Goal: Task Accomplishment & Management: Manage account settings

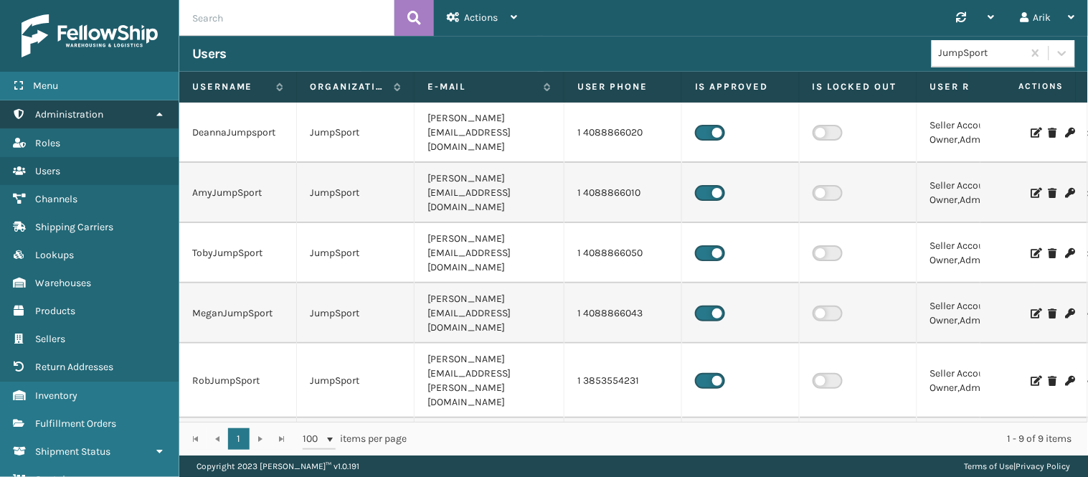
click at [117, 120] on link "Administration" at bounding box center [89, 114] width 179 height 28
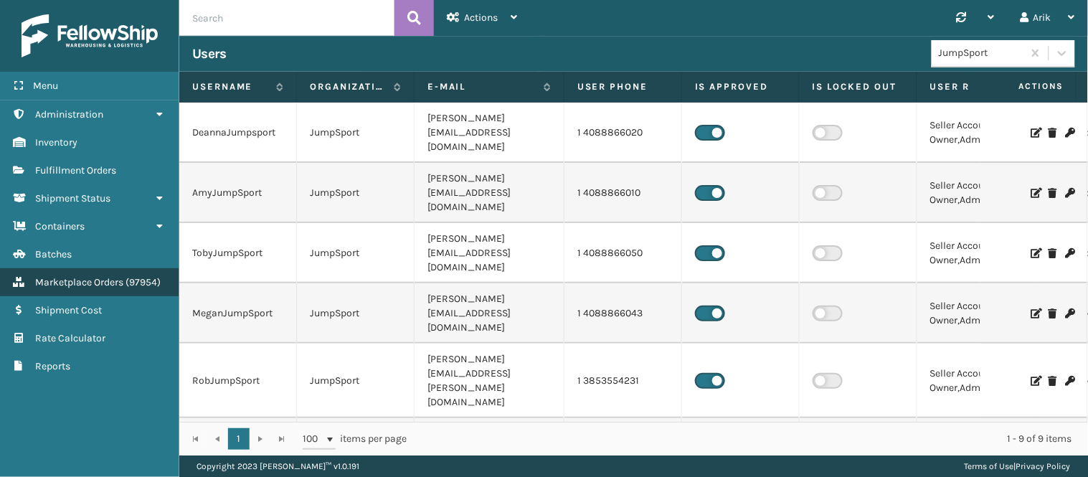
click at [100, 281] on span "Marketplace Orders" at bounding box center [79, 282] width 88 height 12
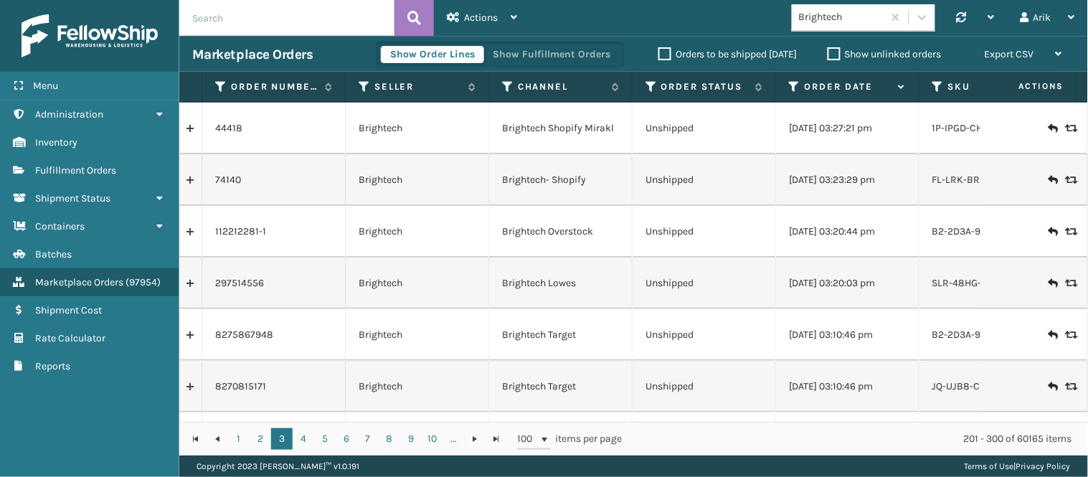
click at [836, 52] on label "Show unlinked orders" at bounding box center [885, 54] width 114 height 12
click at [829, 52] on input "Show unlinked orders" at bounding box center [828, 50] width 1 height 9
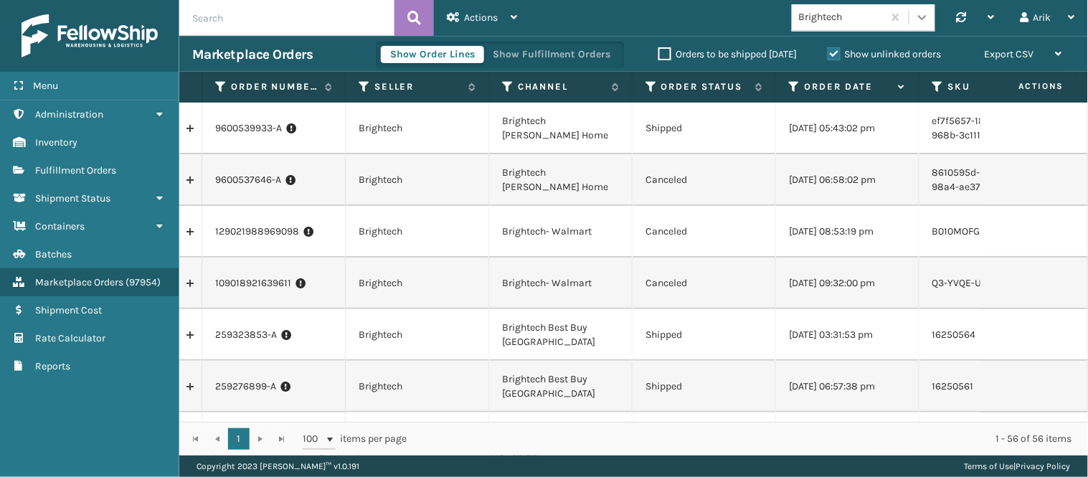
click at [923, 13] on icon at bounding box center [923, 17] width 14 height 14
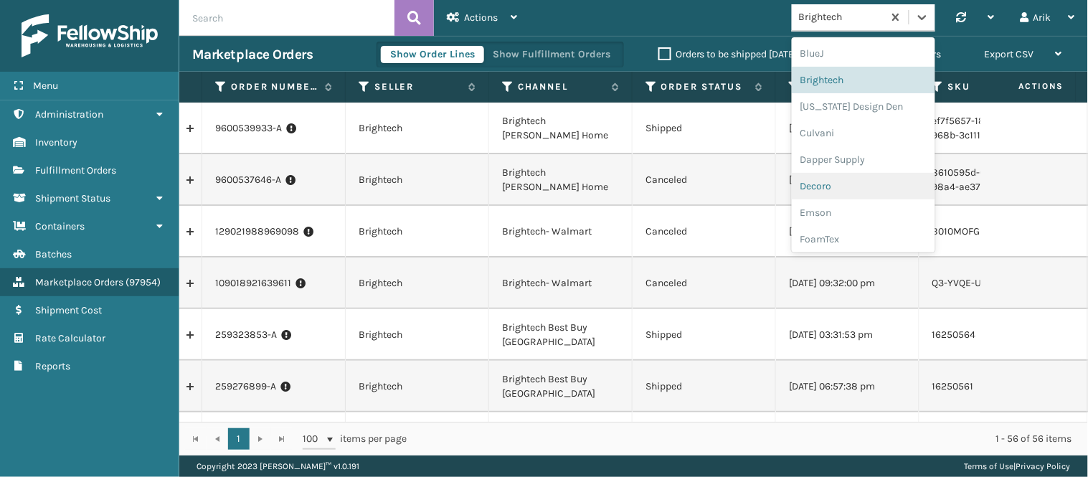
scroll to position [319, 0]
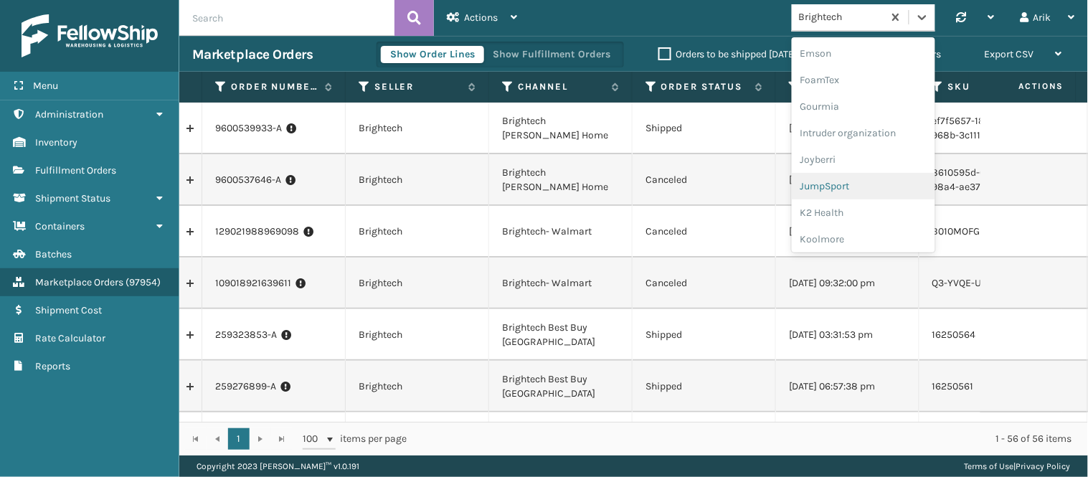
click at [834, 189] on div "JumpSport" at bounding box center [864, 186] width 144 height 27
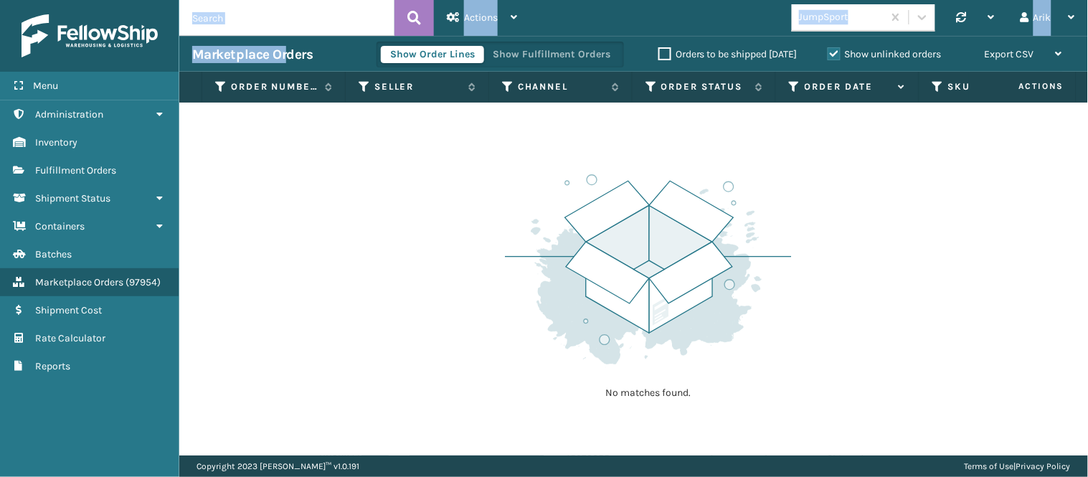
click at [204, 7] on input "text" at bounding box center [286, 18] width 215 height 36
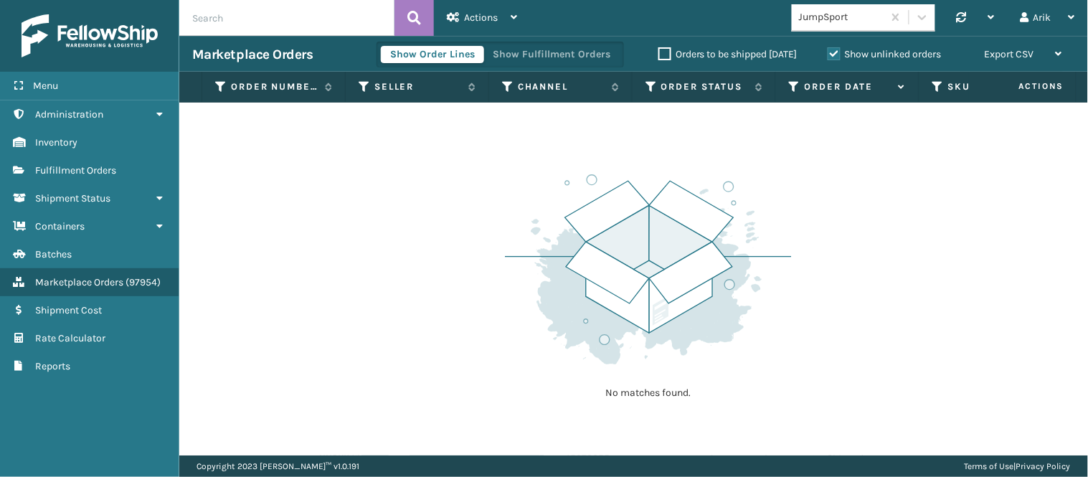
paste input "SA531870"
type input "SA531870"
click at [835, 52] on label "Show unlinked orders" at bounding box center [885, 54] width 114 height 12
click at [829, 52] on input "Show unlinked orders" at bounding box center [828, 50] width 1 height 9
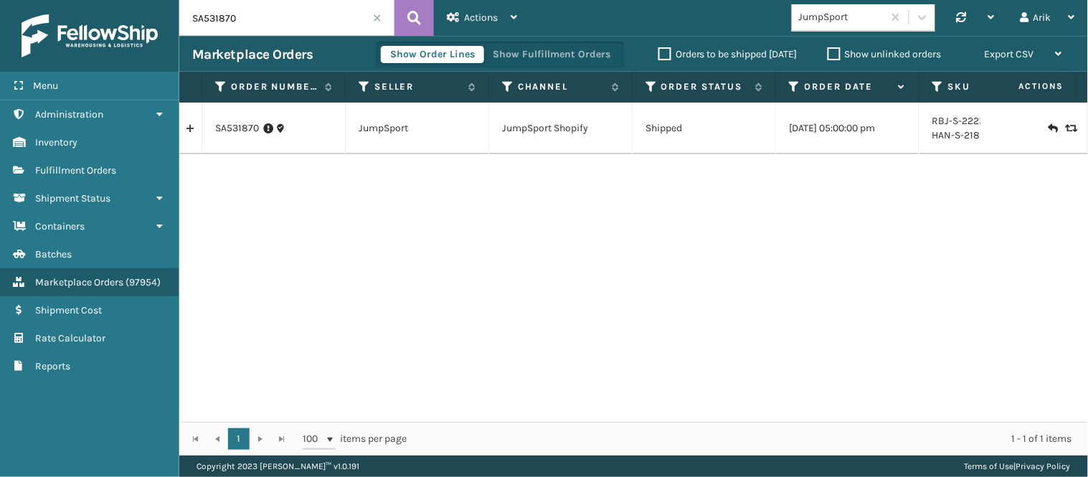
click at [834, 56] on label "Show unlinked orders" at bounding box center [885, 54] width 114 height 12
click at [829, 55] on input "Show unlinked orders" at bounding box center [828, 50] width 1 height 9
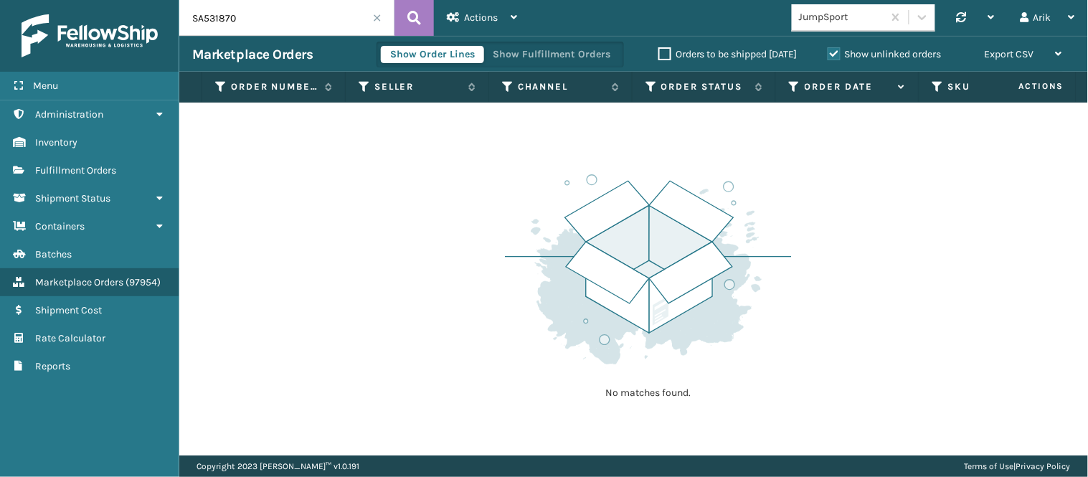
click at [834, 55] on label "Show unlinked orders" at bounding box center [885, 54] width 114 height 12
click at [829, 55] on input "Show unlinked orders" at bounding box center [828, 50] width 1 height 9
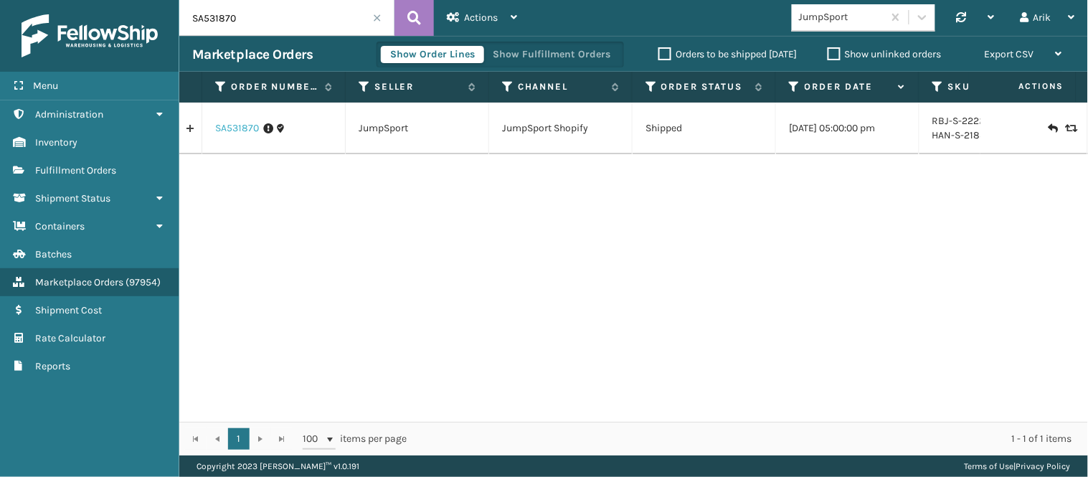
click at [230, 130] on link "SA531870" at bounding box center [237, 128] width 44 height 14
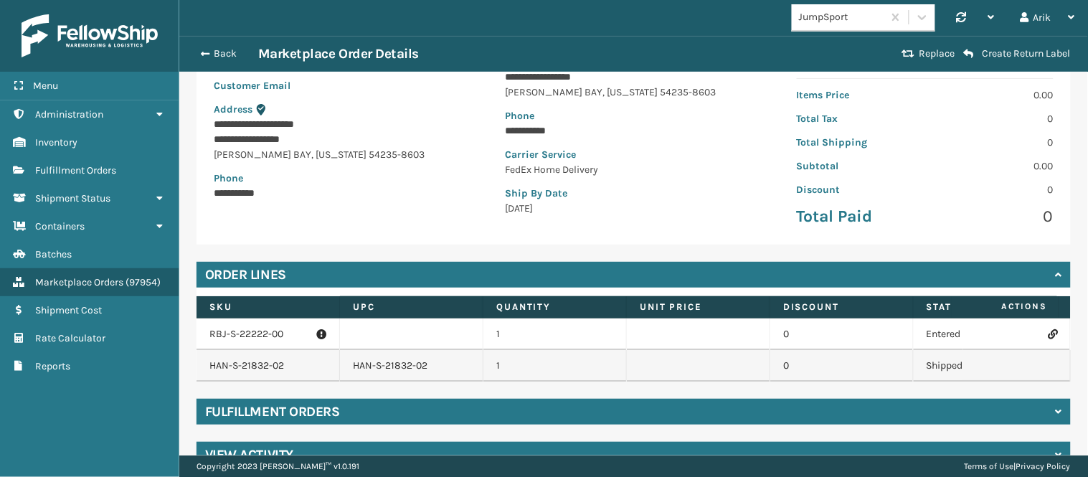
scroll to position [199, 0]
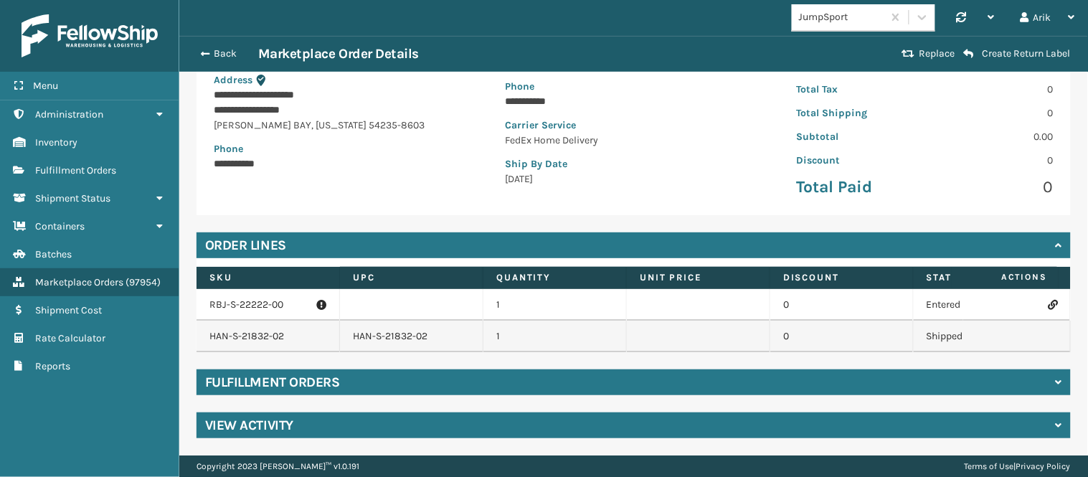
click at [253, 298] on p "RBJ-S-22222-00" at bounding box center [268, 305] width 117 height 14
copy p "RBJ-S-22222-00"
click at [1049, 300] on icon at bounding box center [1053, 305] width 9 height 10
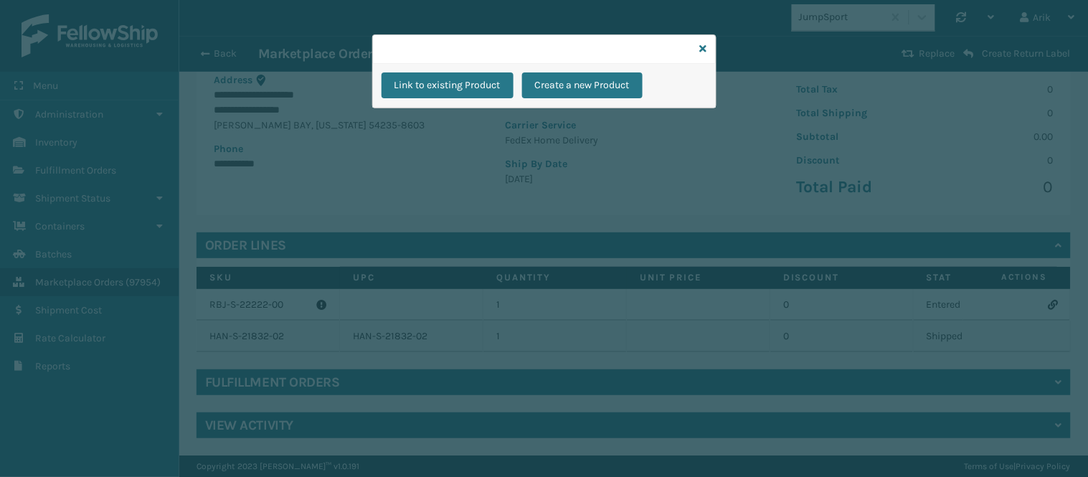
click at [390, 390] on div "Link to existing Product Create a new Product" at bounding box center [544, 238] width 1088 height 477
click at [701, 47] on icon at bounding box center [703, 49] width 7 height 10
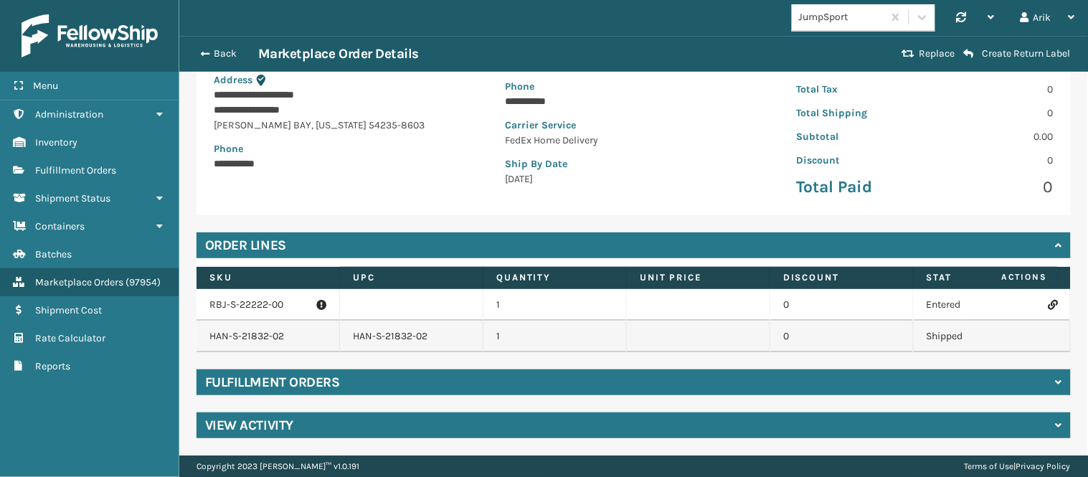
click at [382, 382] on div "Fulfillment Orders" at bounding box center [634, 383] width 875 height 26
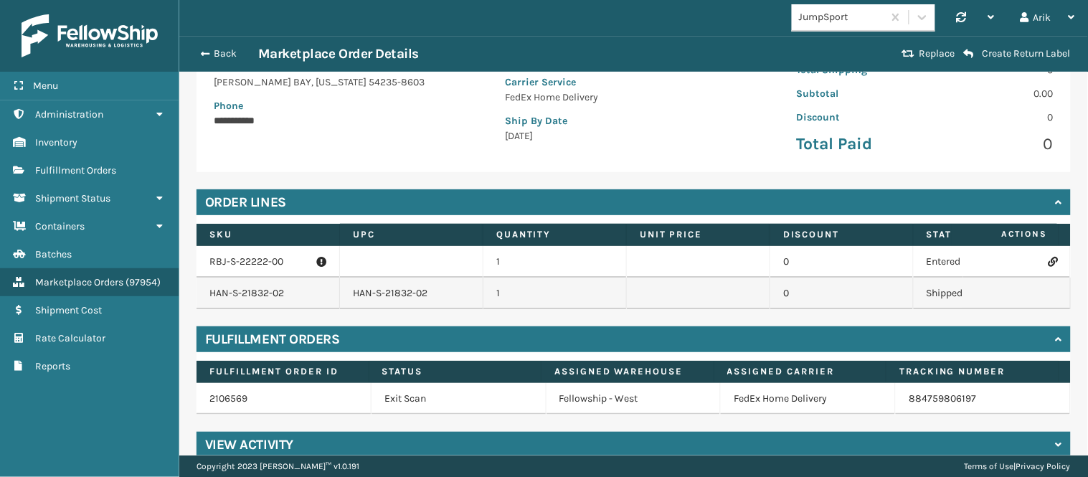
scroll to position [263, 0]
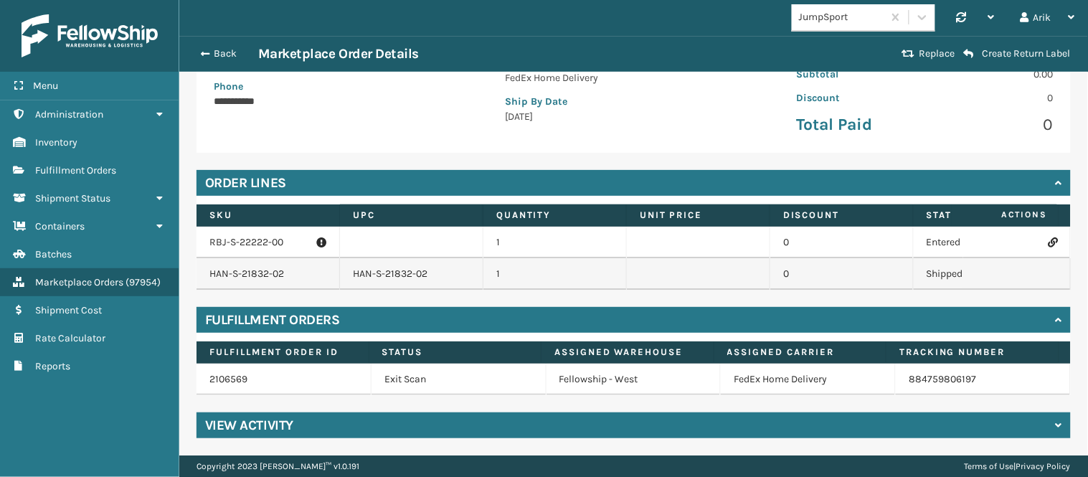
click at [237, 235] on p "RBJ-S-22222-00" at bounding box center [268, 242] width 117 height 14
click at [238, 235] on p "RBJ-S-22222-00" at bounding box center [268, 242] width 117 height 14
click at [240, 235] on p "RBJ-S-22222-00" at bounding box center [268, 242] width 117 height 14
drag, startPoint x: 240, startPoint y: 230, endPoint x: 214, endPoint y: 230, distance: 26.5
click at [214, 235] on p "RBJ-S-22222-00" at bounding box center [268, 242] width 117 height 14
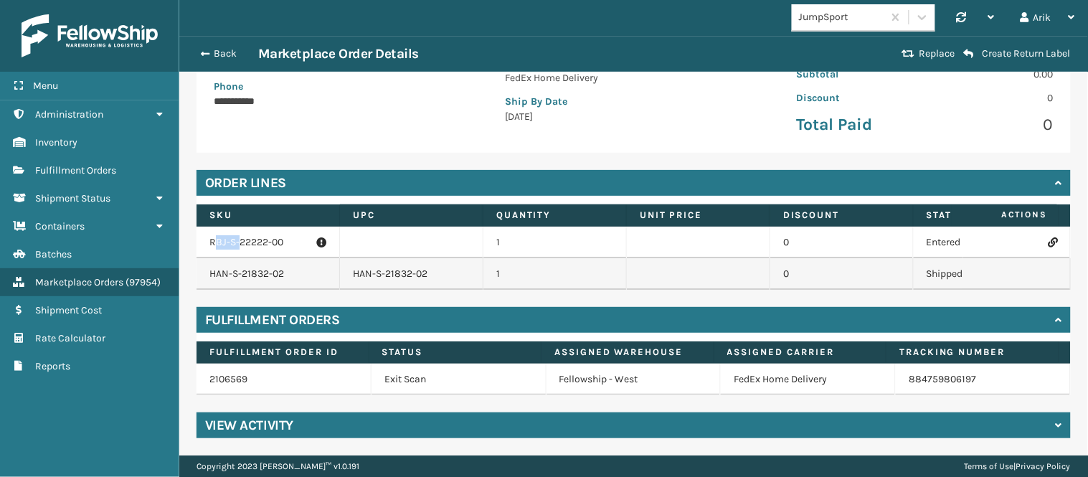
click at [214, 235] on p "RBJ-S-22222-00" at bounding box center [268, 242] width 117 height 14
click at [1049, 237] on icon at bounding box center [1053, 242] width 9 height 10
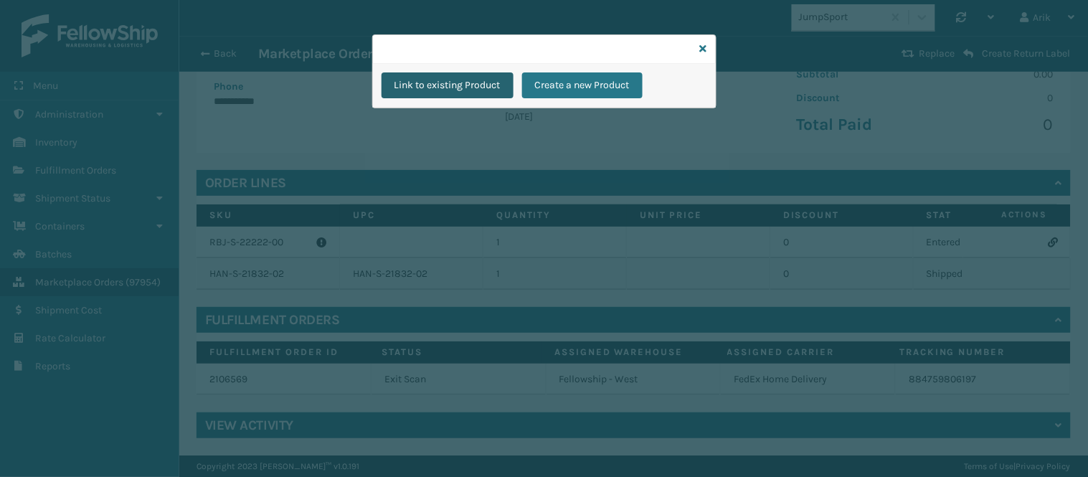
click at [450, 89] on button "Link to existing Product" at bounding box center [448, 85] width 132 height 26
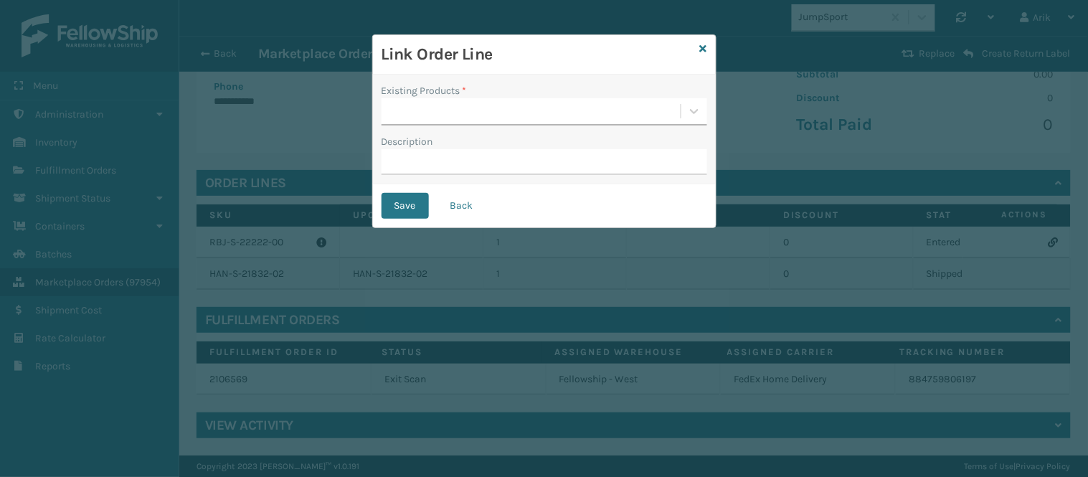
click at [440, 111] on div at bounding box center [531, 112] width 299 height 24
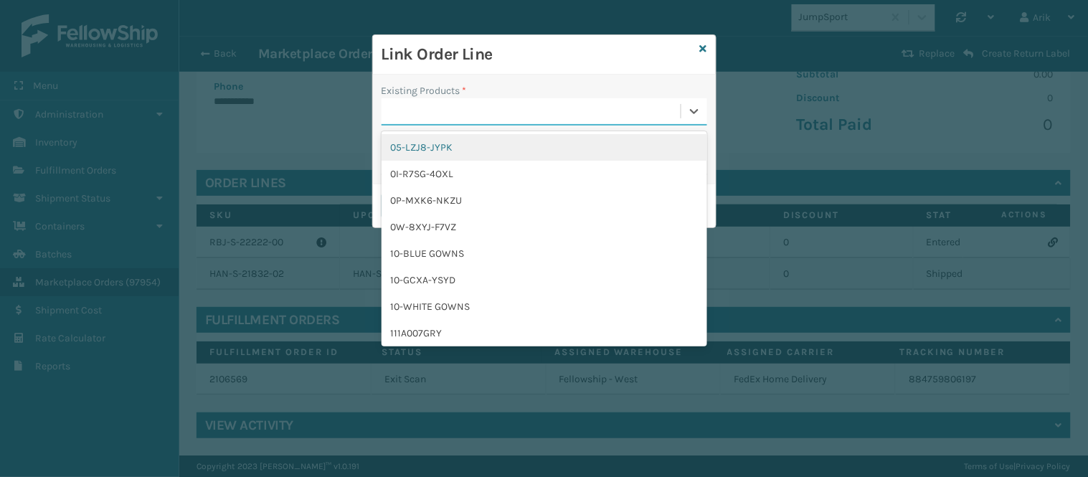
paste input "RBJ-S-22222-00"
type input "RBJ-S-22222-00"
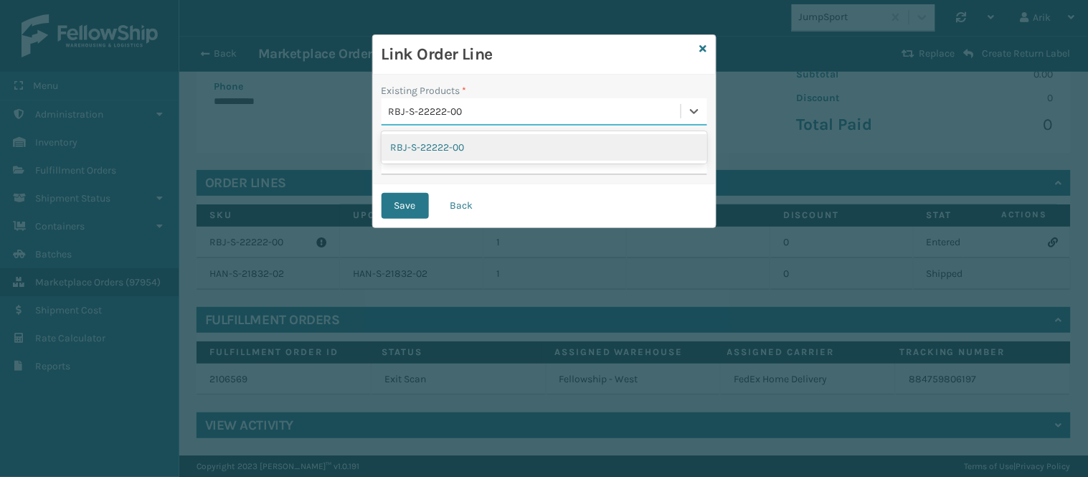
drag, startPoint x: 448, startPoint y: 115, endPoint x: 448, endPoint y: 138, distance: 23.7
click at [450, 131] on body "**********" at bounding box center [544, 238] width 1088 height 477
click at [443, 144] on div "RBJ-S-22222-00" at bounding box center [545, 147] width 326 height 27
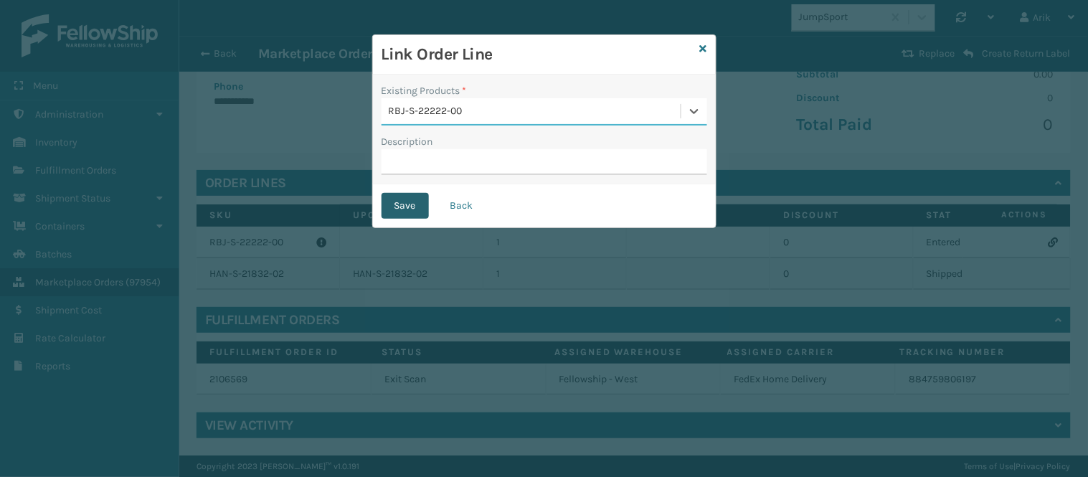
click at [408, 204] on button "Save" at bounding box center [405, 206] width 47 height 26
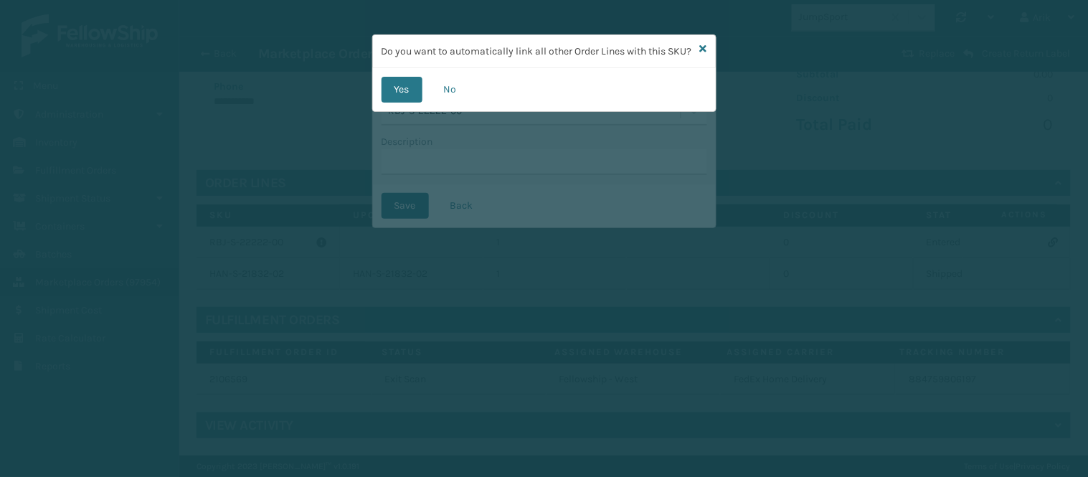
click at [398, 100] on button "Yes" at bounding box center [402, 90] width 41 height 26
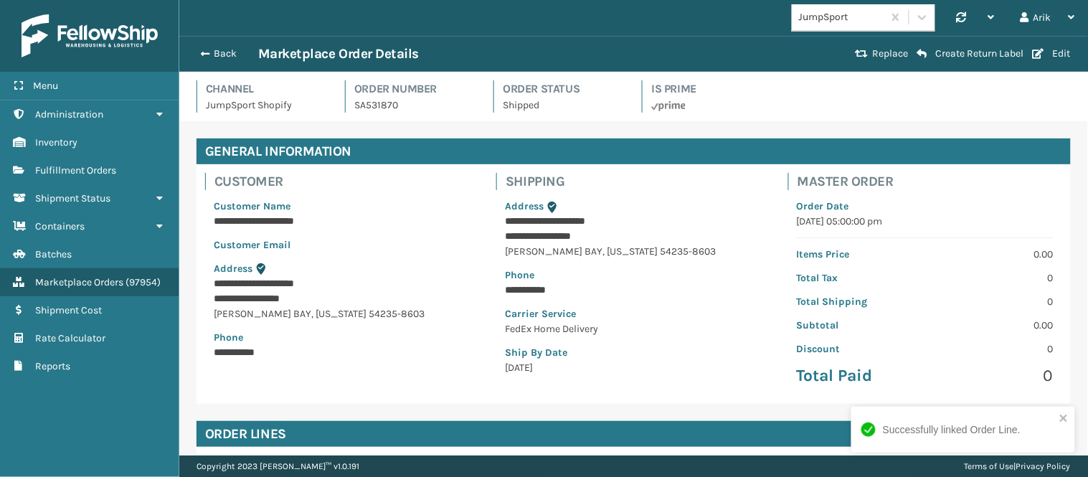
click at [398, 100] on p "SA531870" at bounding box center [415, 105] width 122 height 15
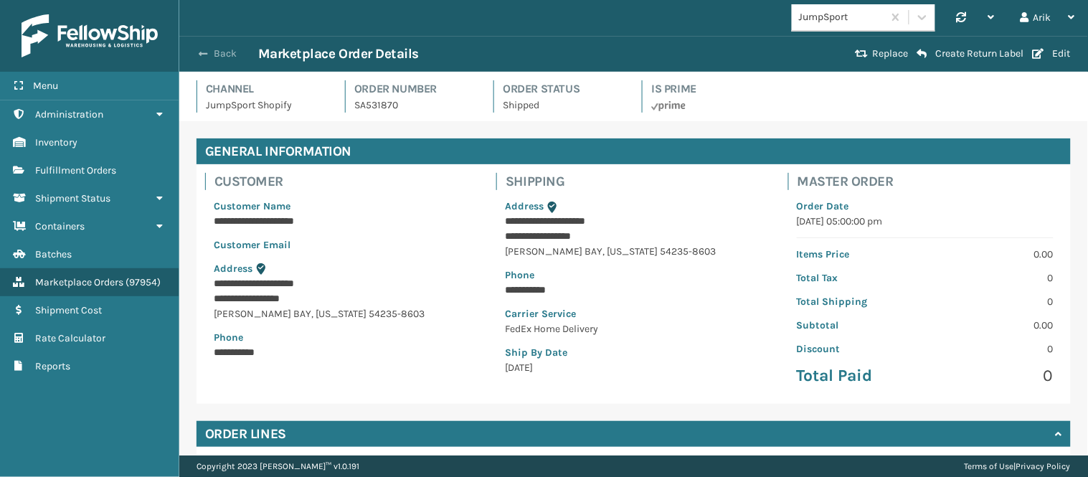
click at [198, 59] on button "Back" at bounding box center [225, 53] width 66 height 13
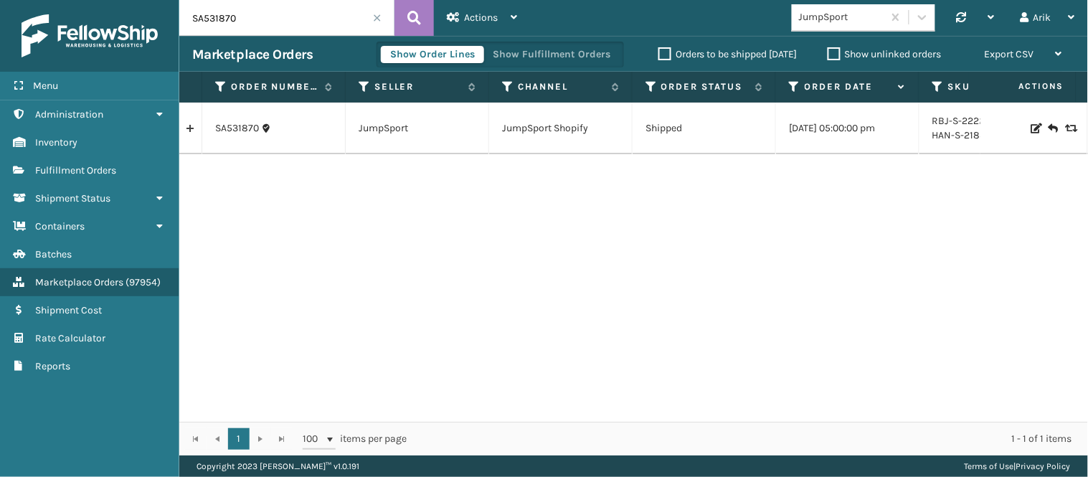
click at [378, 19] on span at bounding box center [377, 18] width 9 height 9
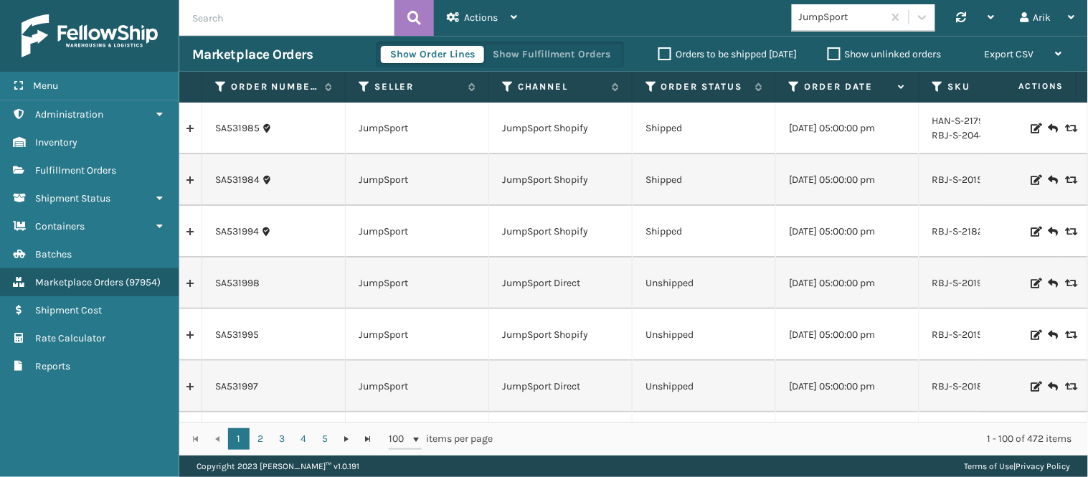
click at [835, 53] on label "Show unlinked orders" at bounding box center [885, 54] width 114 height 12
click at [829, 53] on input "Show unlinked orders" at bounding box center [828, 50] width 1 height 9
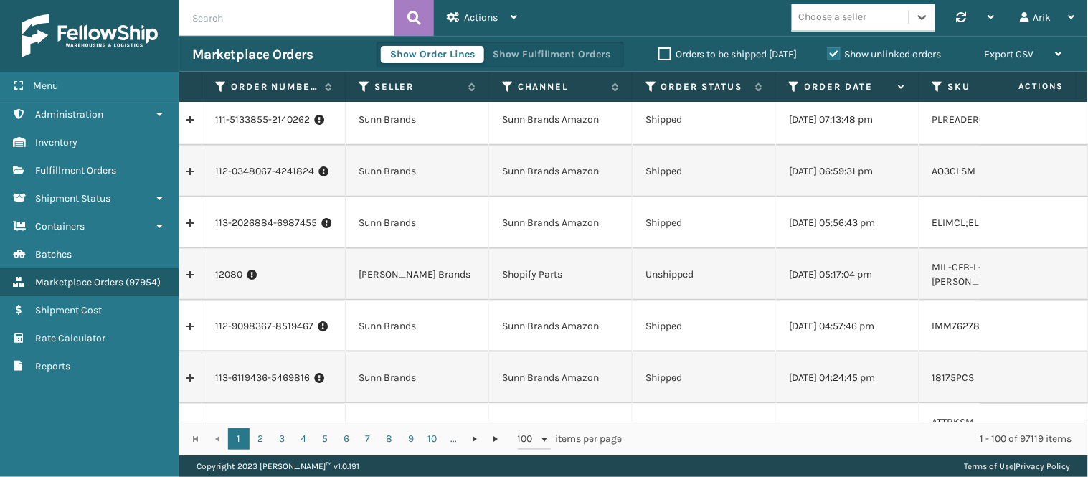
scroll to position [478, 0]
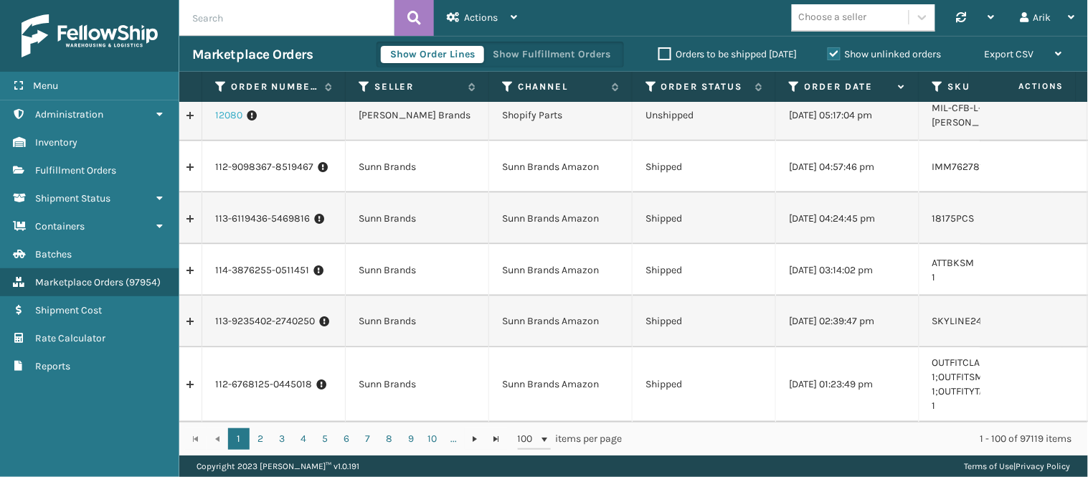
click at [227, 115] on link "12080" at bounding box center [228, 115] width 27 height 14
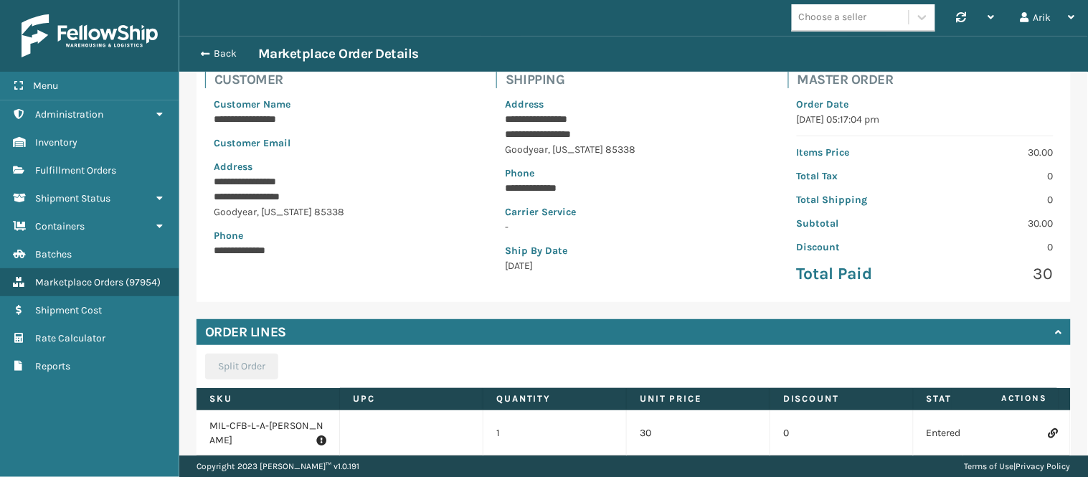
scroll to position [159, 0]
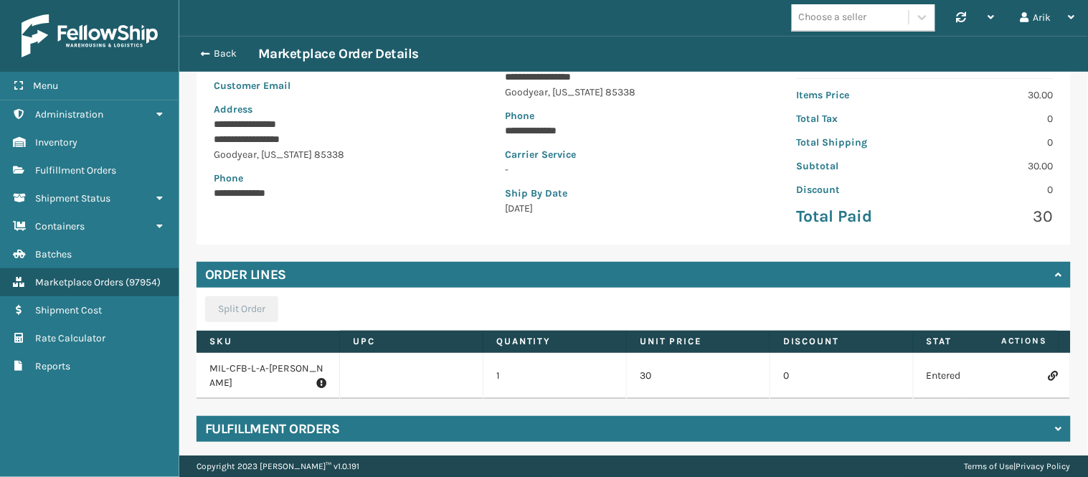
click at [253, 367] on p "MIL-CFB-L-A-[PERSON_NAME]" at bounding box center [268, 376] width 117 height 29
click at [1049, 371] on icon at bounding box center [1053, 376] width 9 height 10
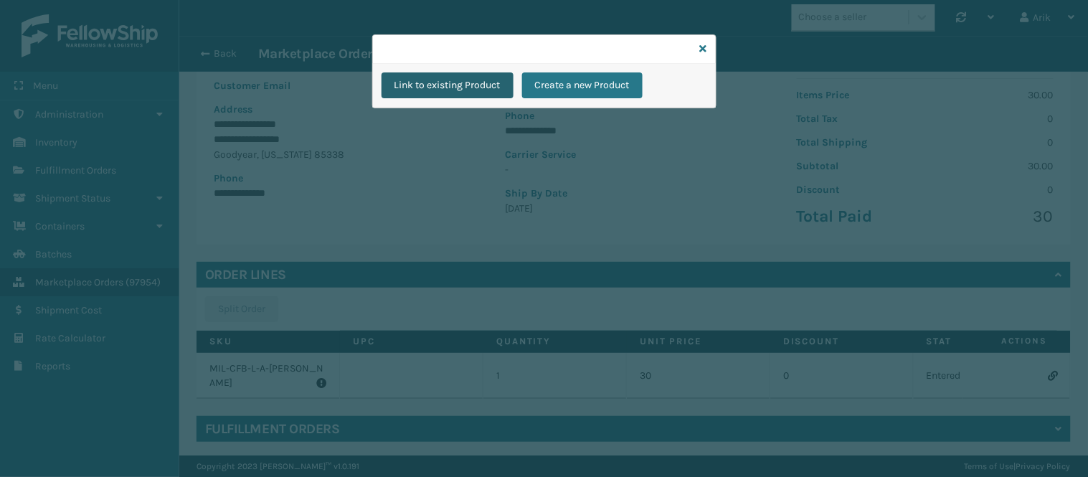
click at [514, 82] on button "Link to existing Product" at bounding box center [448, 85] width 132 height 26
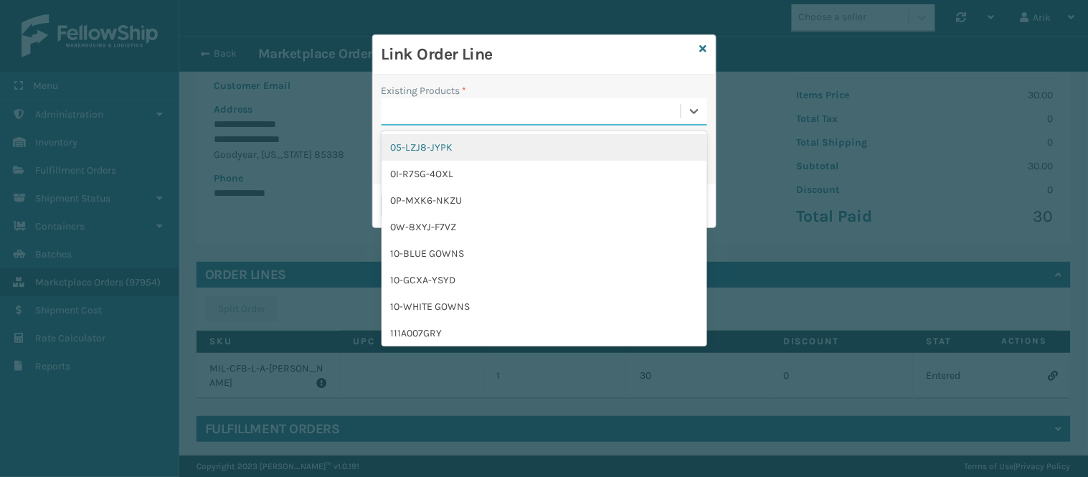
drag, startPoint x: 390, startPoint y: 110, endPoint x: 410, endPoint y: 110, distance: 19.4
click at [391, 110] on div at bounding box center [531, 112] width 299 height 24
paste input "RBJ-S-22222-00"
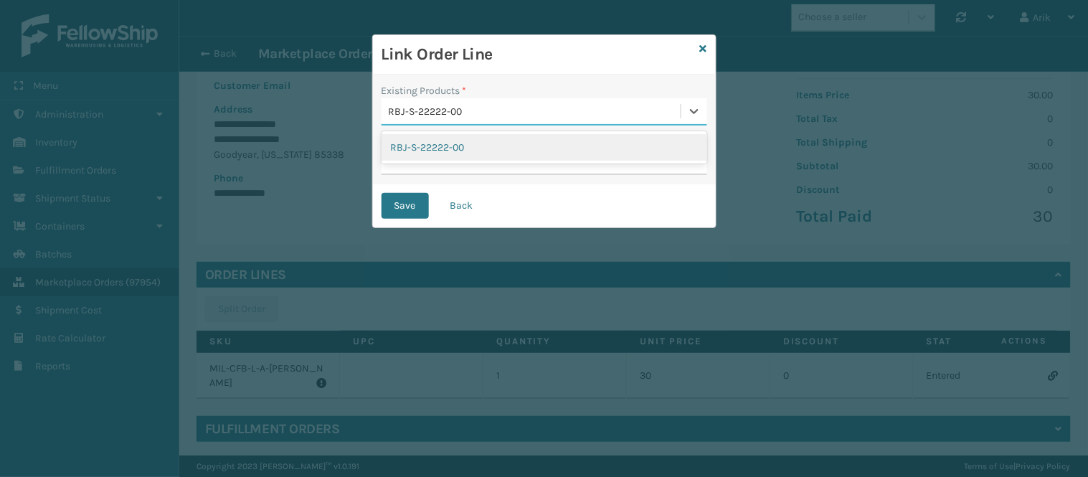
click at [261, 373] on div "Link Order Line Existing Products * option RBJ-S-22222-00 focused, 1 of 1. 1 re…" at bounding box center [544, 238] width 1088 height 477
type input "RBJ-S-22222-00"
click at [453, 204] on button "Back" at bounding box center [462, 206] width 49 height 26
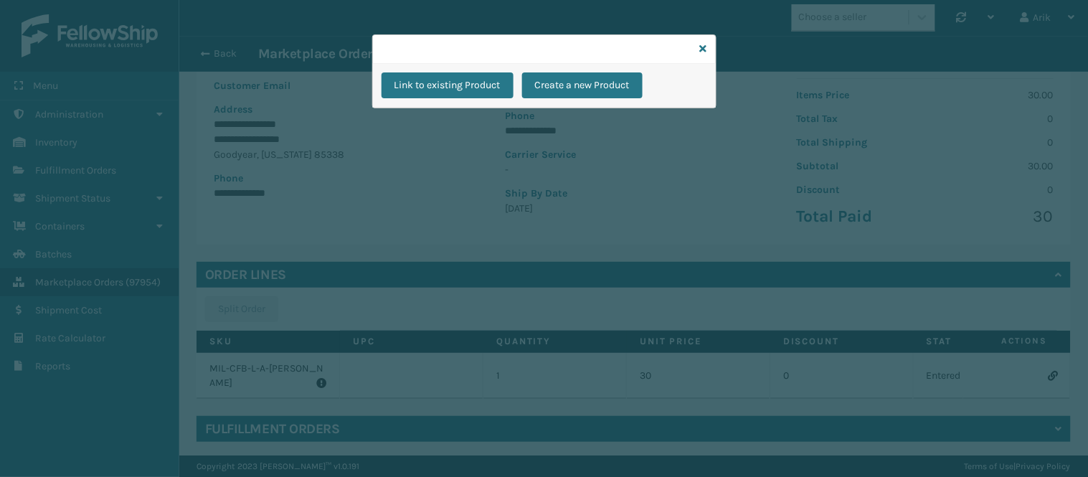
click at [281, 372] on div "Link to existing Product Create a new Product" at bounding box center [544, 238] width 1088 height 477
click at [698, 47] on div at bounding box center [544, 49] width 343 height 29
click at [703, 47] on icon at bounding box center [703, 49] width 7 height 10
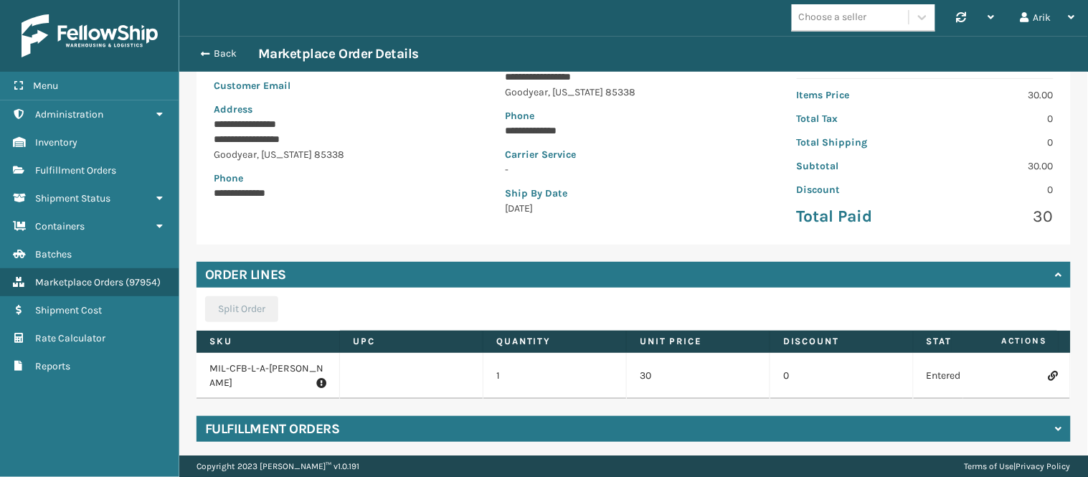
click at [267, 370] on p "MIL-CFB-L-A-[PERSON_NAME]" at bounding box center [268, 376] width 117 height 29
copy p "MIL-CFB-L-A-[PERSON_NAME]"
click at [1049, 371] on icon at bounding box center [1053, 376] width 9 height 10
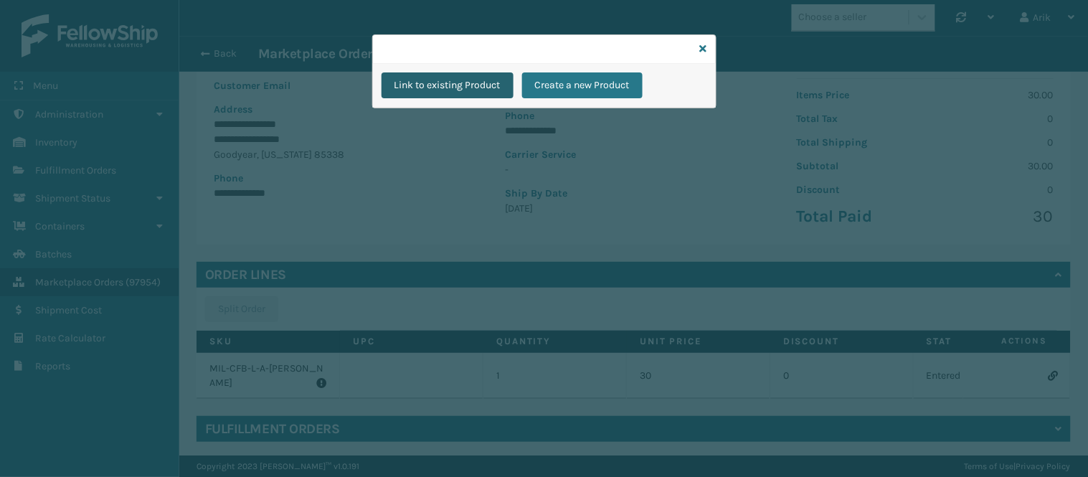
click at [468, 85] on button "Link to existing Product" at bounding box center [448, 85] width 132 height 26
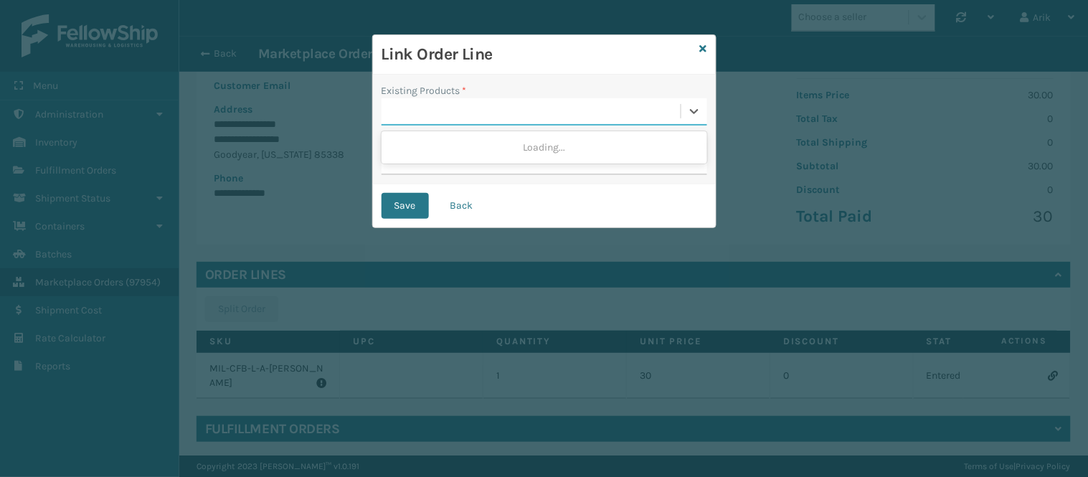
click at [426, 120] on div at bounding box center [531, 112] width 299 height 24
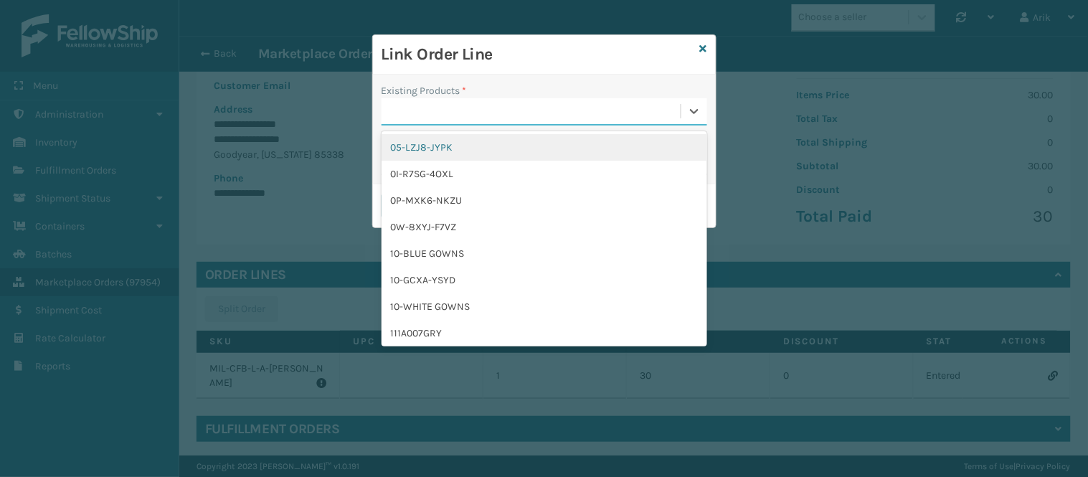
paste input "MIL-CFB-L-A-[PERSON_NAME]"
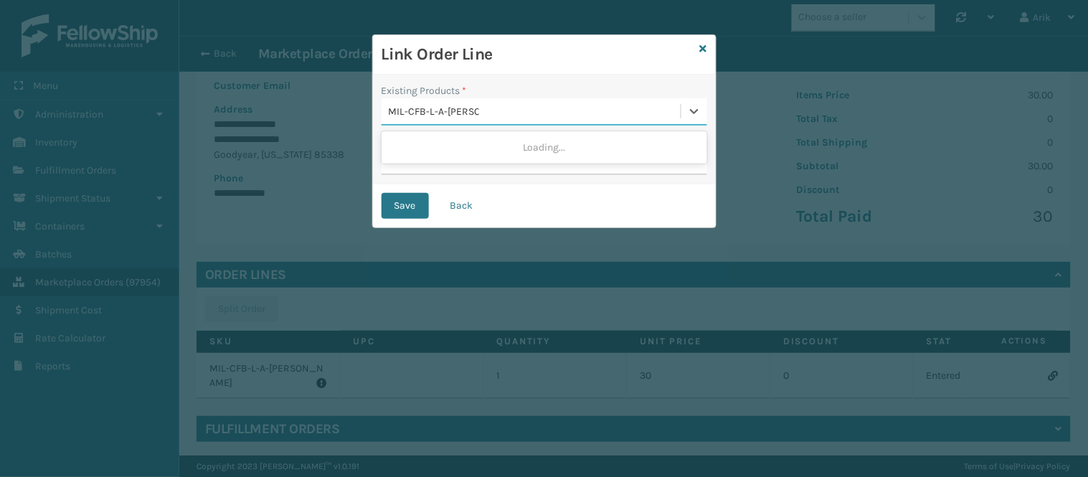
click at [448, 151] on div "Loading..." at bounding box center [545, 147] width 326 height 27
type input "MIL-CFB-L-A-[PERSON_NAME]"
click at [700, 50] on div "Link Order Line Existing Products * 0 results available for search term MIL-CFB…" at bounding box center [544, 131] width 344 height 194
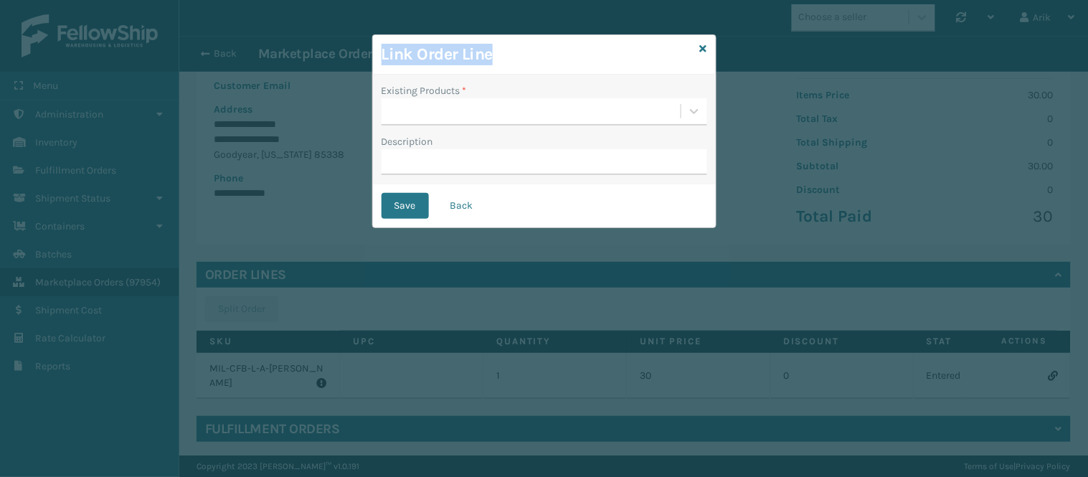
click at [300, 115] on div "Link Order Line Existing Products * Description Save Back" at bounding box center [544, 238] width 1088 height 477
click at [214, 48] on div "Link Order Line Existing Products * Description Save Back" at bounding box center [544, 238] width 1088 height 477
click at [700, 47] on icon at bounding box center [703, 49] width 7 height 10
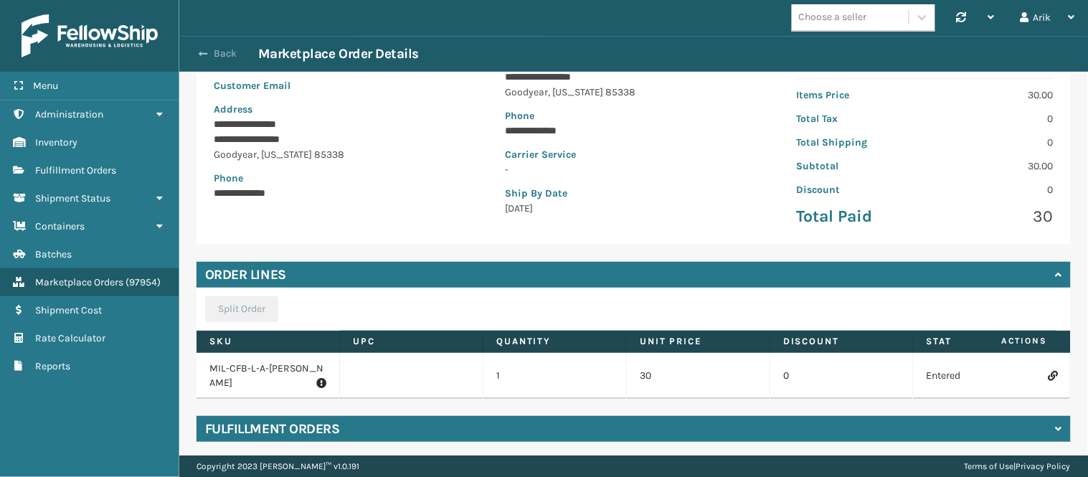
click at [194, 56] on button "Back" at bounding box center [225, 53] width 66 height 13
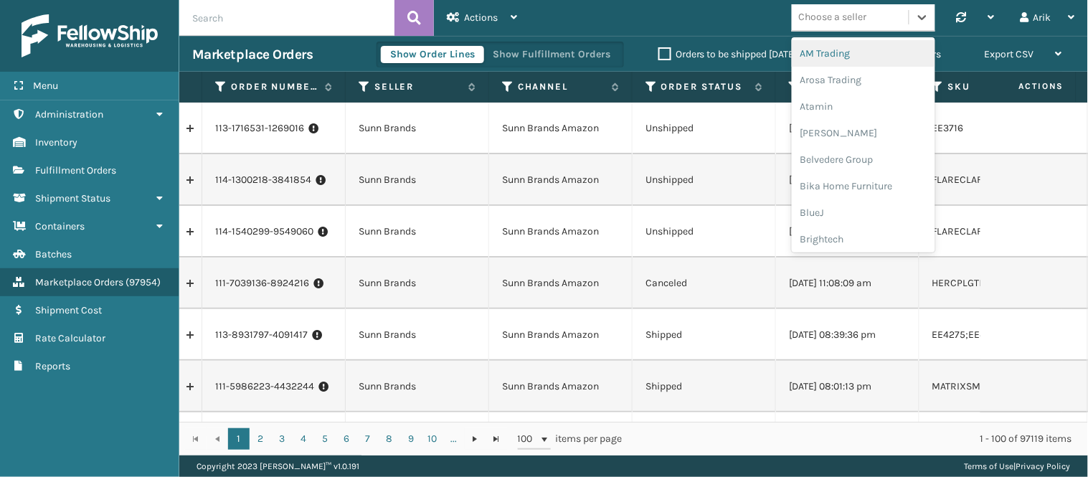
click at [833, 11] on div "Choose a seller" at bounding box center [833, 17] width 68 height 15
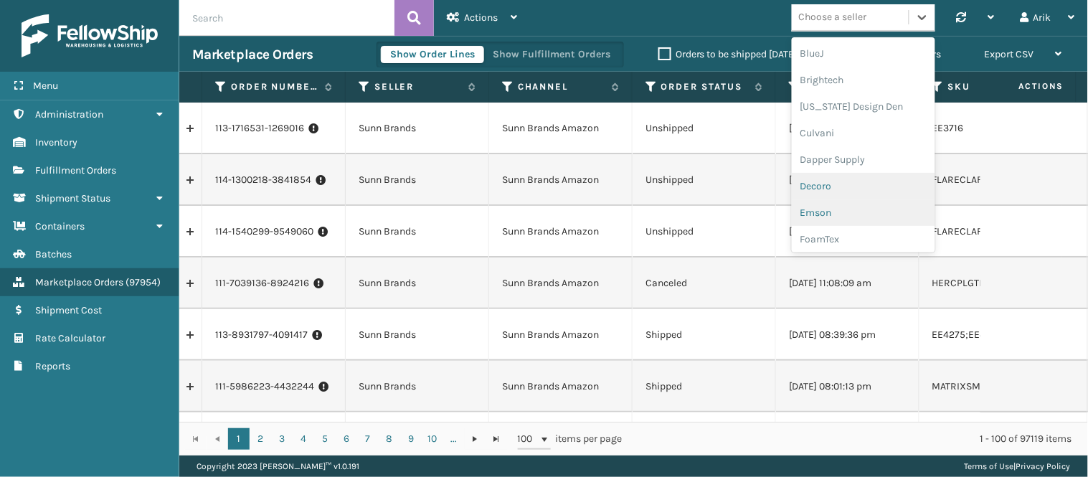
scroll to position [319, 0]
click at [850, 181] on div "JumpSport" at bounding box center [864, 186] width 144 height 27
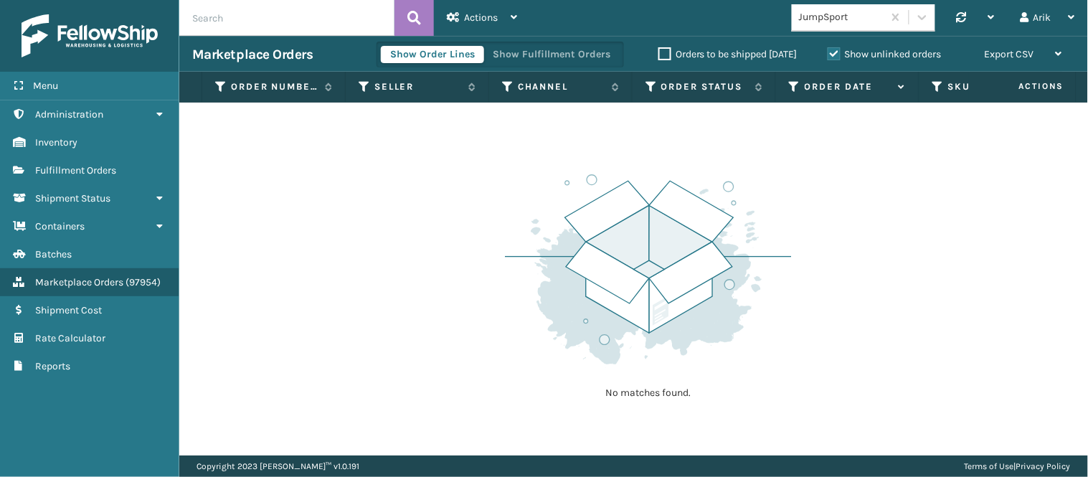
click at [831, 51] on label "Show unlinked orders" at bounding box center [885, 54] width 114 height 12
click at [829, 51] on input "Show unlinked orders" at bounding box center [828, 50] width 1 height 9
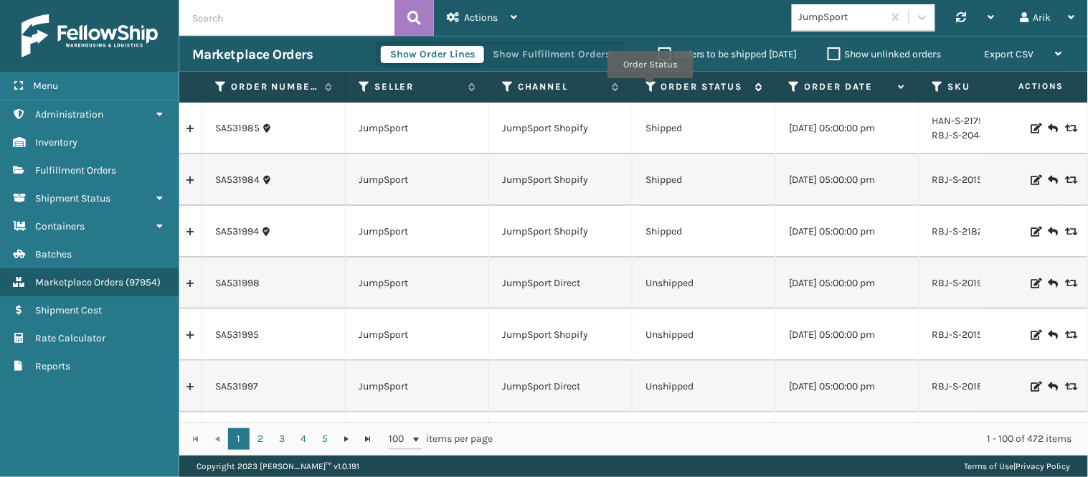
click at [650, 88] on icon at bounding box center [651, 86] width 11 height 13
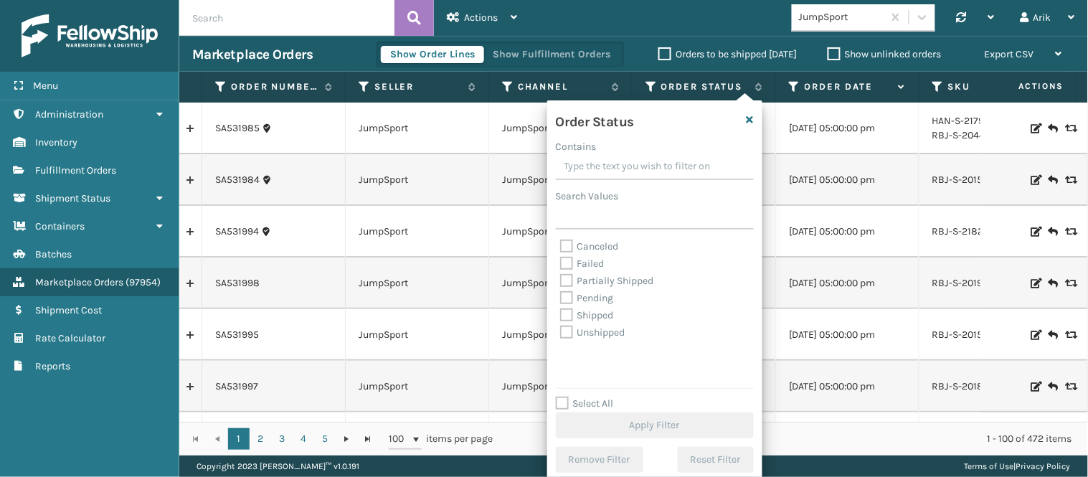
click at [568, 281] on label "Partially Shipped" at bounding box center [607, 281] width 94 height 12
click at [561, 281] on input "Partially Shipped" at bounding box center [560, 277] width 1 height 9
checkbox input "true"
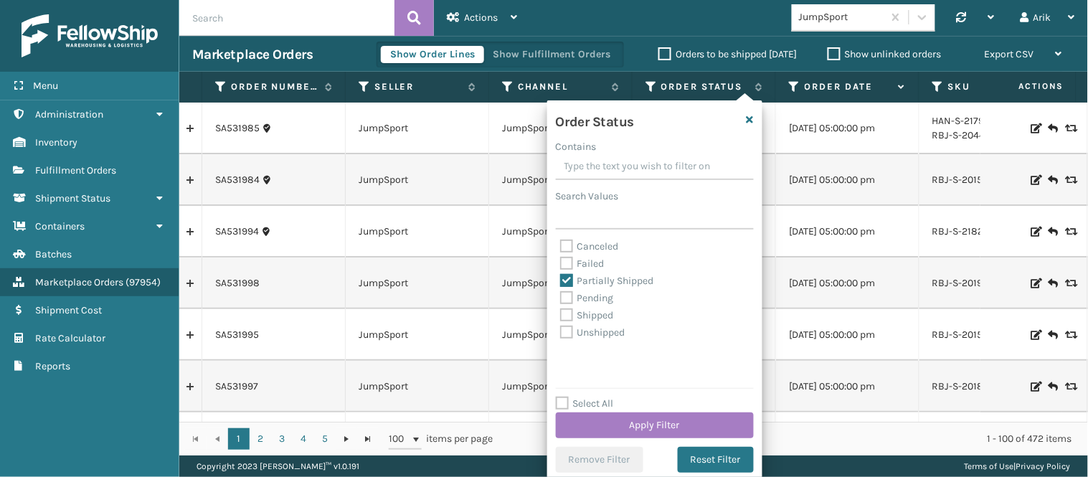
click at [565, 296] on label "Pending" at bounding box center [587, 298] width 54 height 12
click at [561, 296] on input "Pending" at bounding box center [560, 294] width 1 height 9
checkbox input "true"
click at [563, 327] on label "Unshipped" at bounding box center [592, 332] width 65 height 12
click at [561, 327] on input "Unshipped" at bounding box center [560, 328] width 1 height 9
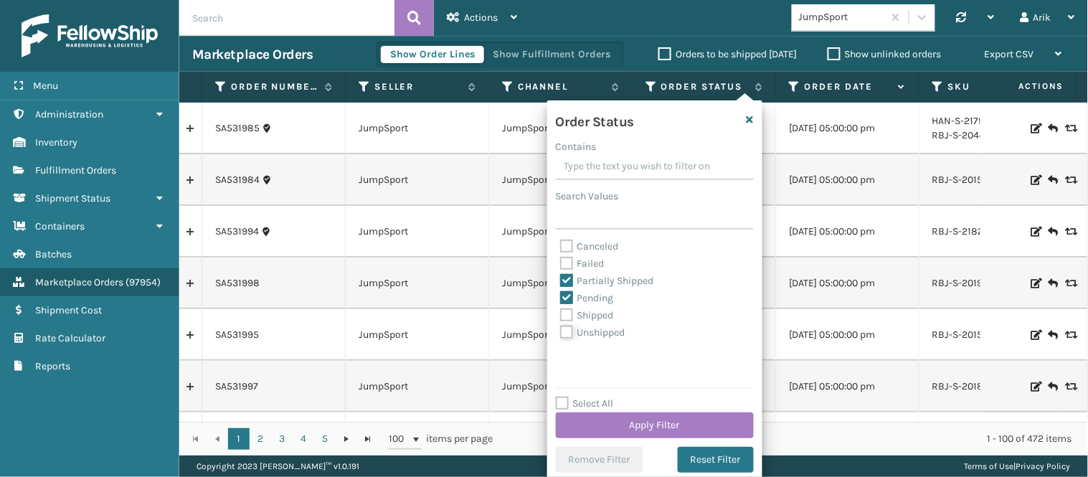
checkbox input "true"
click at [608, 424] on button "Apply Filter" at bounding box center [655, 426] width 198 height 26
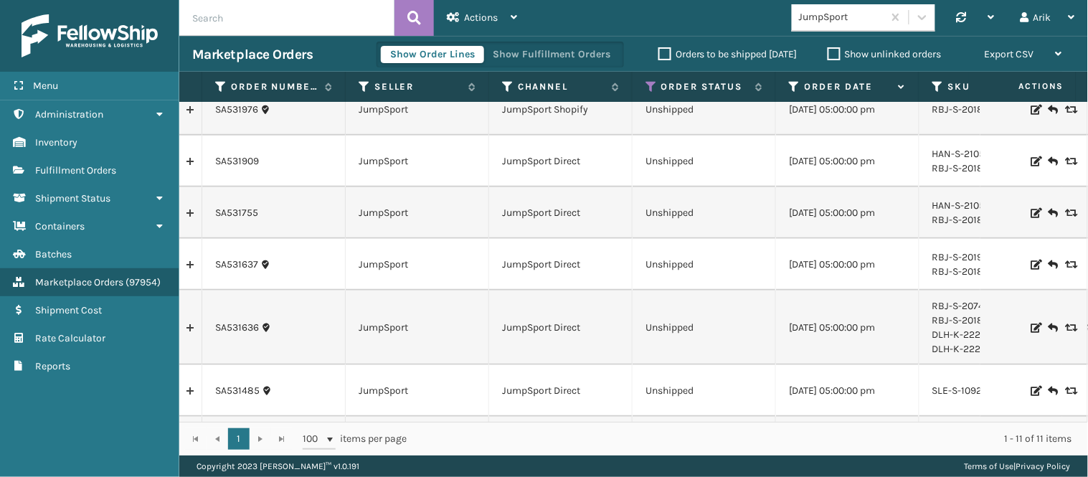
scroll to position [291, 0]
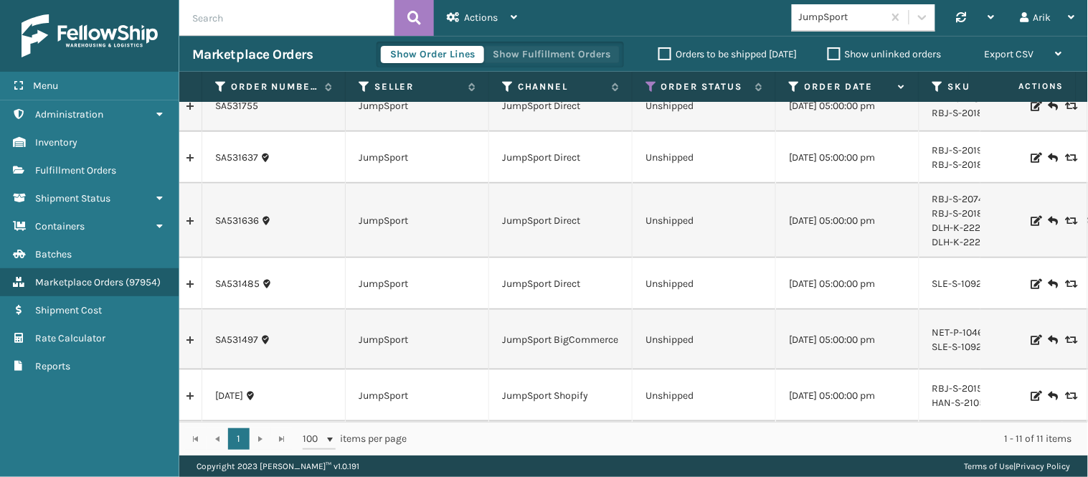
click at [583, 49] on button "Show Fulfillment Orders" at bounding box center [552, 54] width 136 height 17
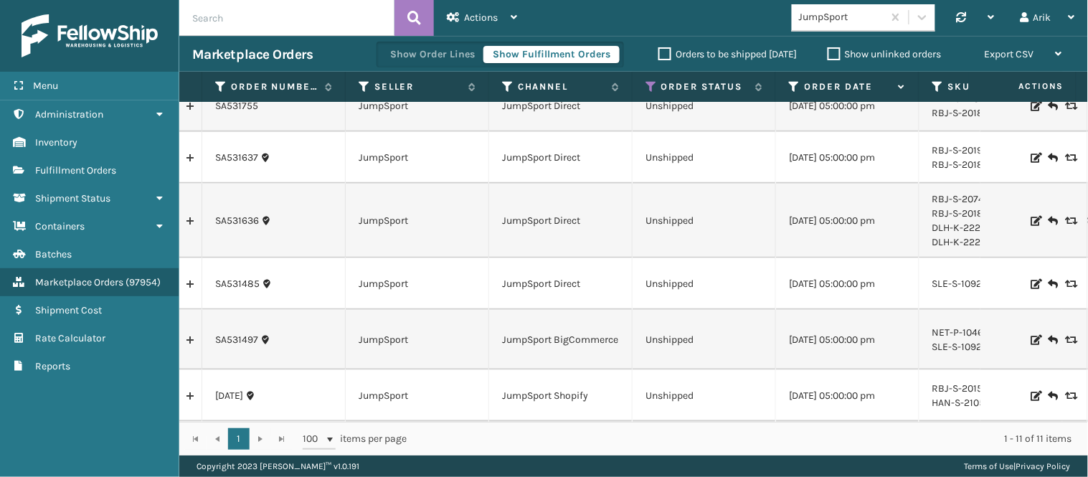
click at [187, 385] on link at bounding box center [190, 396] width 22 height 23
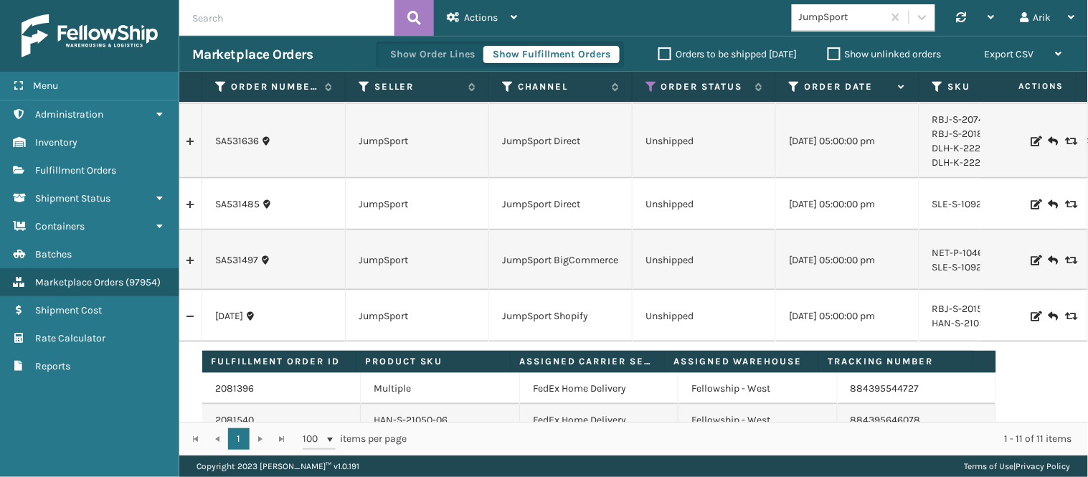
scroll to position [395, 0]
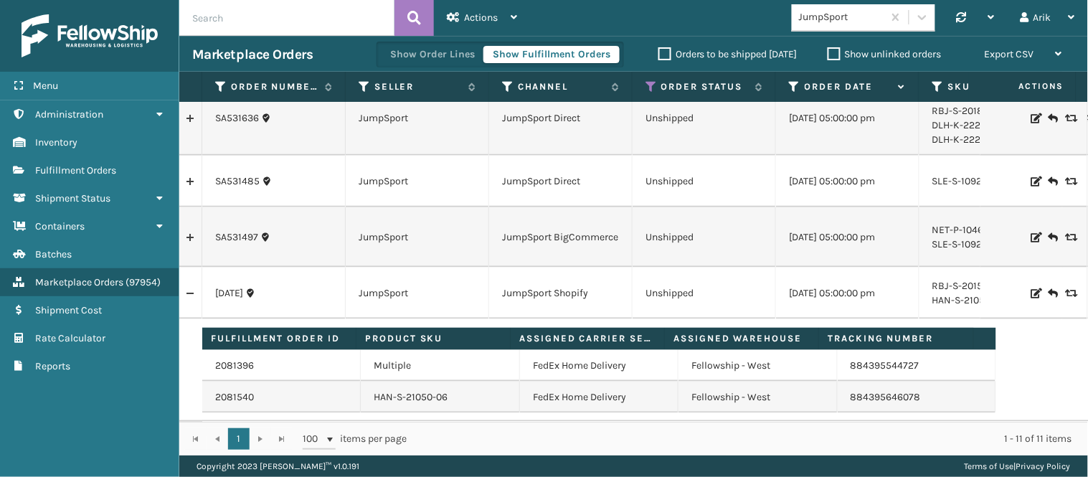
click at [187, 282] on link at bounding box center [190, 293] width 22 height 23
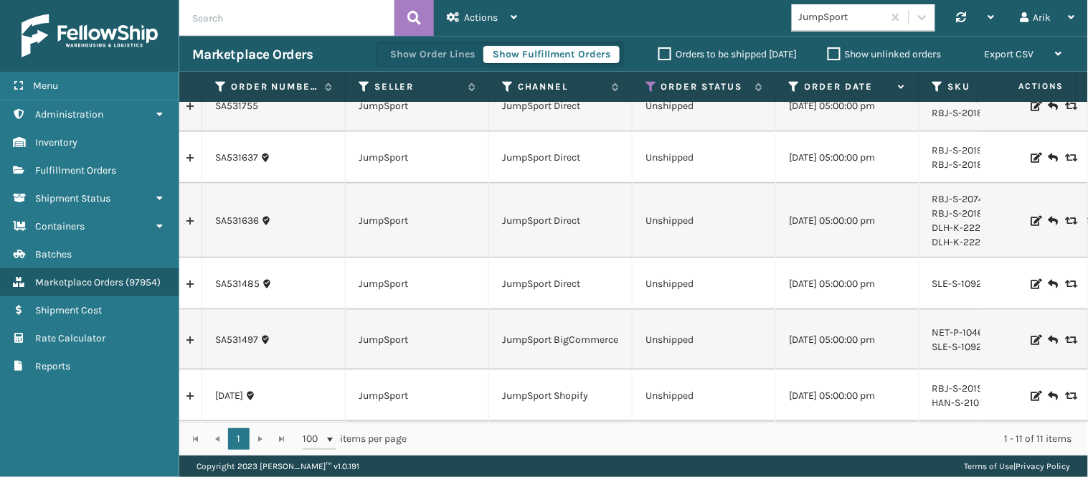
scroll to position [291, 0]
click at [194, 329] on link at bounding box center [190, 340] width 22 height 23
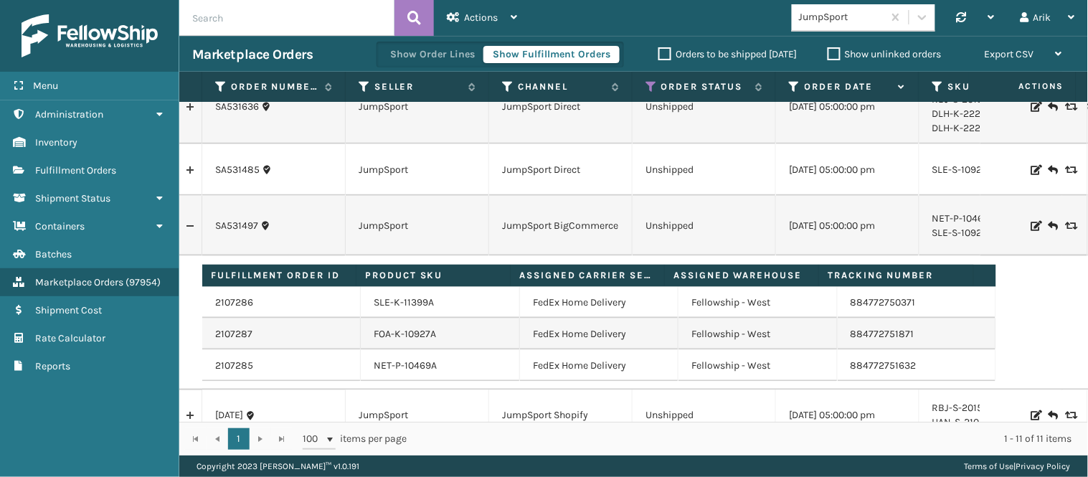
scroll to position [425, 0]
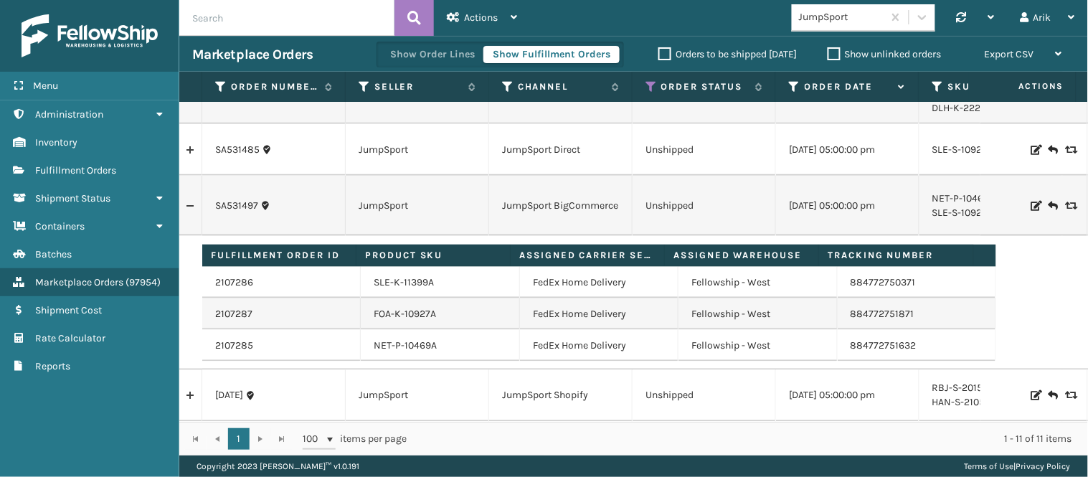
click at [189, 386] on link at bounding box center [190, 396] width 22 height 23
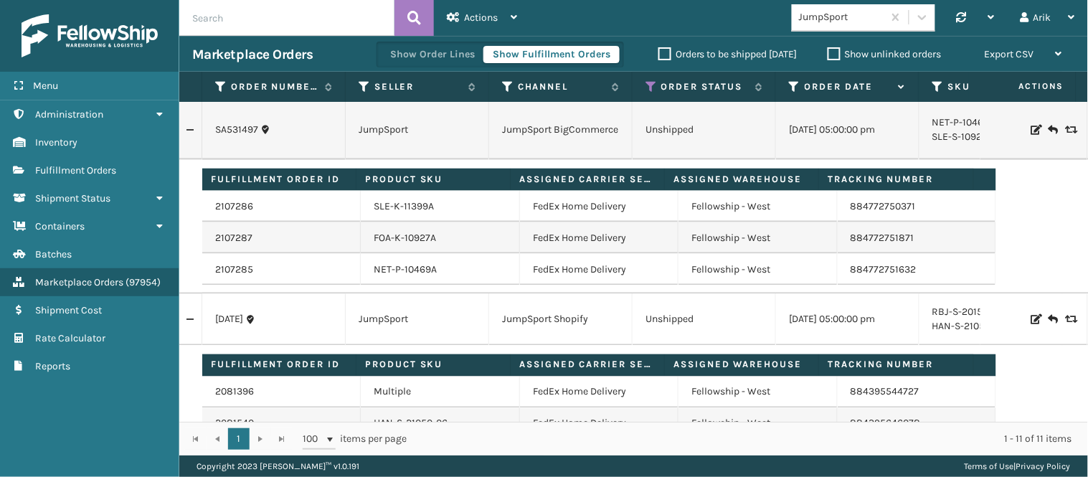
scroll to position [528, 0]
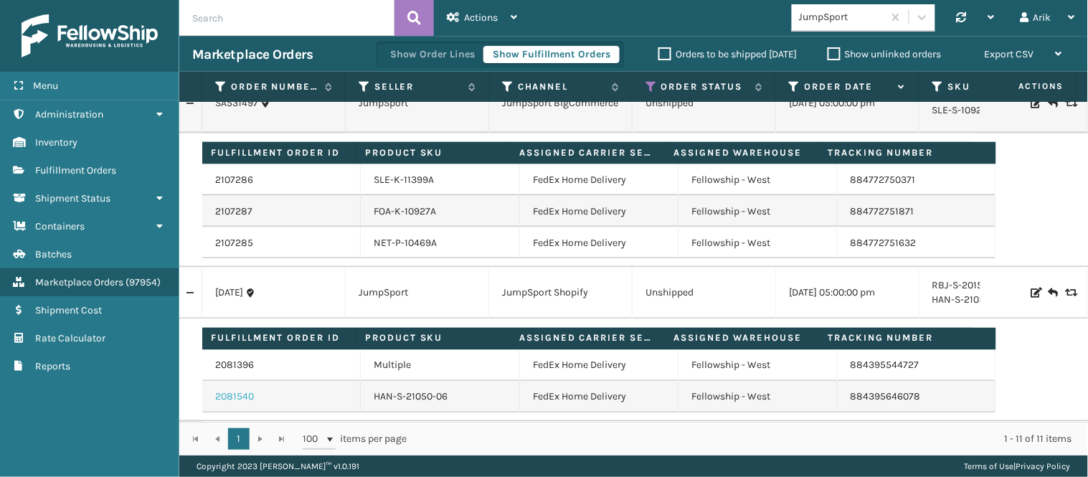
click at [221, 390] on link "2081540" at bounding box center [234, 397] width 39 height 14
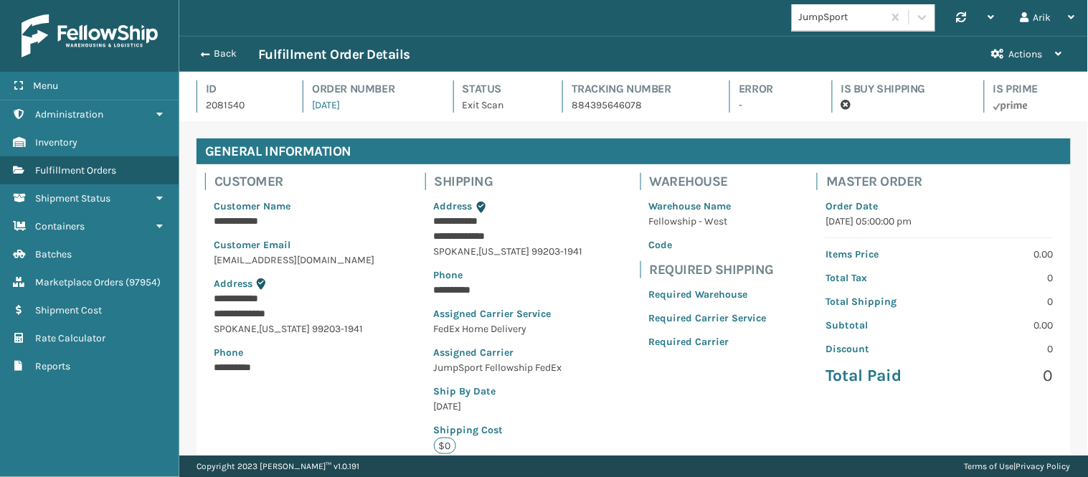
scroll to position [34, 909]
click at [207, 50] on span "button" at bounding box center [203, 55] width 9 height 10
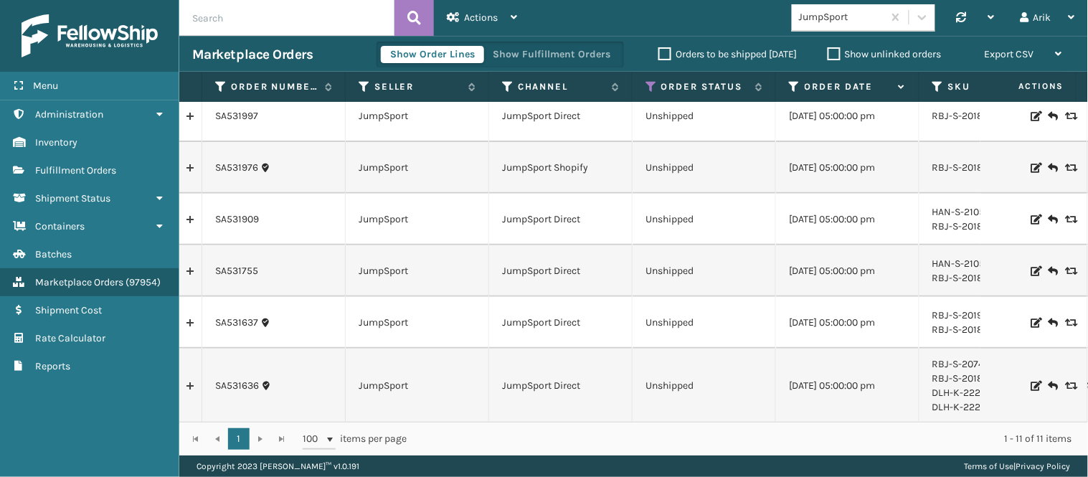
scroll to position [291, 0]
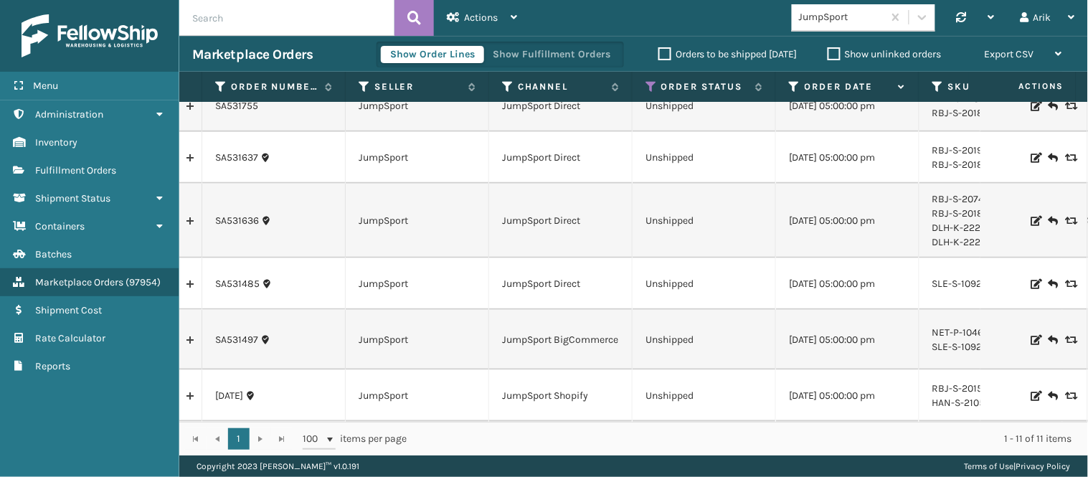
click at [188, 385] on link at bounding box center [190, 396] width 22 height 23
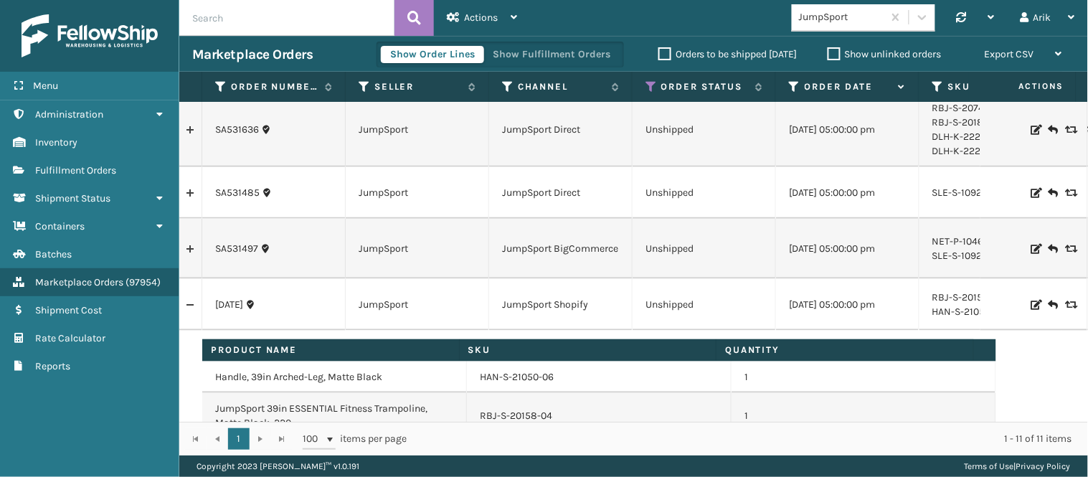
scroll to position [409, 0]
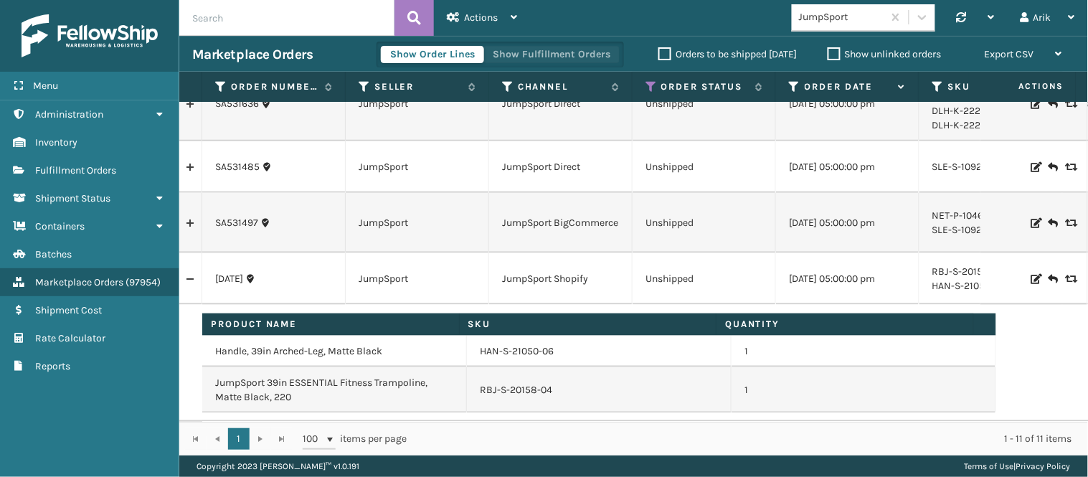
click at [582, 47] on button "Show Fulfillment Orders" at bounding box center [552, 54] width 136 height 17
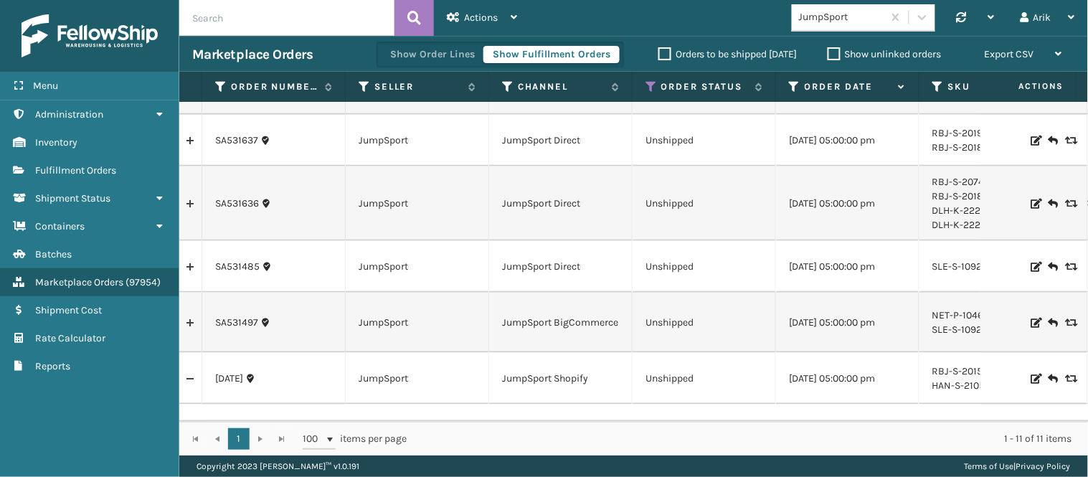
scroll to position [395, 0]
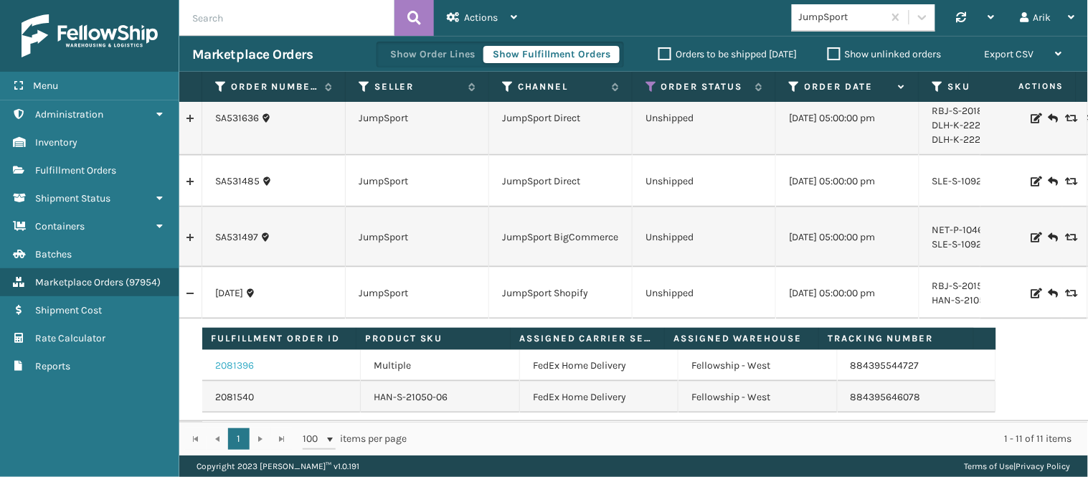
click at [234, 359] on link "2081396" at bounding box center [234, 366] width 39 height 14
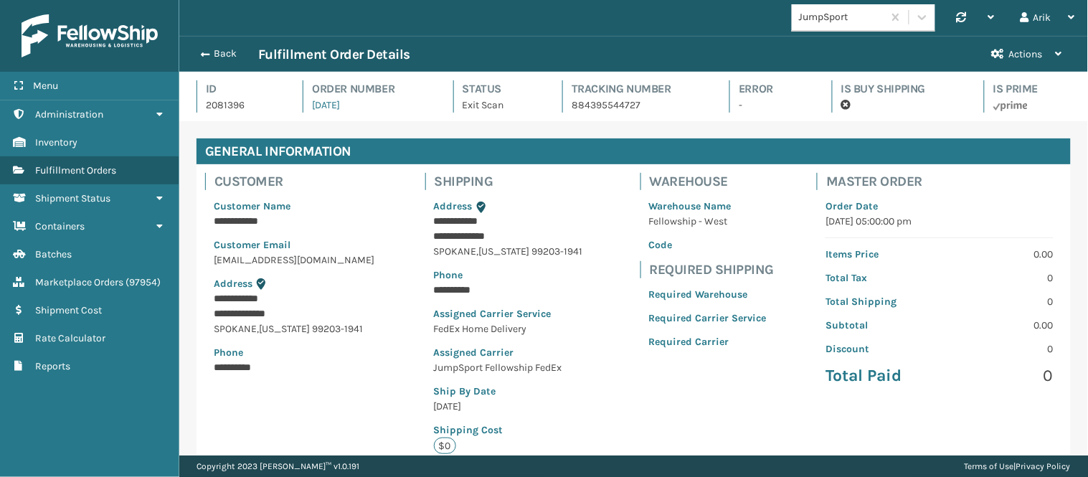
scroll to position [34, 909]
click at [204, 54] on span "button" at bounding box center [203, 55] width 9 height 10
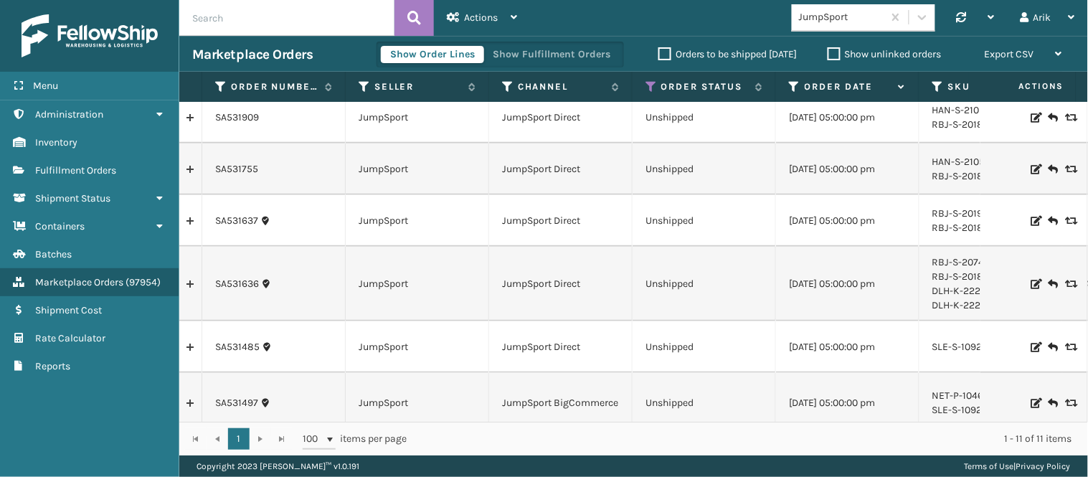
scroll to position [291, 0]
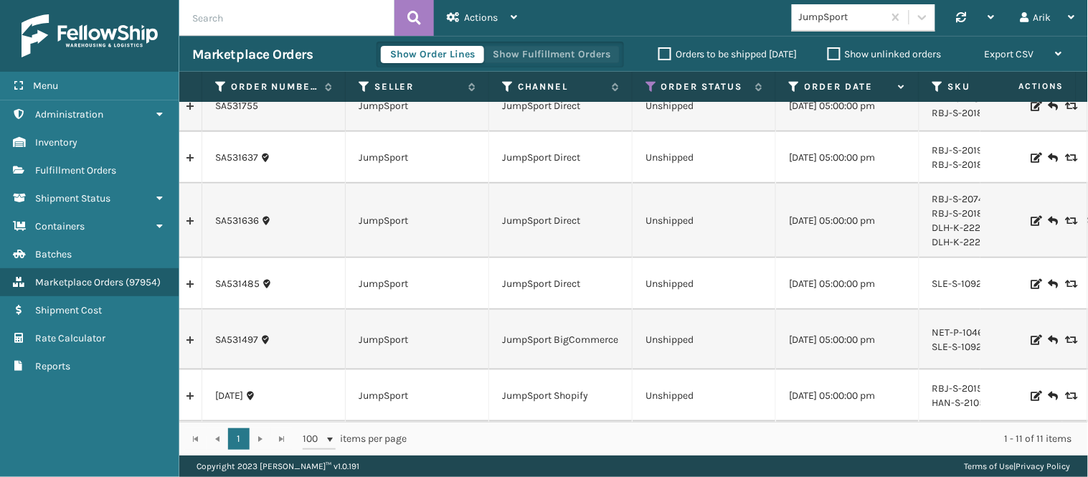
click at [581, 62] on button "Show Fulfillment Orders" at bounding box center [552, 54] width 136 height 17
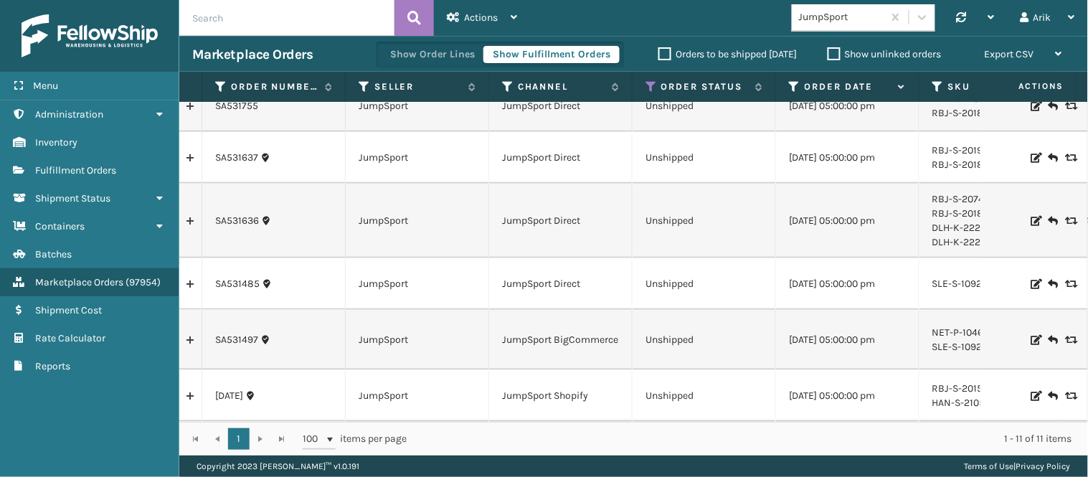
click at [187, 386] on link at bounding box center [190, 396] width 22 height 23
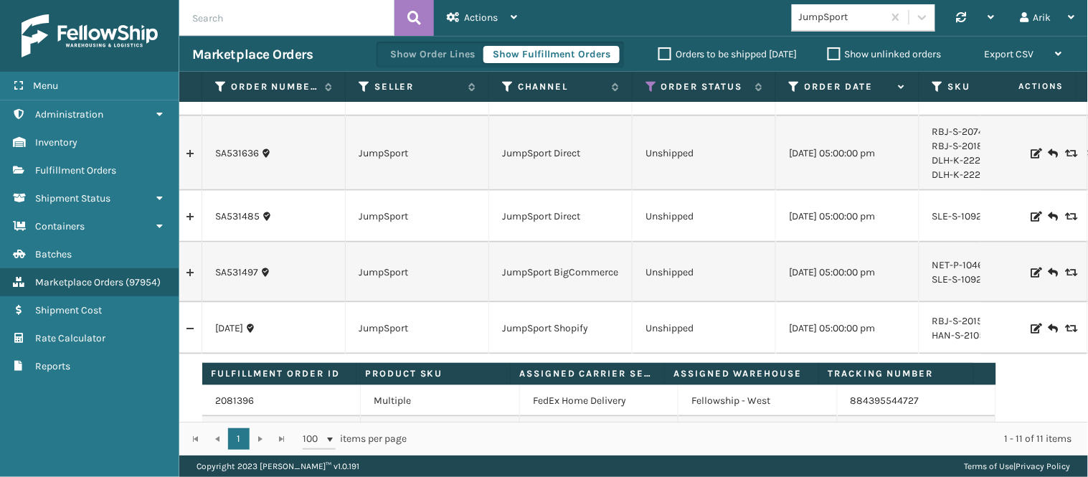
scroll to position [395, 0]
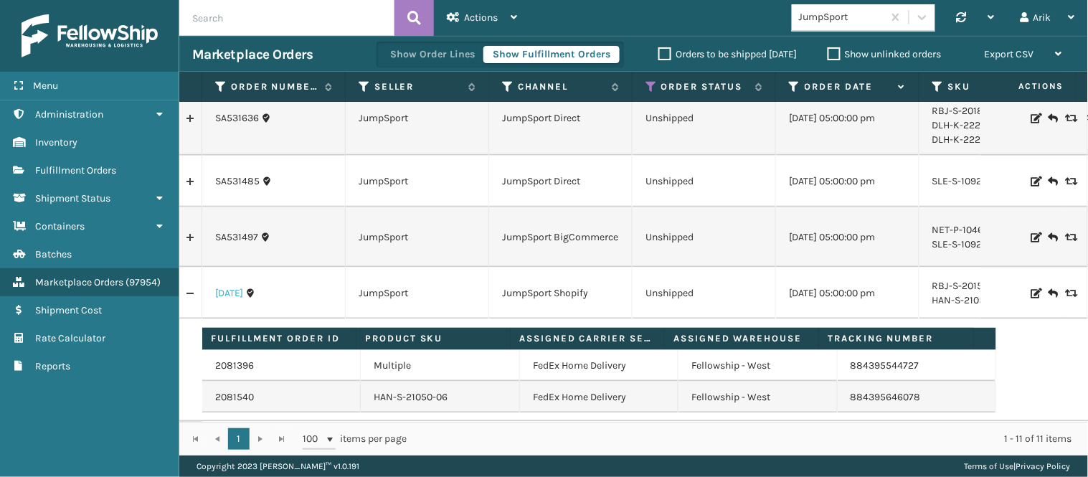
drag, startPoint x: 245, startPoint y: 281, endPoint x: 233, endPoint y: 281, distance: 11.5
click at [233, 286] on link "[DATE]" at bounding box center [229, 293] width 28 height 14
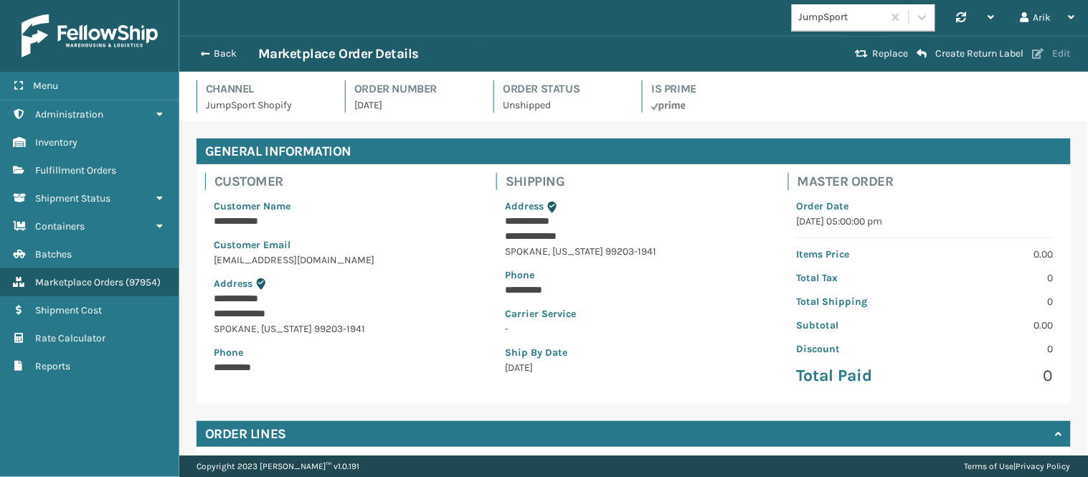
click at [1060, 47] on button "Edit" at bounding box center [1052, 53] width 47 height 13
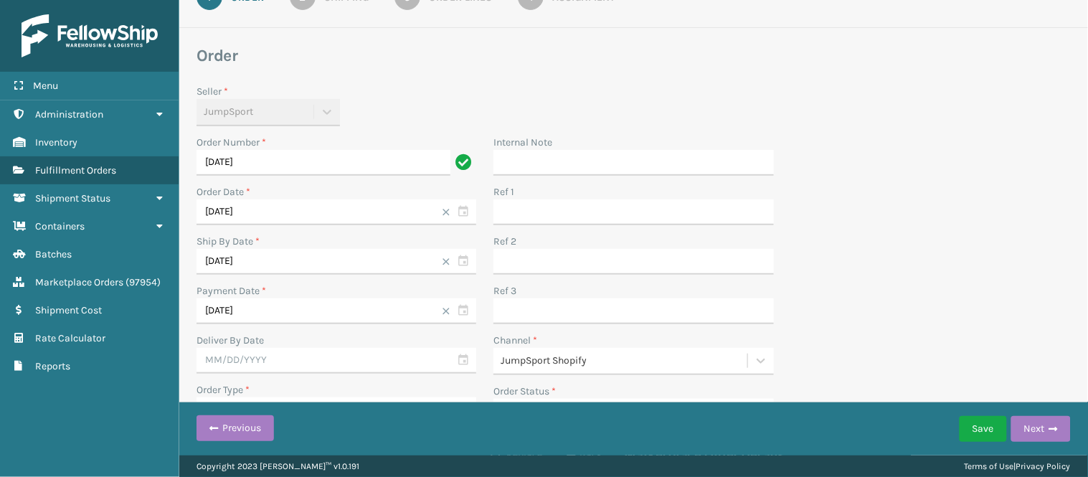
scroll to position [136, 0]
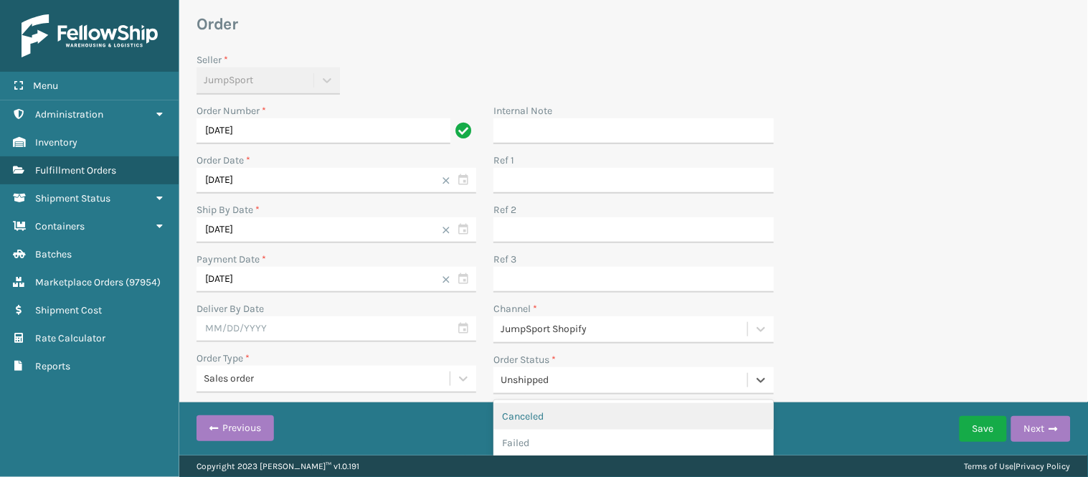
click at [521, 369] on div "Unshipped" at bounding box center [620, 381] width 253 height 24
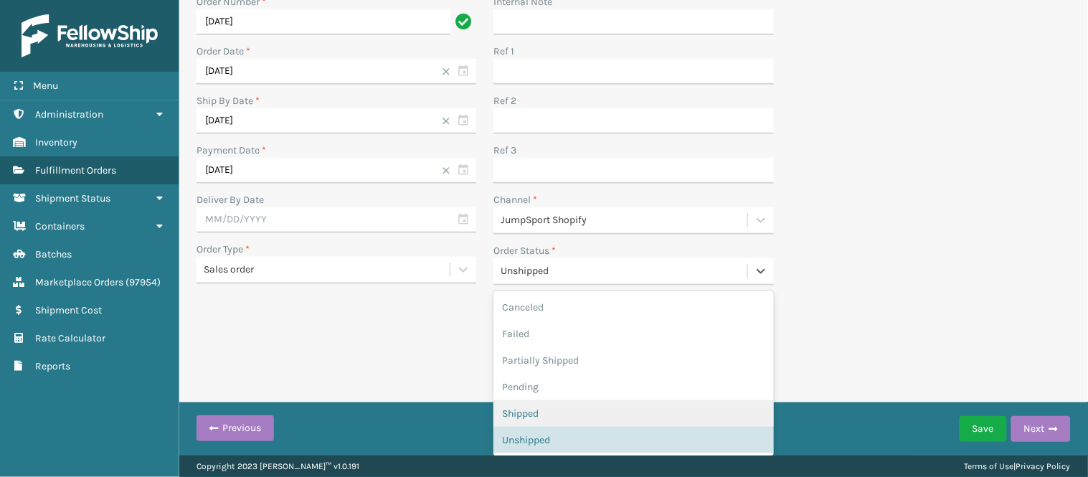
click at [561, 407] on div "Shipped" at bounding box center [634, 413] width 280 height 27
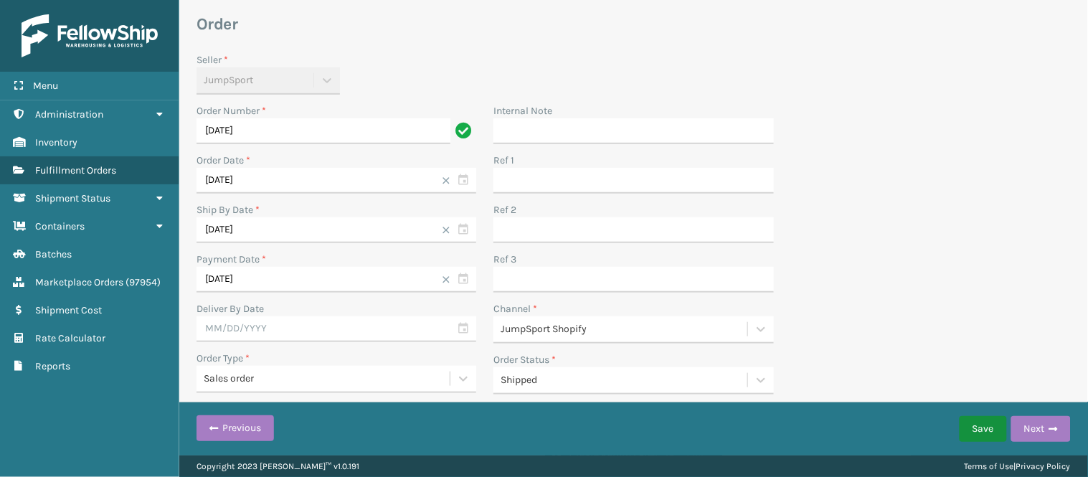
click at [988, 426] on button "Save" at bounding box center [983, 429] width 47 height 26
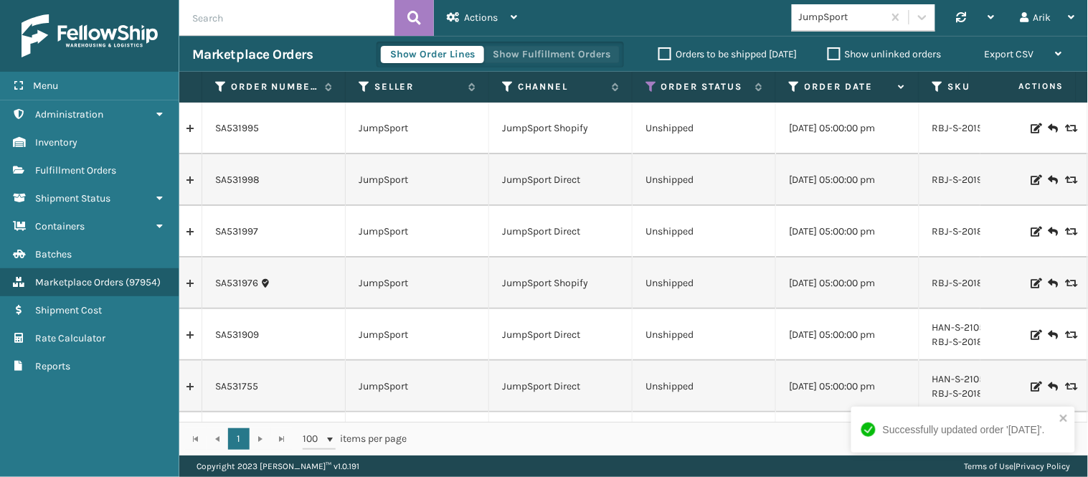
click at [540, 56] on button "Show Fulfillment Orders" at bounding box center [552, 54] width 136 height 17
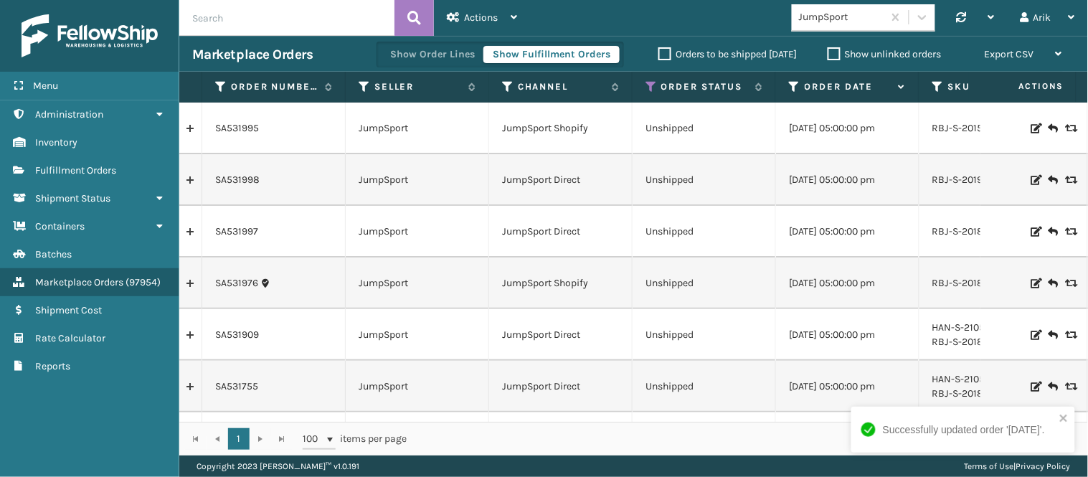
click at [188, 123] on link at bounding box center [190, 128] width 22 height 23
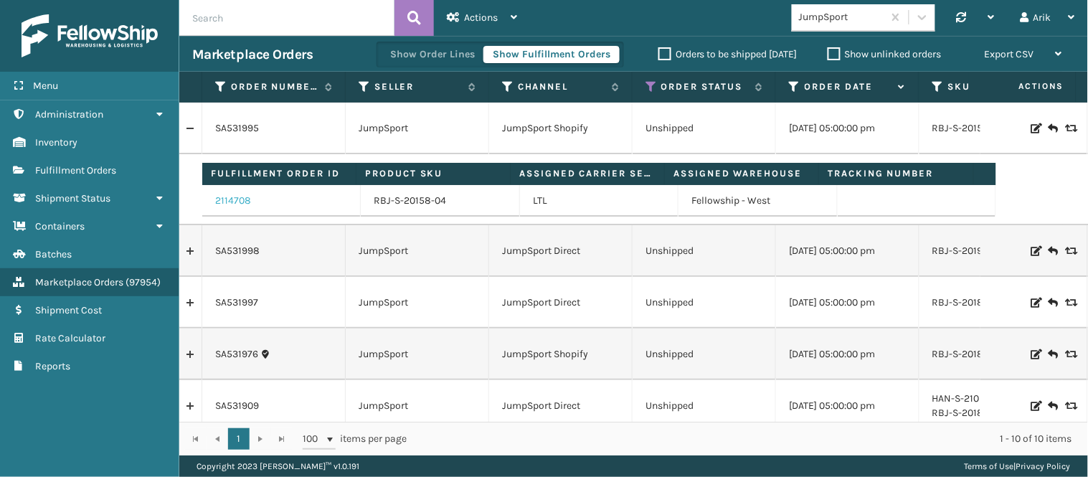
click at [226, 199] on link "2114708" at bounding box center [233, 201] width 36 height 14
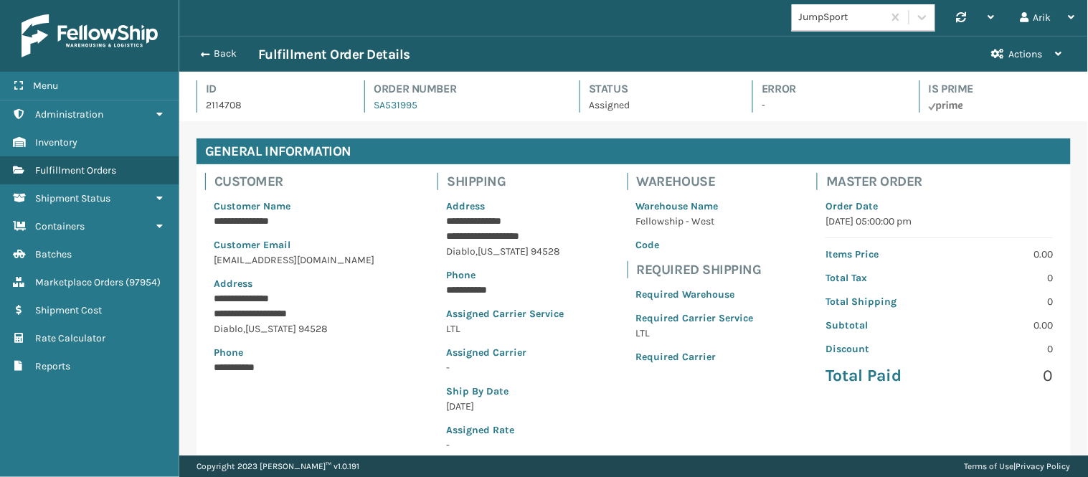
scroll to position [34, 909]
click at [199, 54] on span "button" at bounding box center [203, 55] width 9 height 10
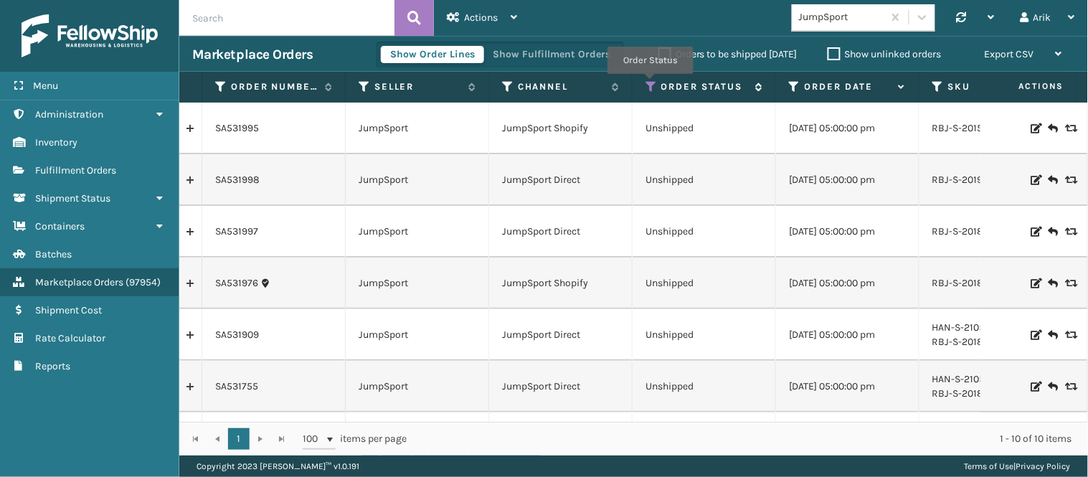
click at [650, 84] on icon at bounding box center [651, 86] width 11 height 13
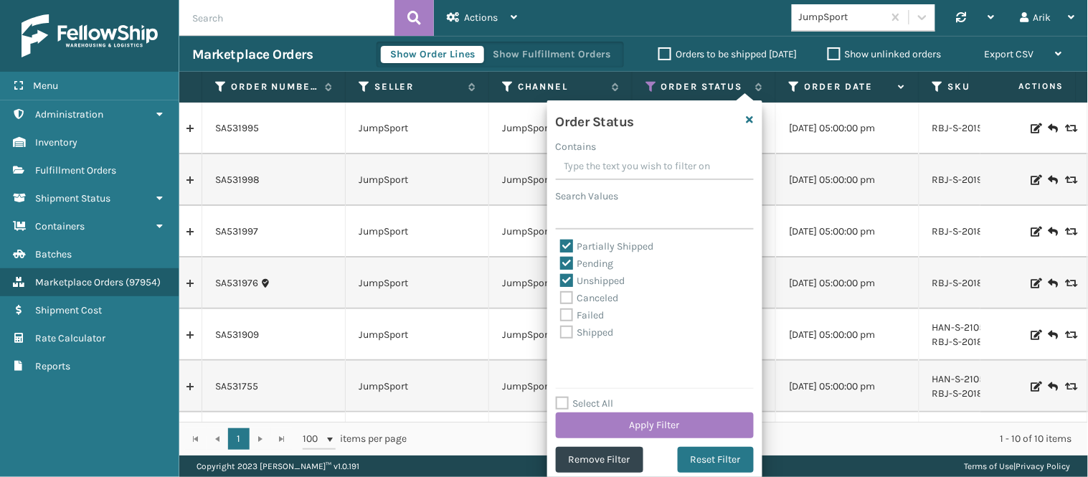
click at [567, 261] on label "Pending" at bounding box center [587, 264] width 54 height 12
click at [561, 261] on input "Pending" at bounding box center [560, 259] width 1 height 9
checkbox input "false"
click at [564, 280] on label "Unshipped" at bounding box center [592, 281] width 65 height 12
click at [561, 280] on input "Unshipped" at bounding box center [560, 277] width 1 height 9
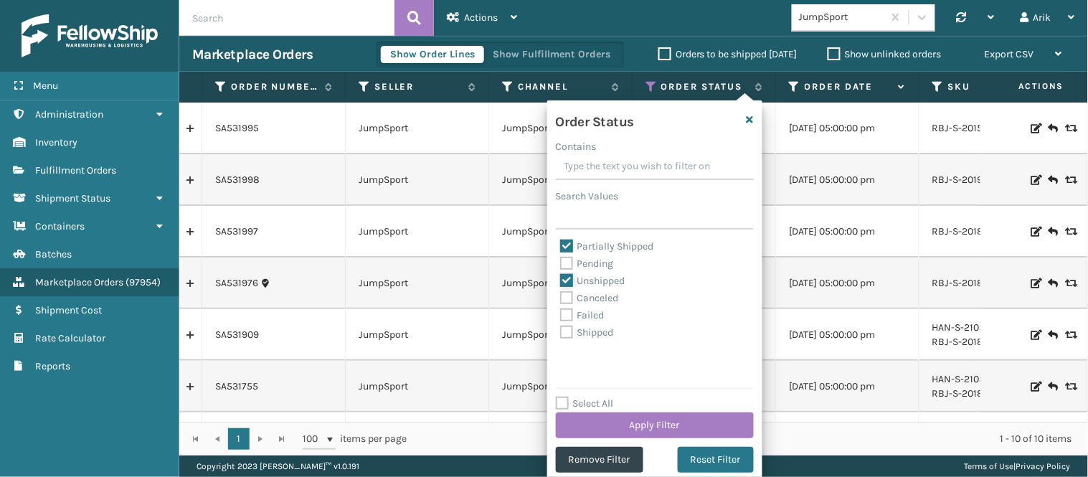
checkbox input "false"
click at [607, 416] on button "Apply Filter" at bounding box center [655, 426] width 198 height 26
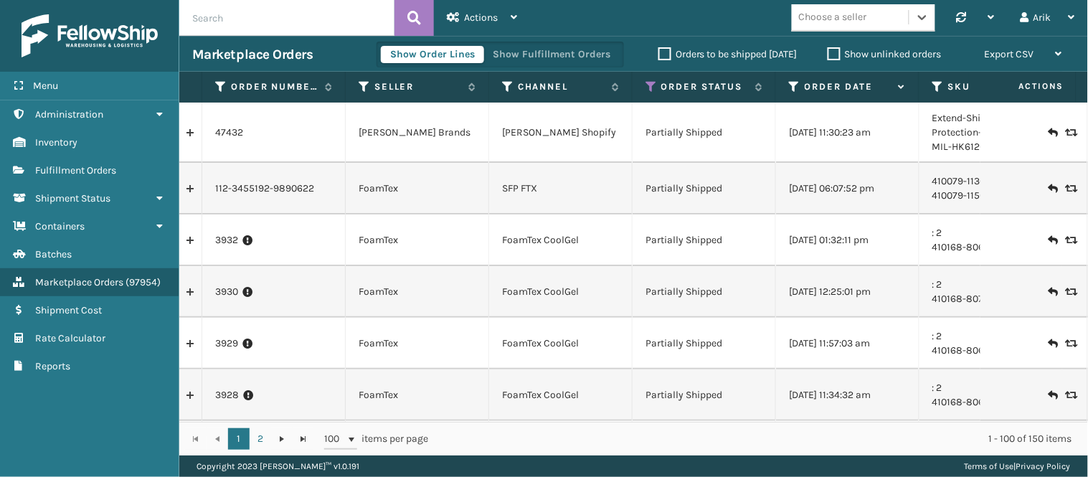
click at [822, 17] on div "Choose a seller" at bounding box center [833, 17] width 68 height 15
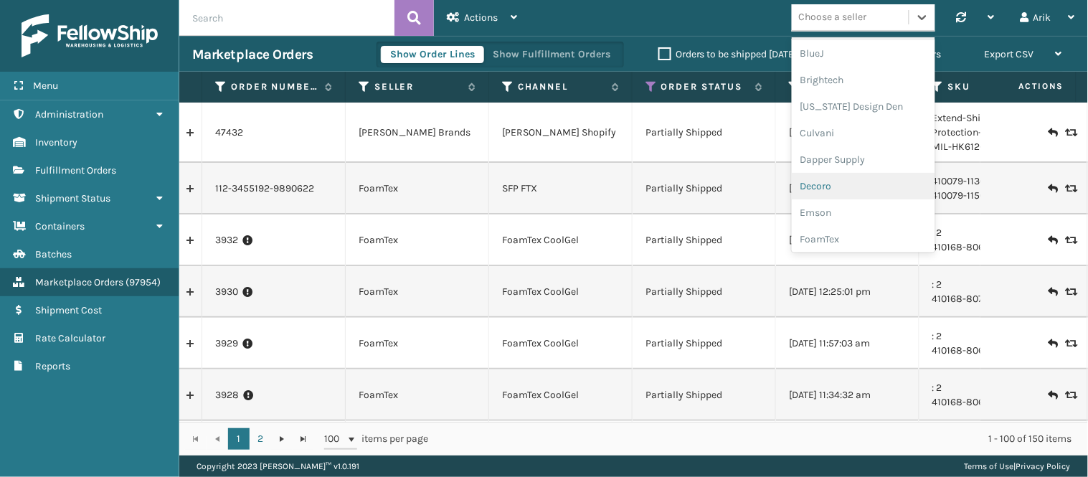
scroll to position [319, 0]
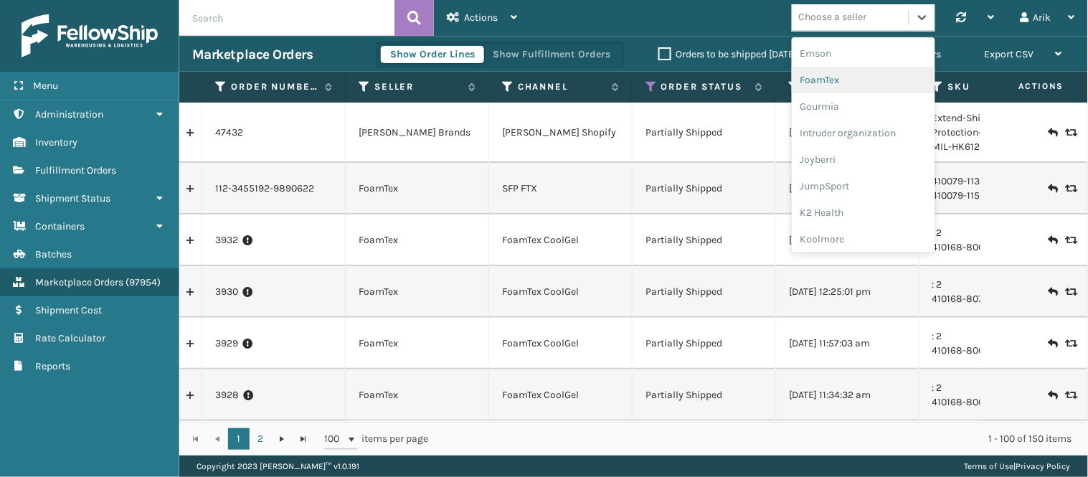
click at [824, 80] on div "FoamTex" at bounding box center [864, 80] width 144 height 27
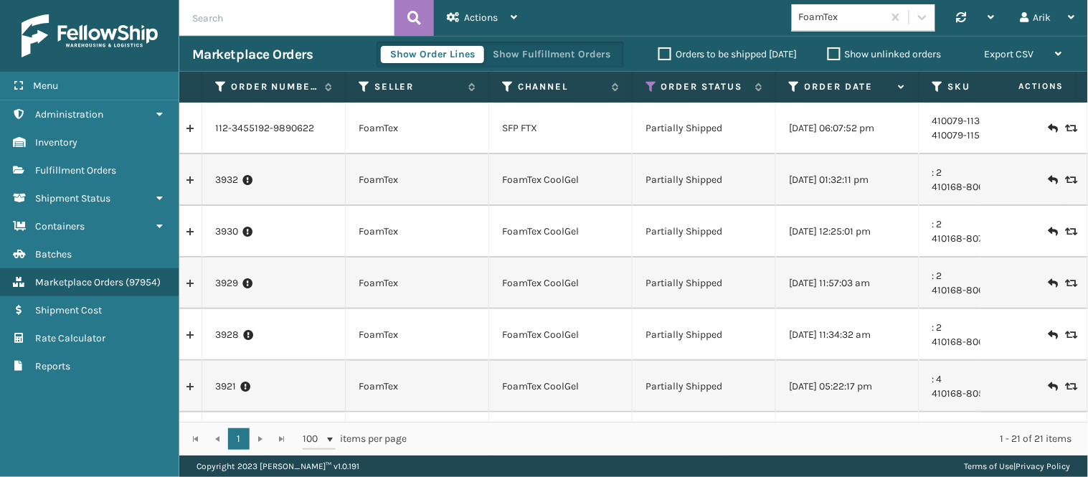
click at [691, 52] on label "Orders to be shipped [DATE]" at bounding box center [728, 54] width 139 height 12
click at [659, 52] on input "Orders to be shipped [DATE]" at bounding box center [659, 50] width 1 height 9
click at [837, 54] on label "Show unlinked orders" at bounding box center [885, 54] width 114 height 12
click at [829, 54] on input "Show unlinked orders" at bounding box center [828, 50] width 1 height 9
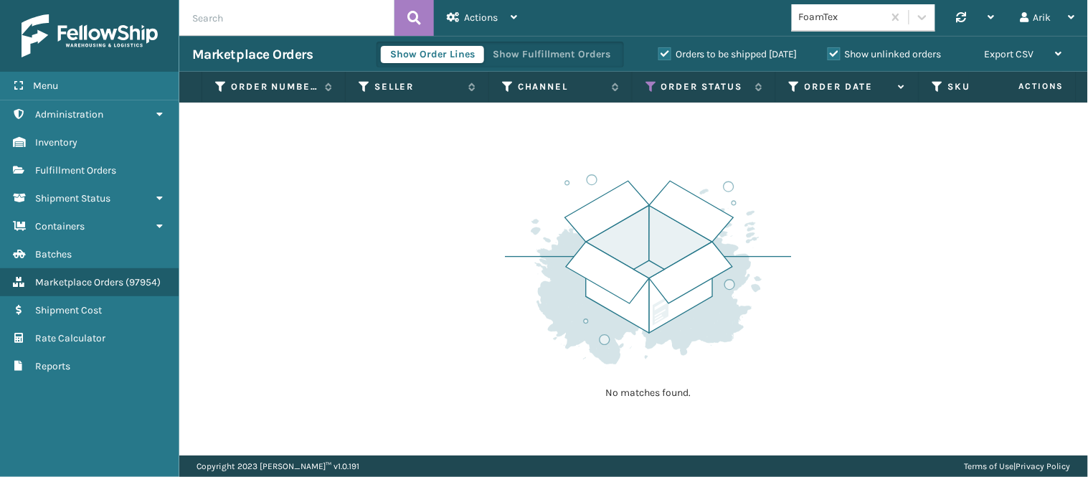
click at [837, 54] on label "Show unlinked orders" at bounding box center [885, 54] width 114 height 12
click at [829, 54] on input "Show unlinked orders" at bounding box center [828, 50] width 1 height 9
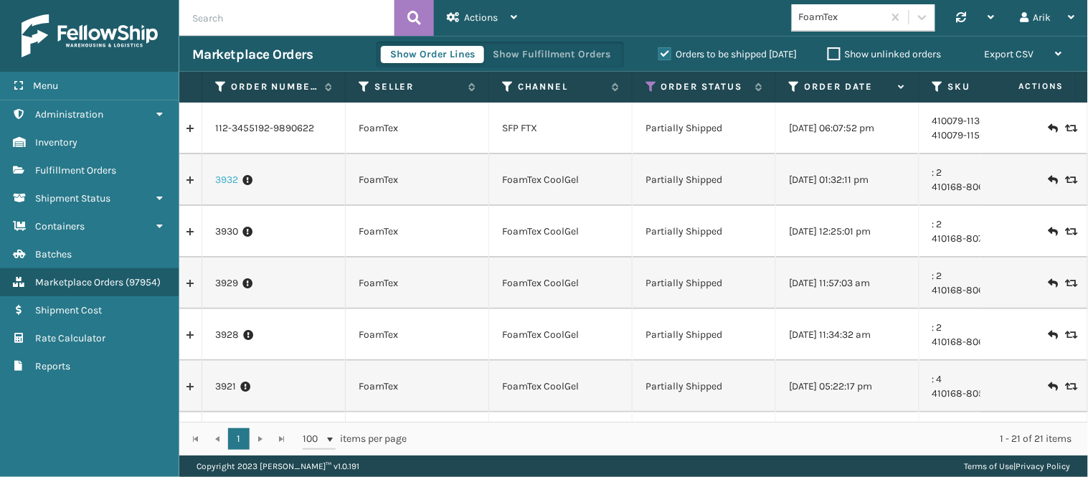
click at [220, 177] on link "3932" at bounding box center [226, 180] width 23 height 14
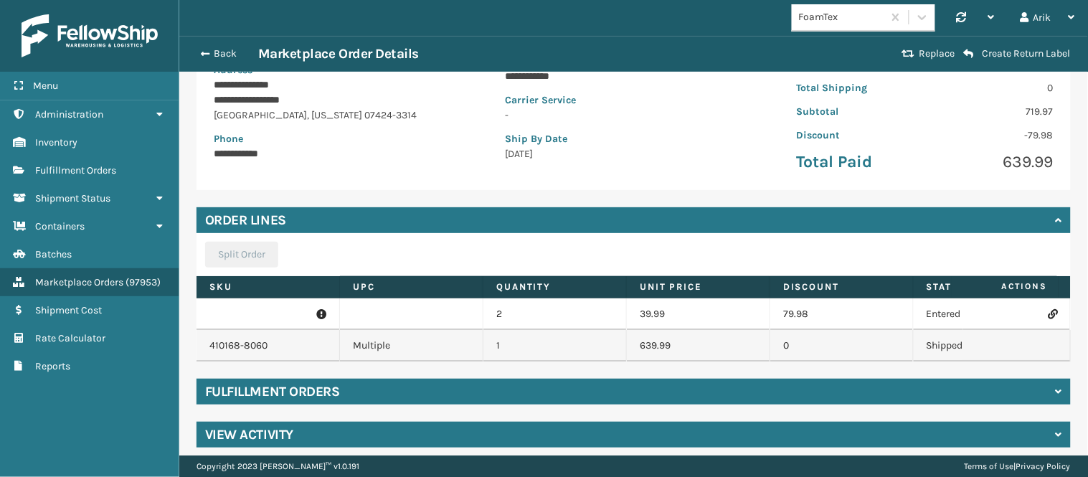
scroll to position [234, 0]
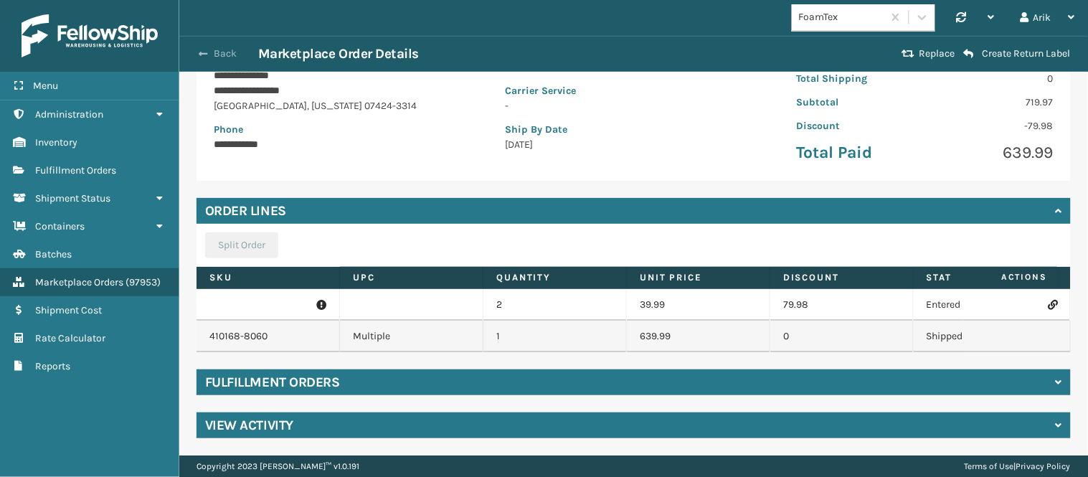
click at [199, 52] on span "button" at bounding box center [203, 54] width 9 height 10
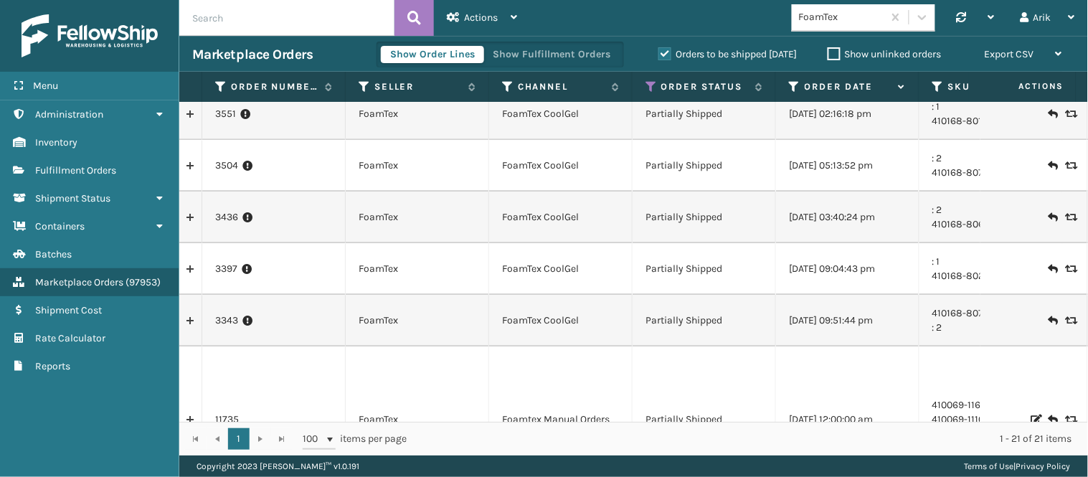
scroll to position [880, 0]
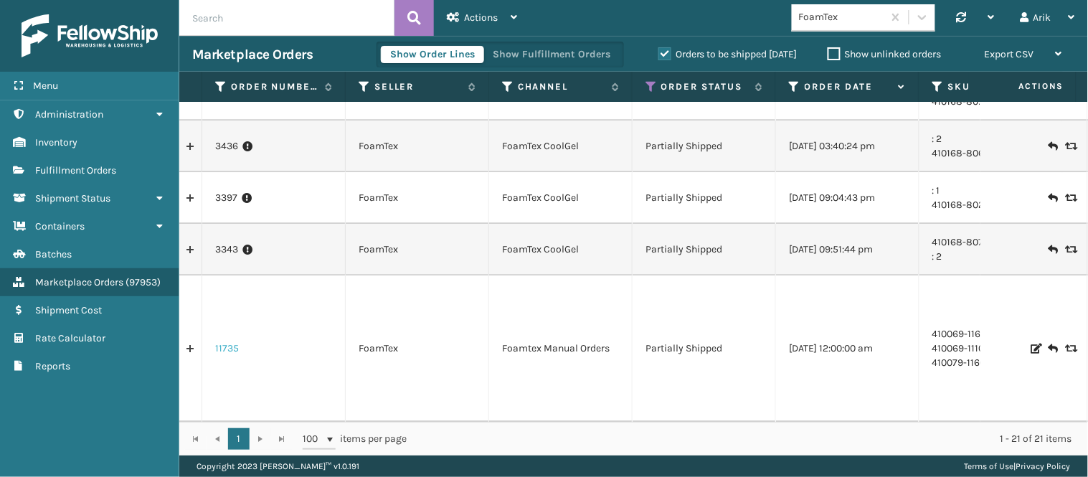
click at [220, 342] on link "11735" at bounding box center [227, 349] width 24 height 14
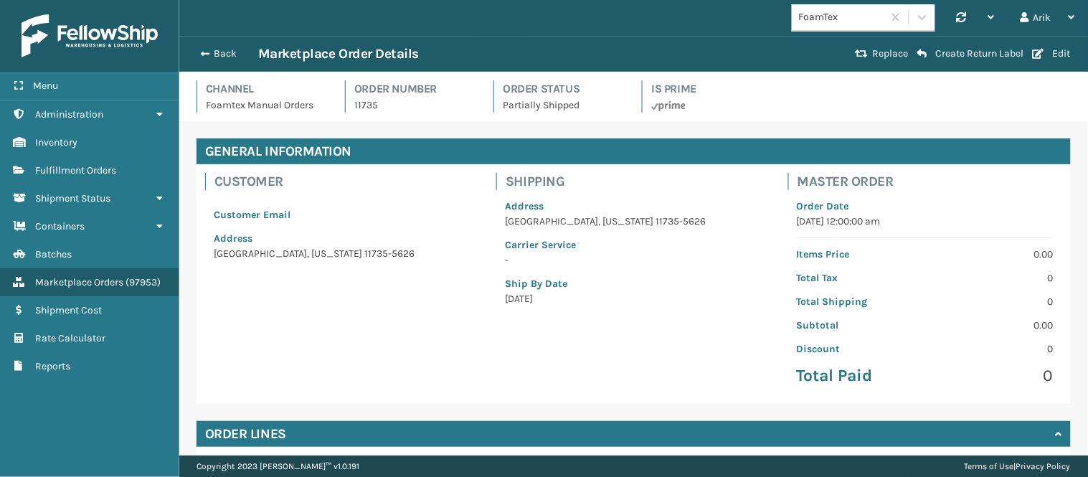
click at [205, 45] on div "Back Marketplace Order Details" at bounding box center [521, 53] width 659 height 17
click at [204, 51] on span "button" at bounding box center [203, 54] width 9 height 10
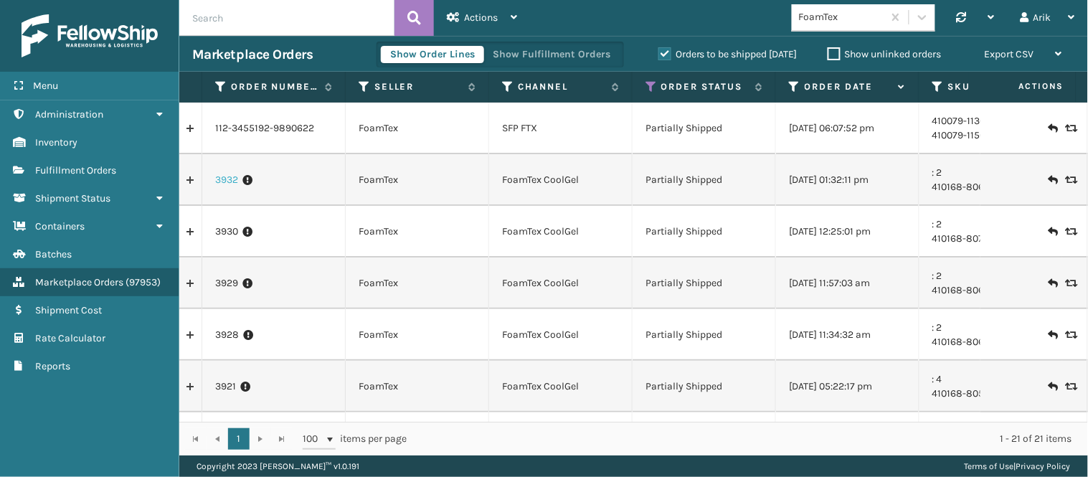
click at [224, 177] on link "3932" at bounding box center [226, 180] width 23 height 14
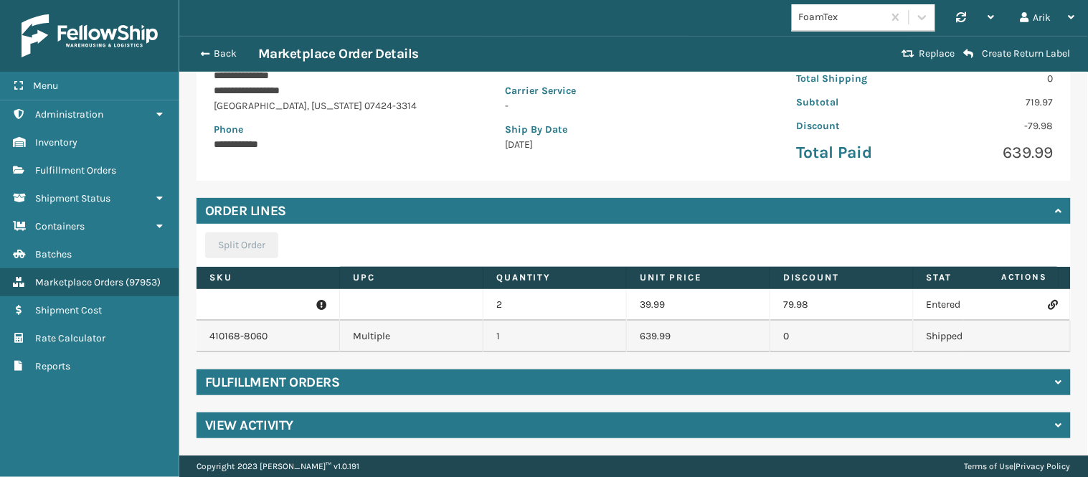
scroll to position [234, 0]
click at [206, 47] on button "Back" at bounding box center [225, 53] width 66 height 13
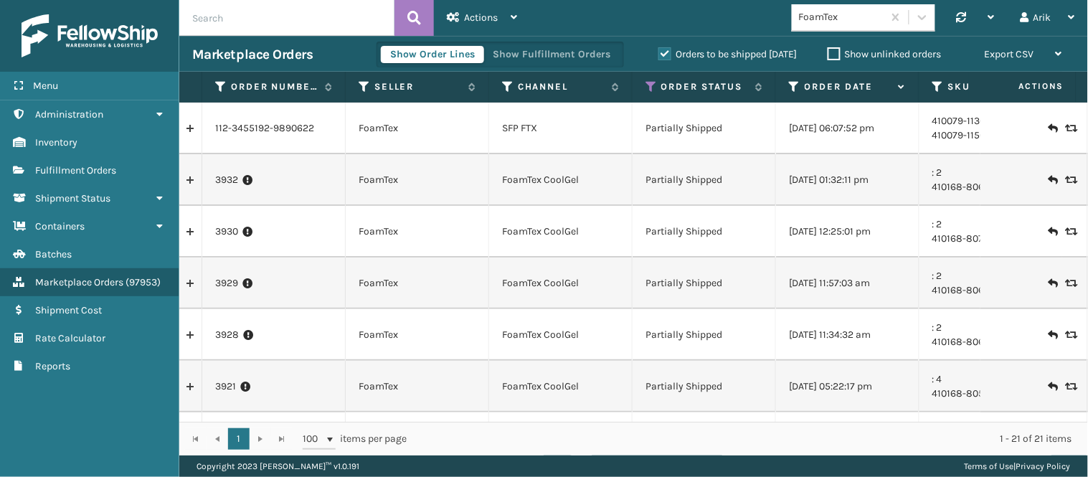
click at [867, 20] on div "FoamTex" at bounding box center [841, 17] width 85 height 15
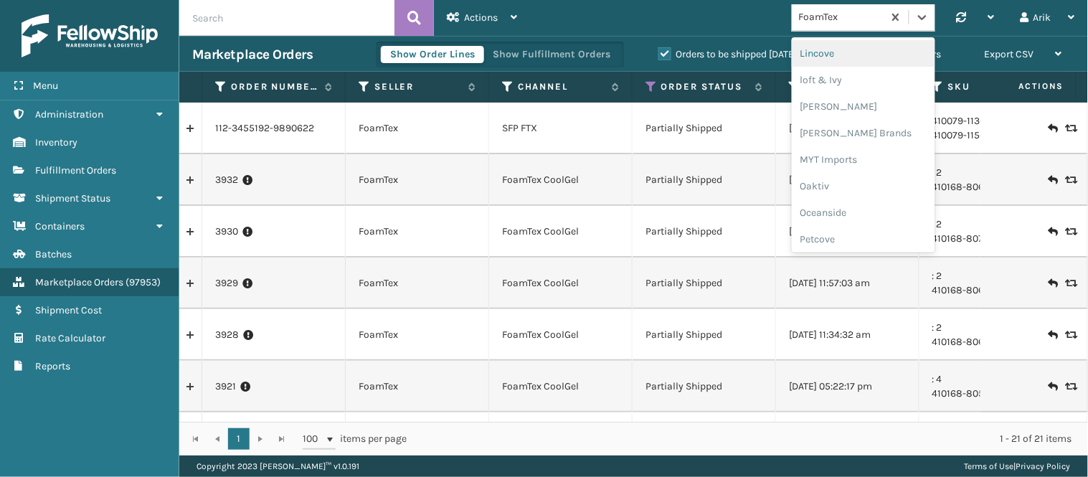
scroll to position [558, 0]
click at [837, 155] on div "[PERSON_NAME] Brands" at bounding box center [864, 159] width 144 height 27
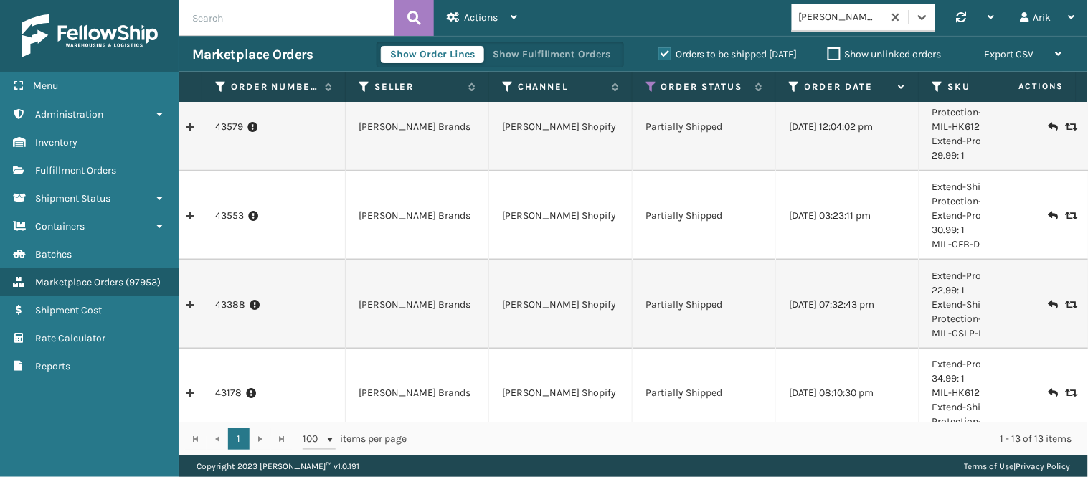
scroll to position [478, 0]
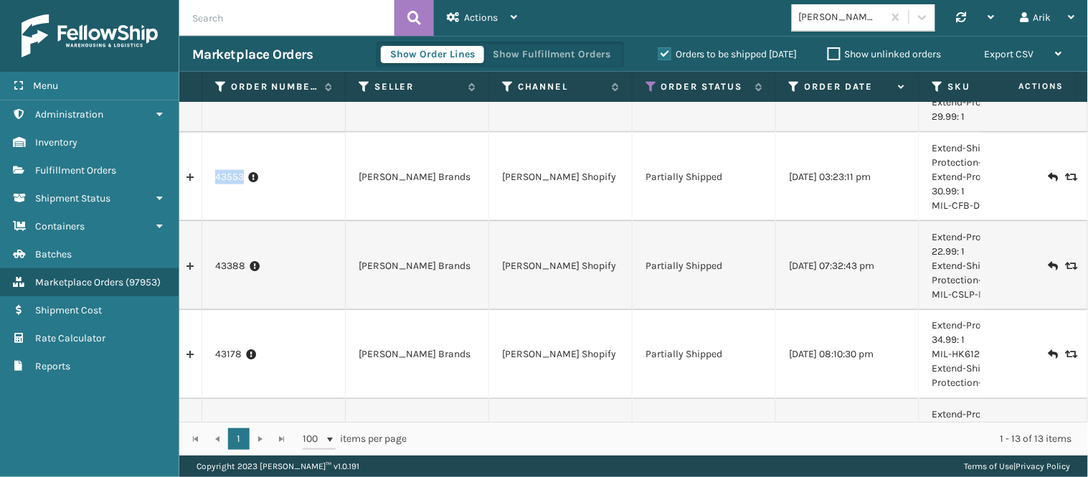
drag, startPoint x: 210, startPoint y: 178, endPoint x: 242, endPoint y: 182, distance: 31.8
click at [242, 182] on td "43553" at bounding box center [274, 177] width 144 height 89
copy link "43553"
click at [269, 19] on input "text" at bounding box center [286, 18] width 215 height 36
paste input "43553"
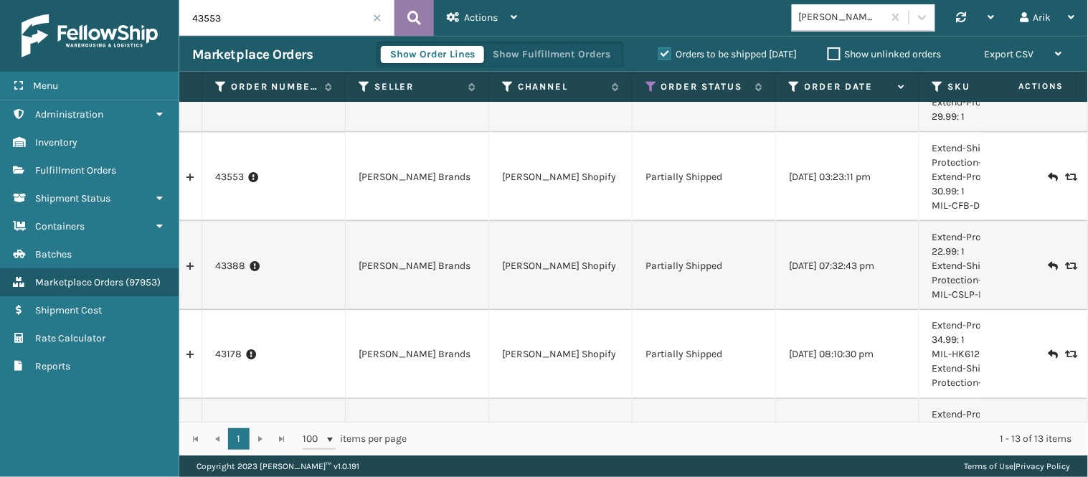
type input "43553"
click at [413, 12] on icon at bounding box center [415, 18] width 14 height 22
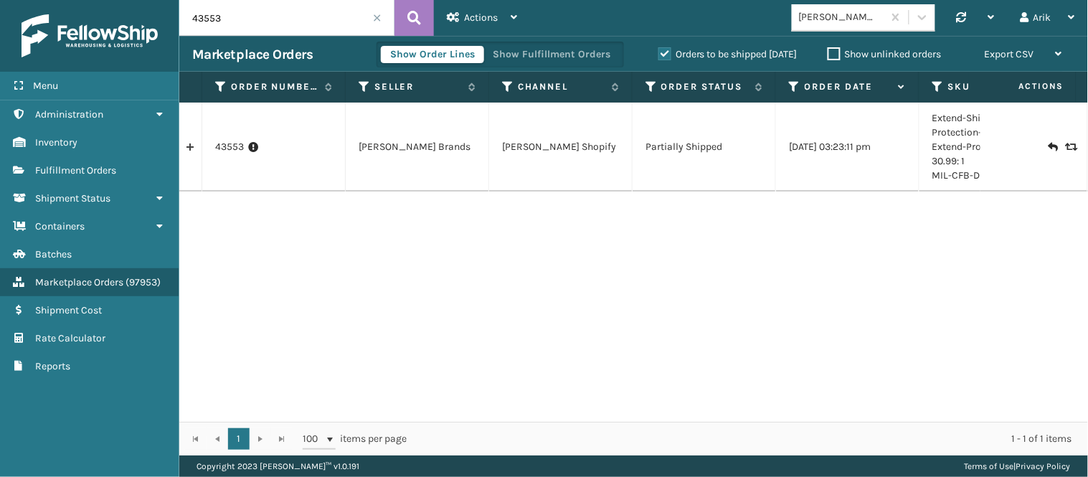
click at [835, 55] on label "Show unlinked orders" at bounding box center [885, 54] width 114 height 12
click at [829, 55] on input "Show unlinked orders" at bounding box center [828, 50] width 1 height 9
click at [669, 53] on label "Orders to be shipped [DATE]" at bounding box center [728, 54] width 139 height 12
click at [659, 53] on input "Orders to be shipped [DATE]" at bounding box center [659, 50] width 1 height 9
click at [227, 147] on link "43553" at bounding box center [229, 147] width 29 height 14
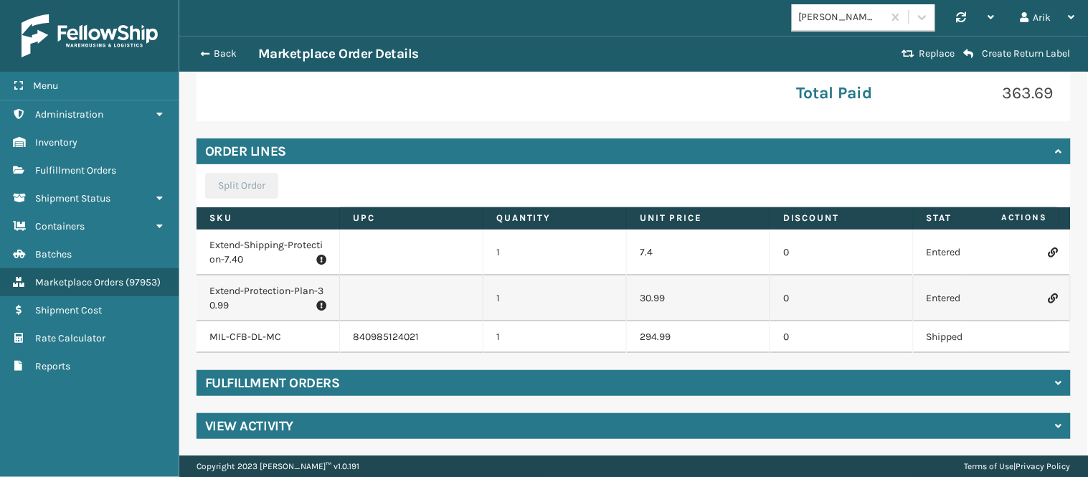
scroll to position [295, 0]
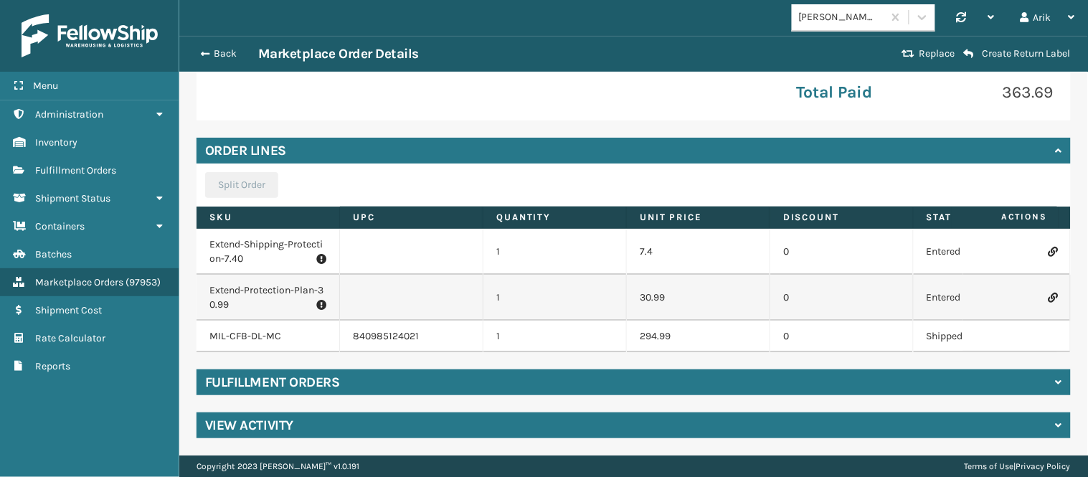
click at [226, 237] on p "Extend-Shipping-Protection-7.40" at bounding box center [268, 251] width 117 height 29
drag, startPoint x: 462, startPoint y: 171, endPoint x: 837, endPoint y: 195, distance: 376.1
click at [811, 196] on div "Split Order SKU UPC Quantity Unit Price Discount Status Actions Extend-Shipping…" at bounding box center [634, 258] width 875 height 189
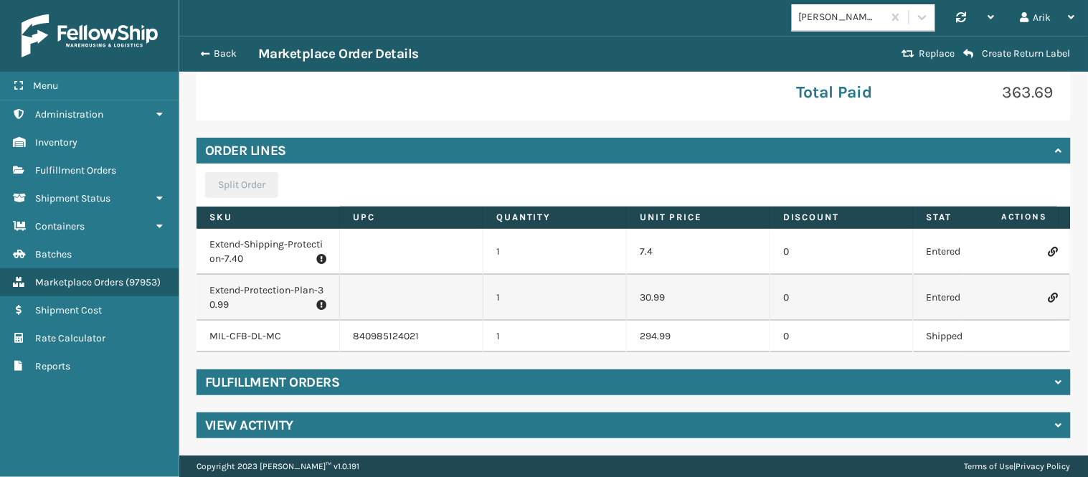
click at [225, 240] on p "Extend-Shipping-Protection-7.40" at bounding box center [268, 251] width 117 height 29
copy p "Extend-Shipping-Protection-7.40"
click at [1049, 247] on icon at bounding box center [1053, 252] width 9 height 10
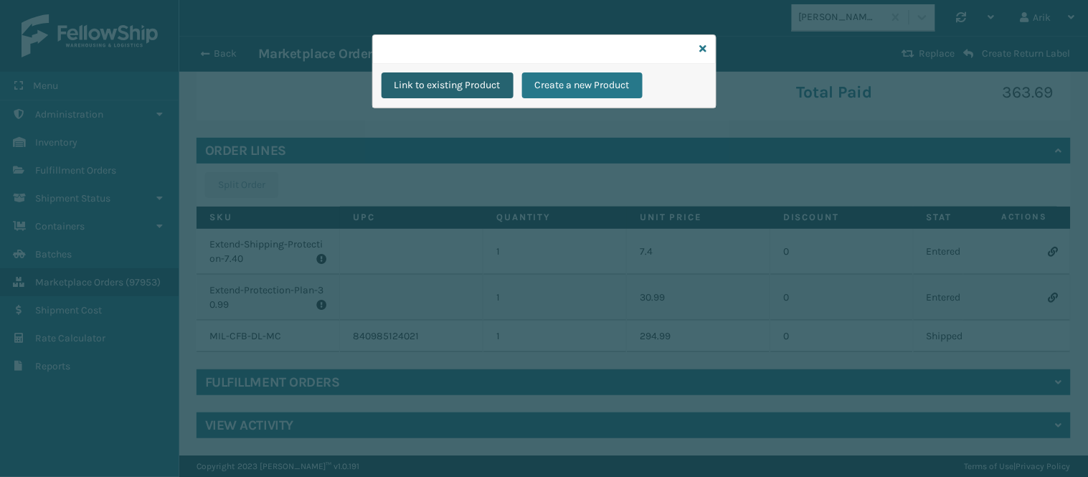
click at [438, 84] on button "Link to existing Product" at bounding box center [448, 85] width 132 height 26
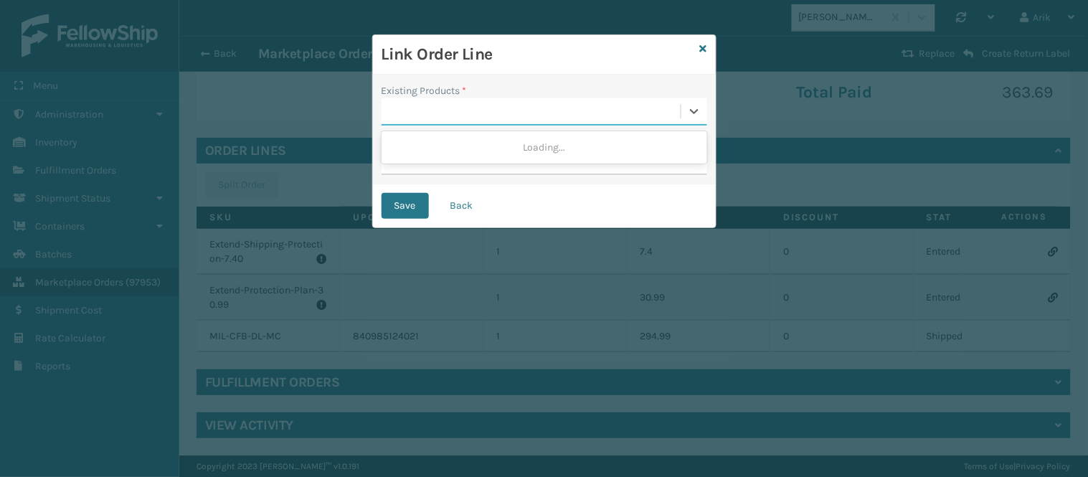
click at [412, 116] on div at bounding box center [531, 112] width 299 height 24
type input "mill"
click at [456, 144] on div "[PERSON_NAME]-DoNotShip" at bounding box center [545, 147] width 326 height 27
click at [398, 207] on button "Save" at bounding box center [405, 206] width 47 height 26
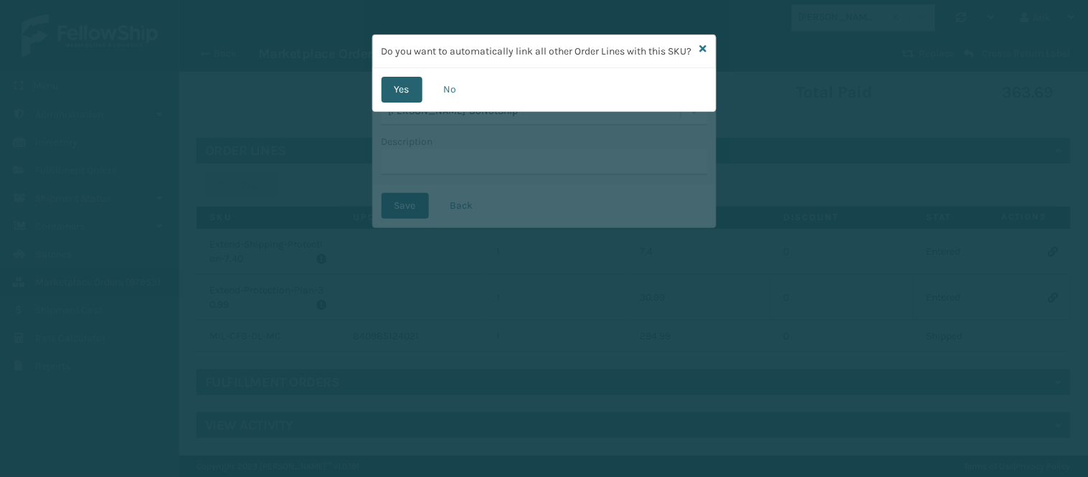
click at [396, 103] on button "Yes" at bounding box center [402, 90] width 41 height 26
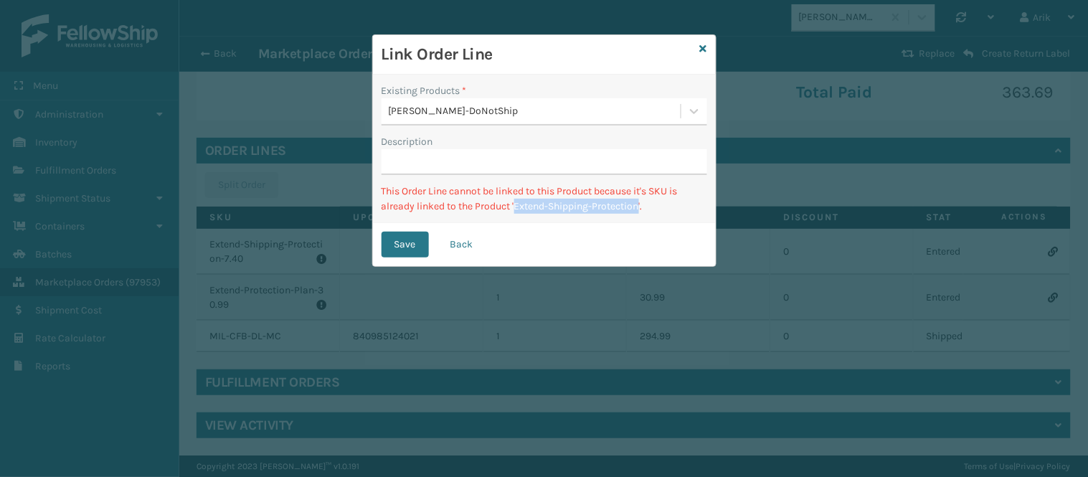
drag, startPoint x: 519, startPoint y: 207, endPoint x: 635, endPoint y: 210, distance: 116.3
click at [642, 210] on p "This Order Line cannot be linked to this Product because it's SKU is already li…" at bounding box center [545, 199] width 326 height 30
copy p "Extend-Shipping-Protection"
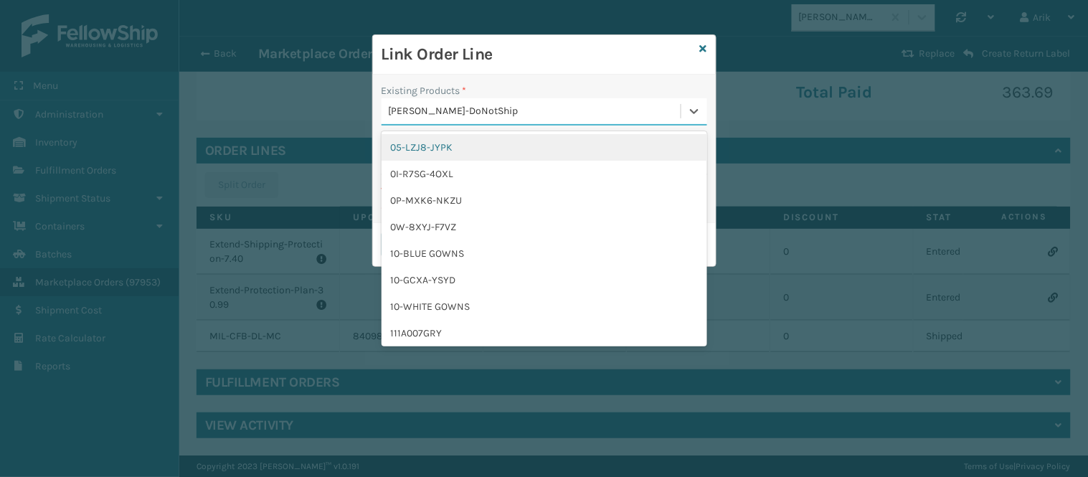
click at [469, 105] on div "[PERSON_NAME]-DoNotShip" at bounding box center [454, 111] width 130 height 15
paste input "Extend-Shipping-Protection"
drag, startPoint x: 477, startPoint y: 110, endPoint x: 503, endPoint y: 116, distance: 26.5
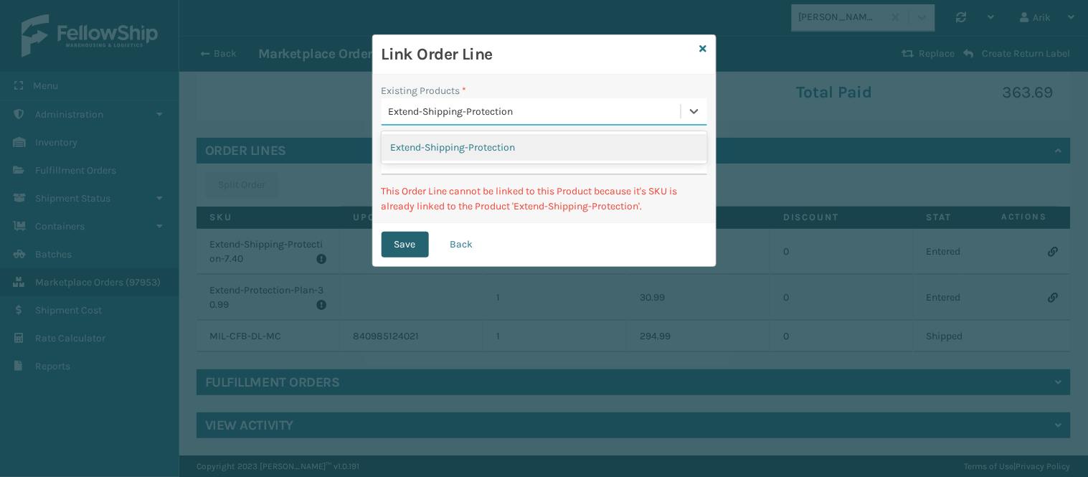
type input "Extend-Shipping-Protection"
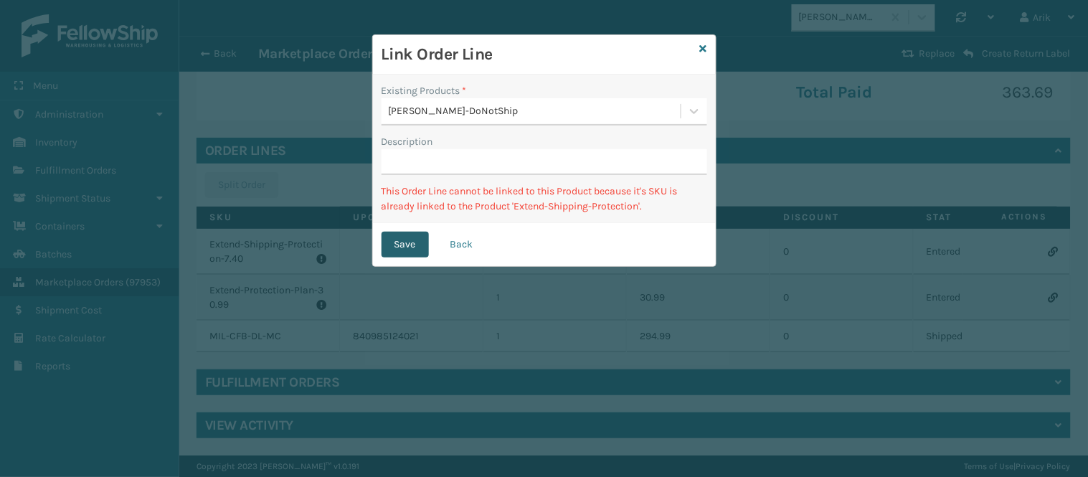
click at [403, 245] on button "Save" at bounding box center [405, 245] width 47 height 26
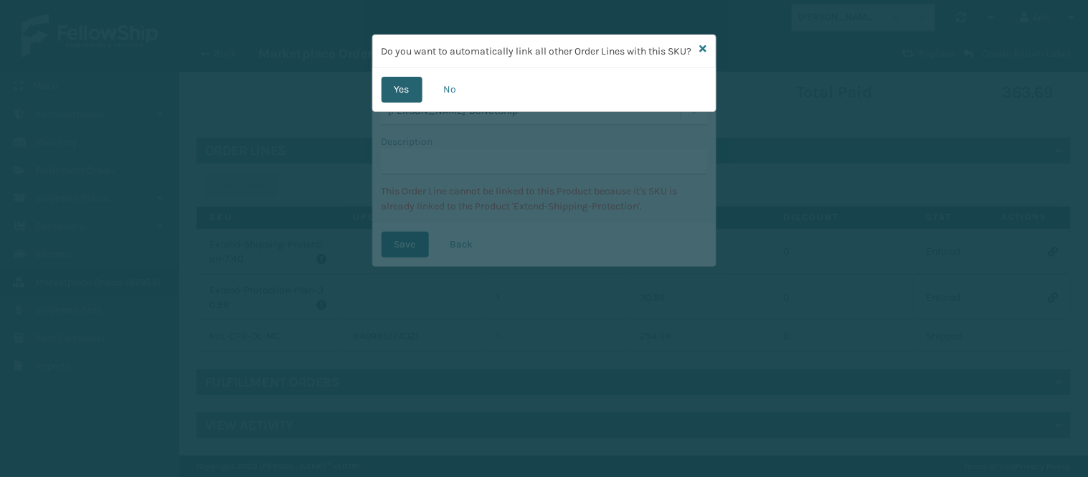
click at [391, 103] on button "Yes" at bounding box center [402, 90] width 41 height 26
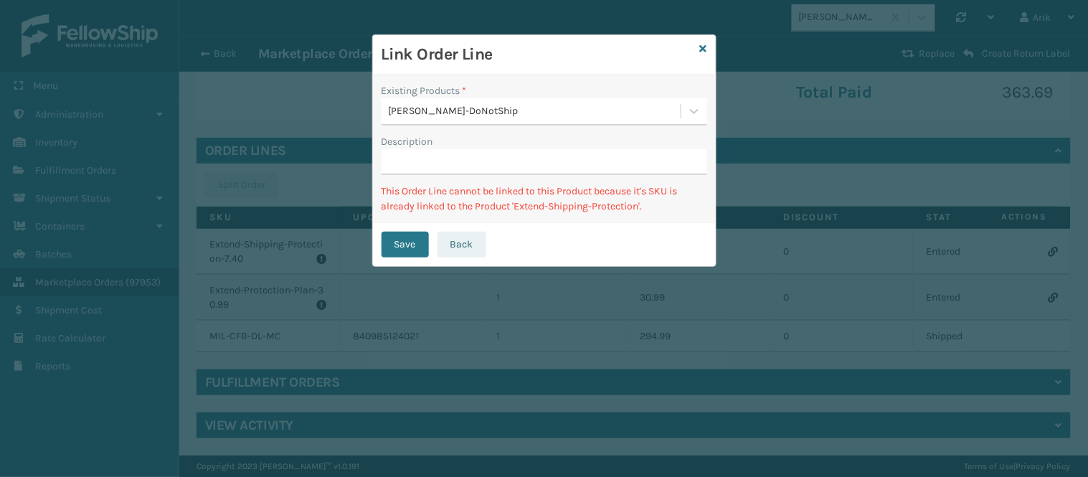
click at [466, 245] on button "Back" at bounding box center [462, 245] width 49 height 26
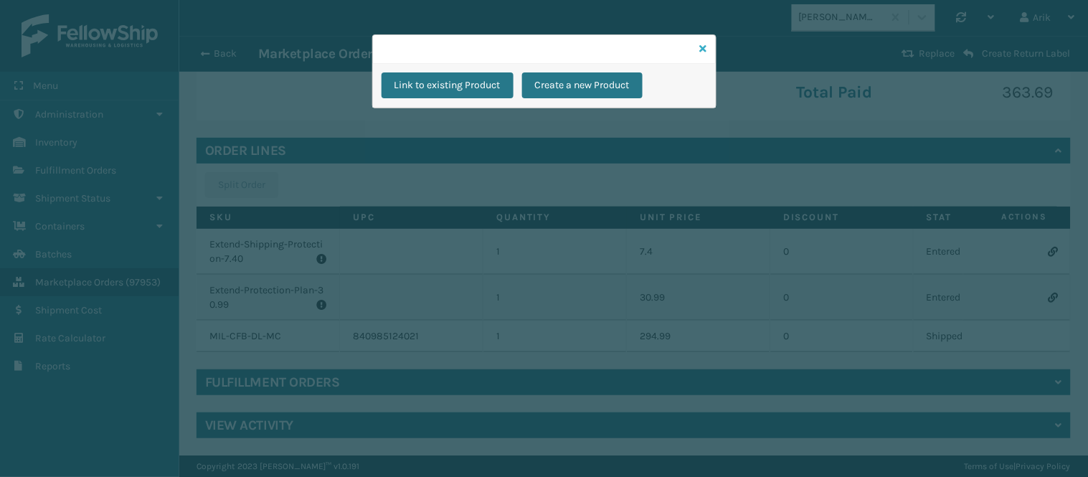
click at [707, 44] on icon at bounding box center [703, 49] width 7 height 10
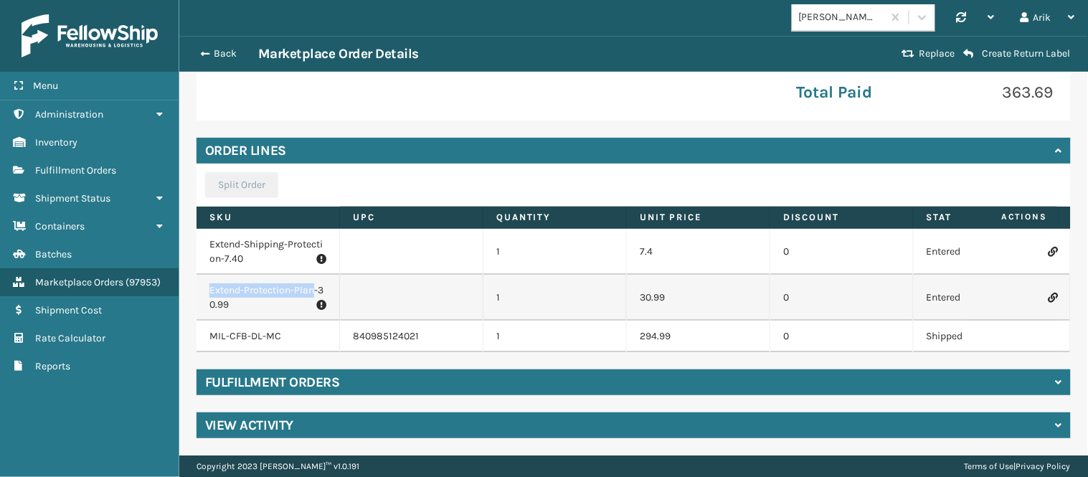
drag, startPoint x: 222, startPoint y: 278, endPoint x: 311, endPoint y: 282, distance: 88.3
click at [314, 283] on p "Extend-Protection-Plan-30.99" at bounding box center [268, 297] width 117 height 29
copy p "Extend-Protection-Plan"
click at [1049, 293] on icon at bounding box center [1053, 298] width 9 height 10
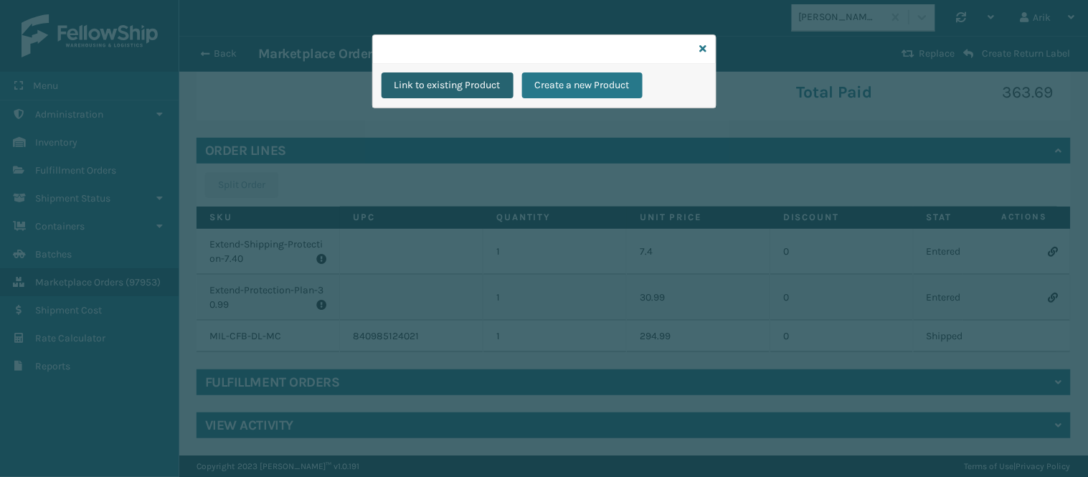
click at [475, 86] on button "Link to existing Product" at bounding box center [448, 85] width 132 height 26
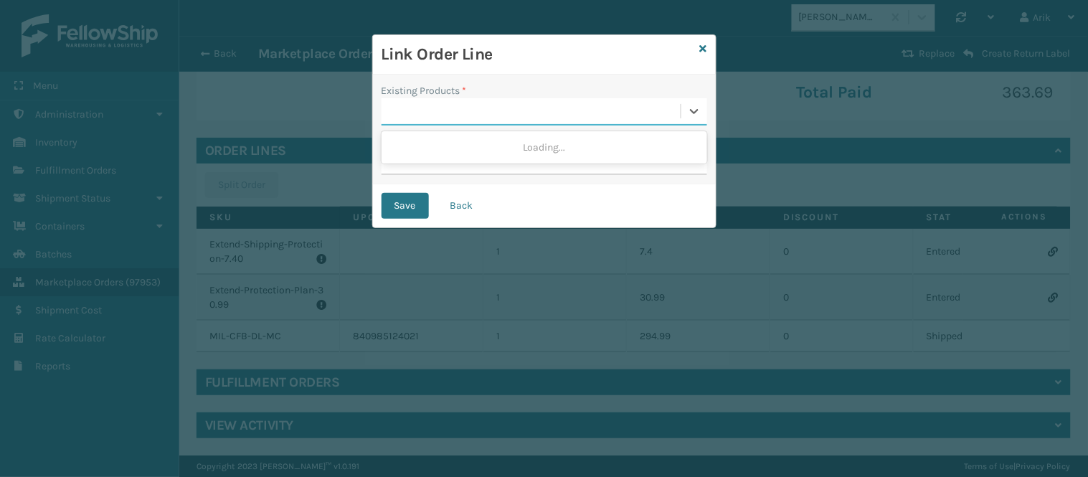
click at [435, 113] on div at bounding box center [531, 112] width 299 height 24
paste input "Extend-Protection-Plan"
type input "Extend-Protection-Plan"
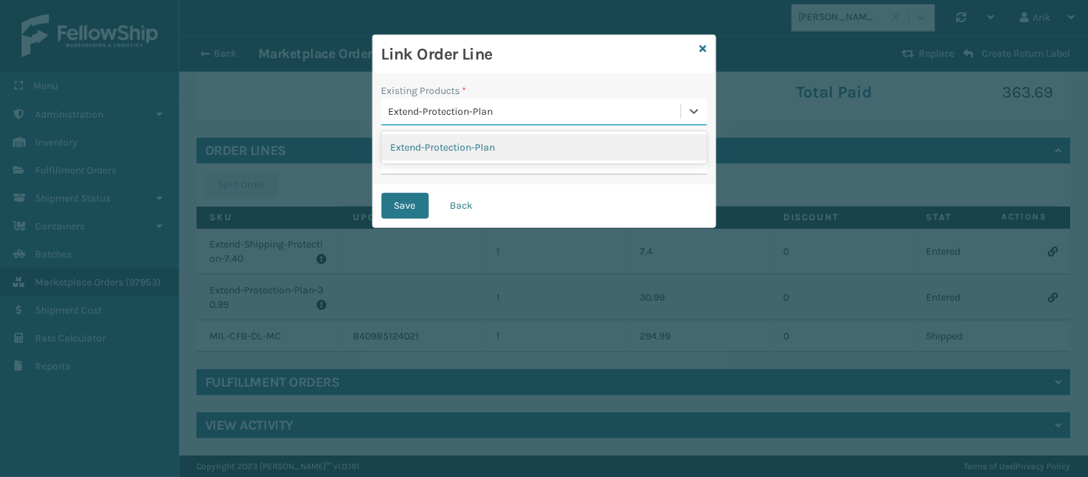
click at [433, 113] on input "Extend-Protection-Plan" at bounding box center [442, 111] width 107 height 11
click at [438, 147] on div "Extend-Protection-Plan" at bounding box center [545, 147] width 326 height 27
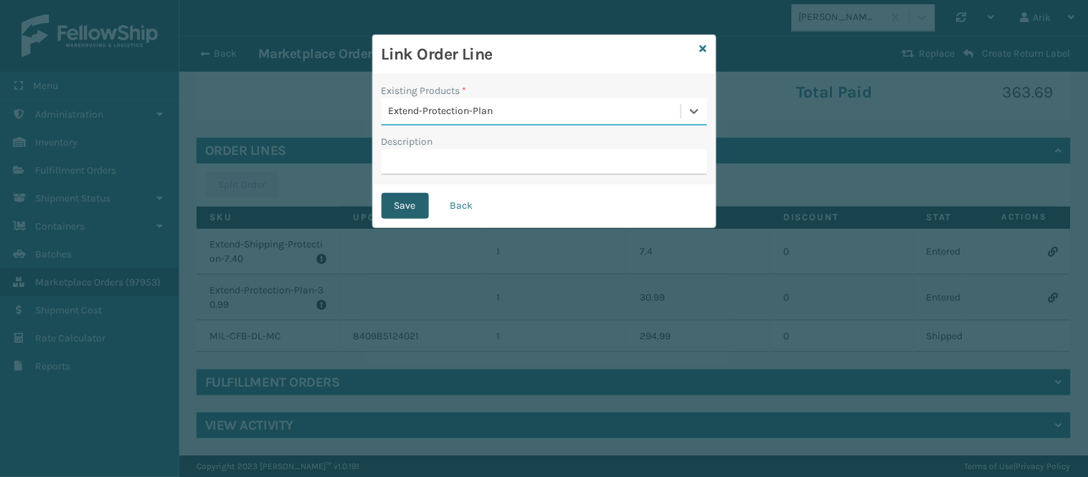
click at [418, 203] on button "Save" at bounding box center [405, 206] width 47 height 26
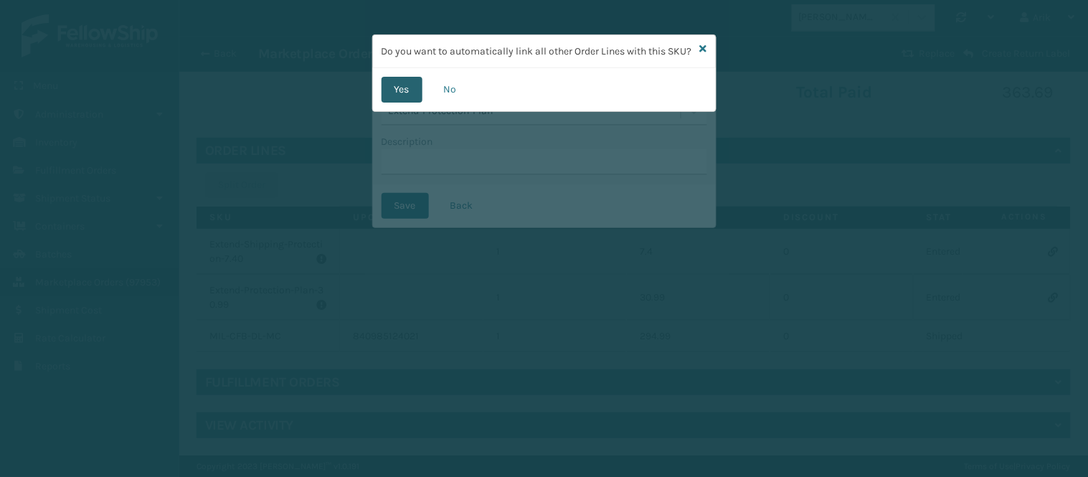
click at [398, 102] on button "Yes" at bounding box center [402, 90] width 41 height 26
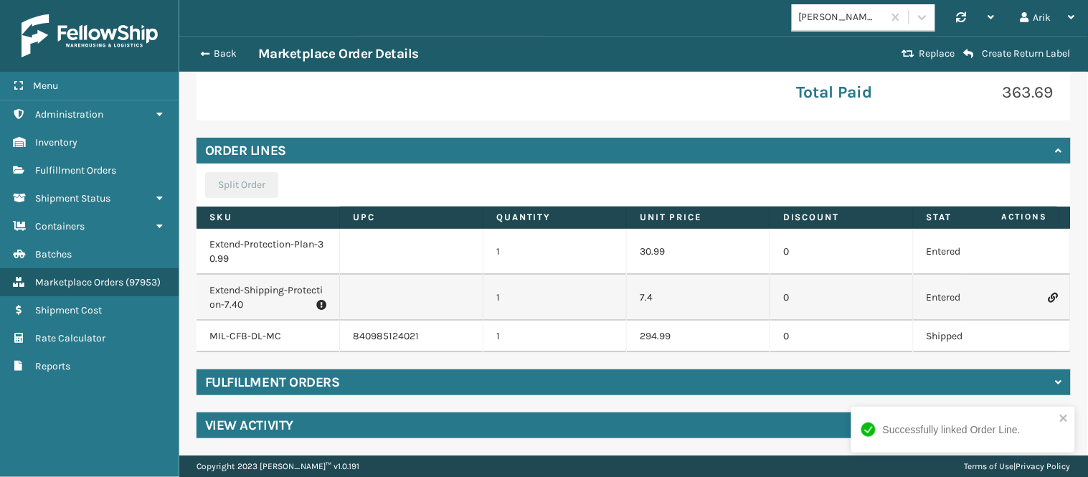
click at [224, 283] on p "Extend-Shipping-Protection-7.40" at bounding box center [268, 297] width 117 height 29
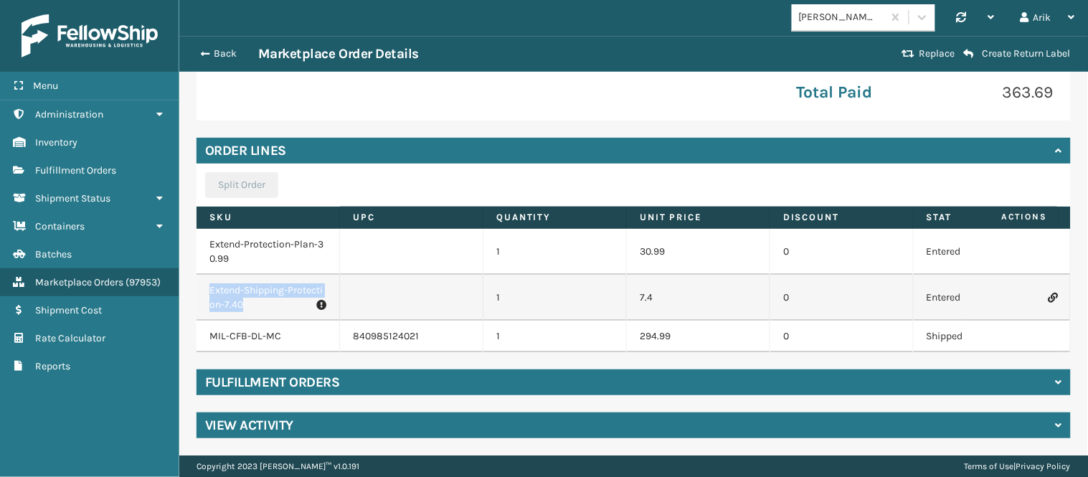
click at [217, 292] on p "Extend-Shipping-Protection-7.40" at bounding box center [268, 297] width 117 height 29
click at [217, 291] on p "Extend-Shipping-Protection-7.40" at bounding box center [268, 297] width 117 height 29
click at [220, 290] on p "Extend-Shipping-Protection-7.40" at bounding box center [268, 297] width 117 height 29
drag, startPoint x: 218, startPoint y: 291, endPoint x: 210, endPoint y: 275, distance: 18.0
click at [210, 283] on p "Extend-Shipping-Protection-7.40" at bounding box center [268, 297] width 117 height 29
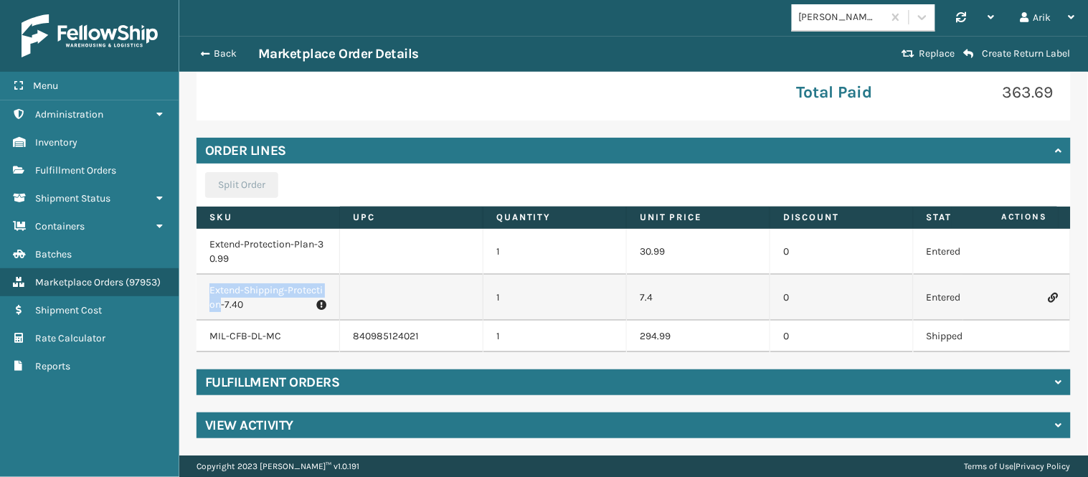
copy p "Extend-Shipping-Protection"
click at [1037, 287] on td at bounding box center [1018, 298] width 108 height 46
click at [1049, 293] on icon at bounding box center [1053, 298] width 9 height 10
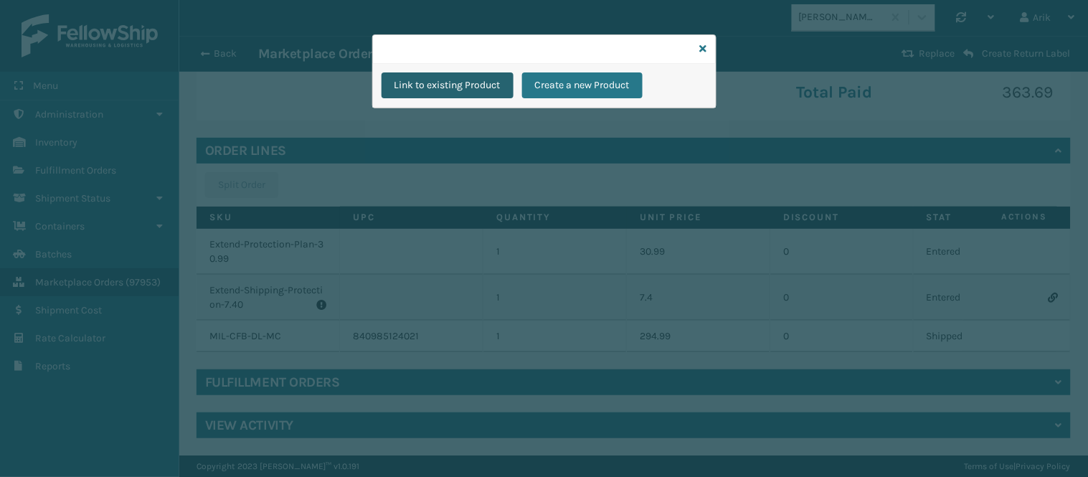
click at [441, 79] on button "Link to existing Product" at bounding box center [448, 85] width 132 height 26
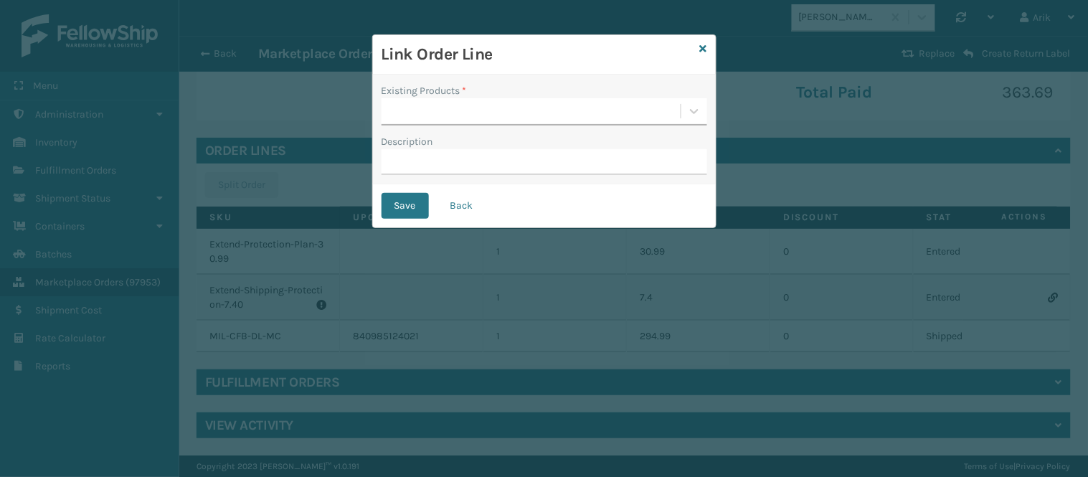
click at [427, 110] on div at bounding box center [531, 112] width 299 height 24
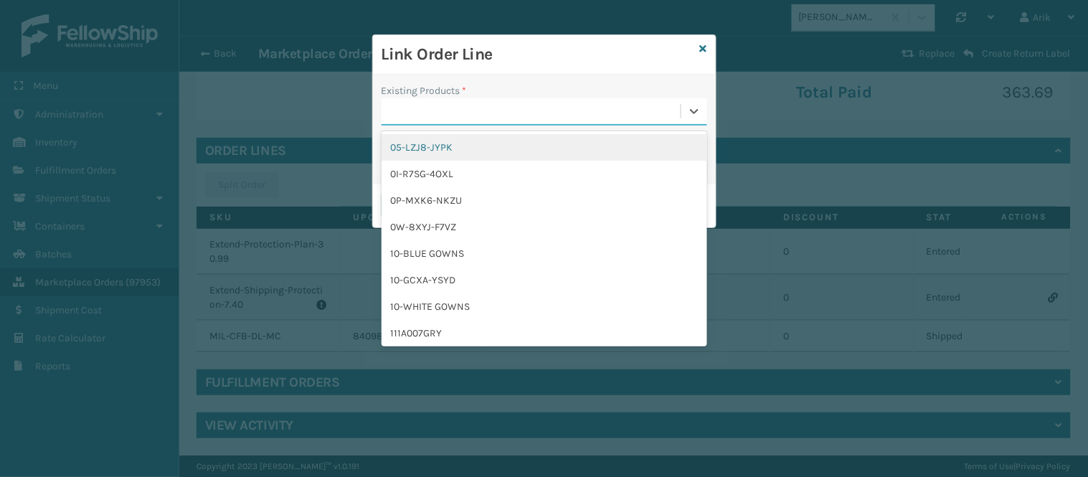
paste input "Extend-Shipping-Protection"
type input "Extend-Shipping-Protection"
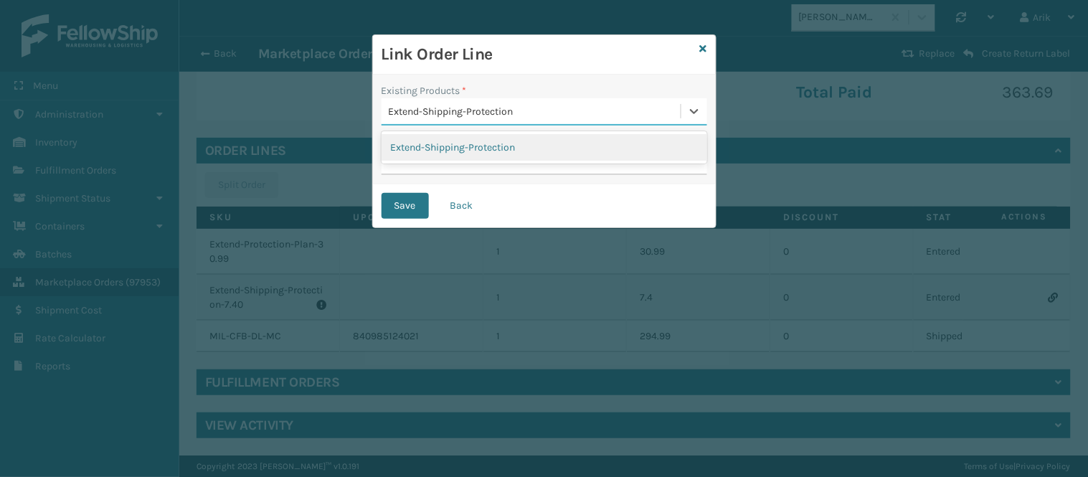
click at [436, 138] on div "Extend-Shipping-Protection" at bounding box center [545, 147] width 326 height 27
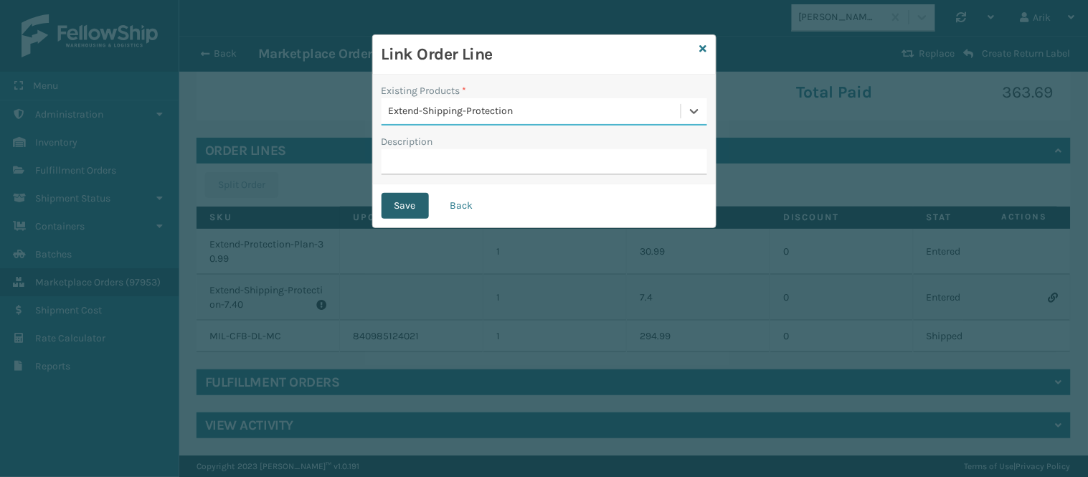
click at [405, 209] on button "Save" at bounding box center [405, 206] width 47 height 26
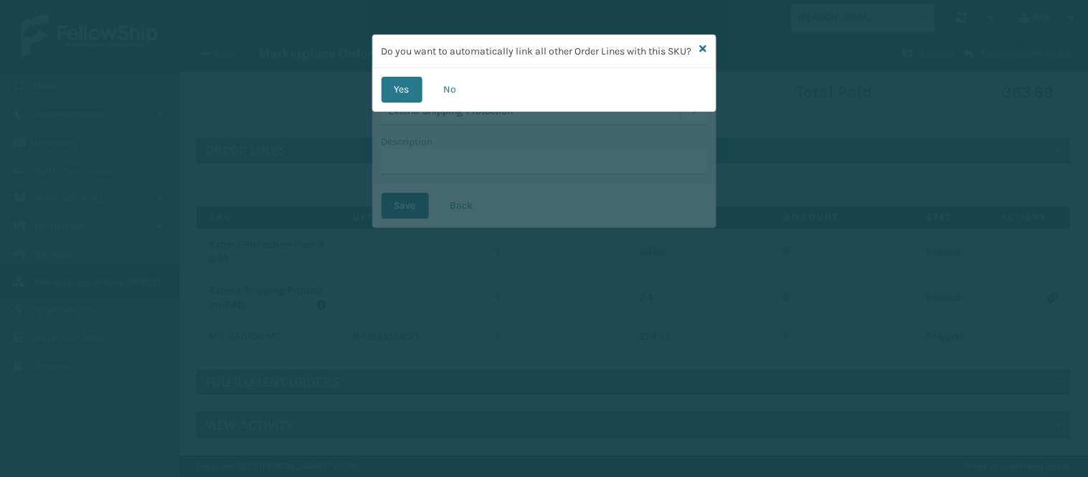
click at [411, 97] on button "Yes" at bounding box center [402, 90] width 41 height 26
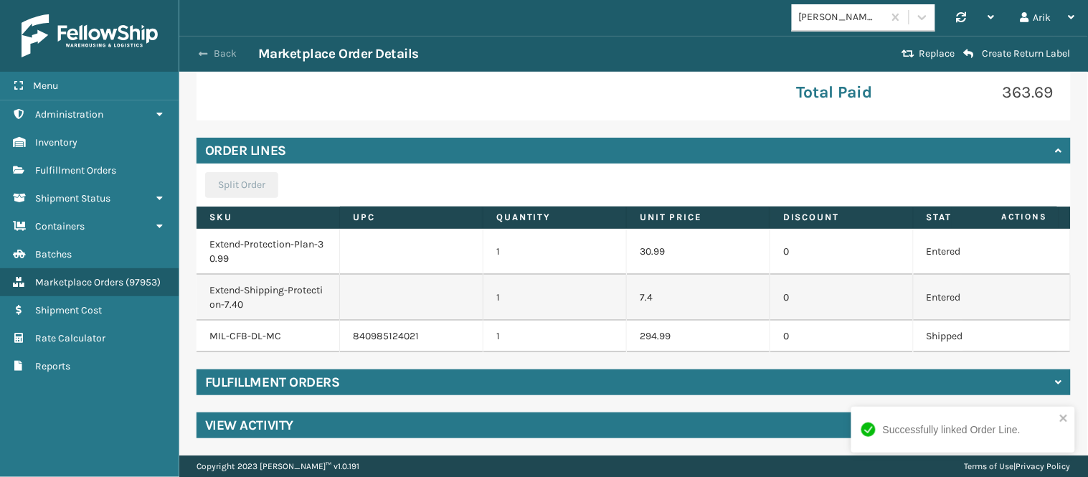
click at [205, 54] on span "button" at bounding box center [203, 54] width 9 height 10
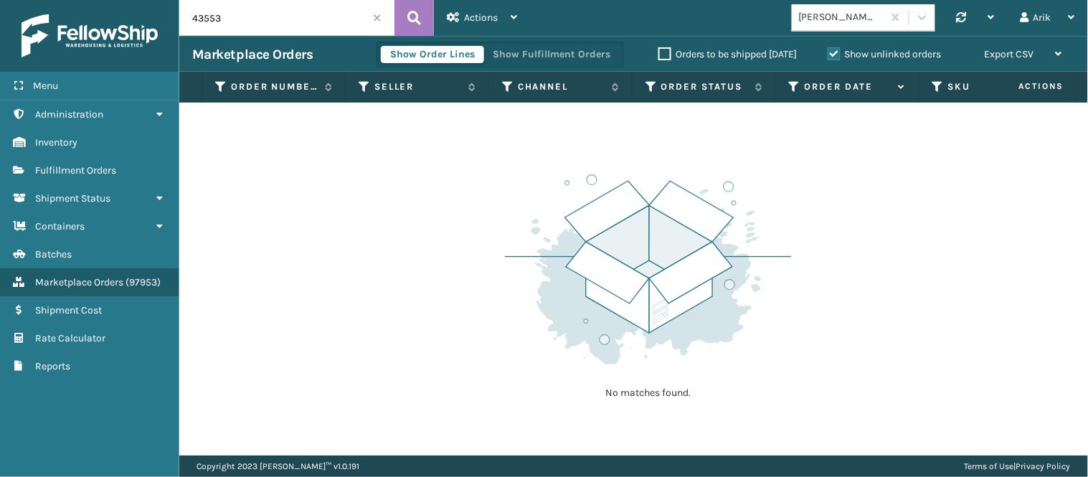
click at [382, 15] on input "43553" at bounding box center [286, 18] width 215 height 36
click at [376, 17] on span at bounding box center [377, 18] width 9 height 9
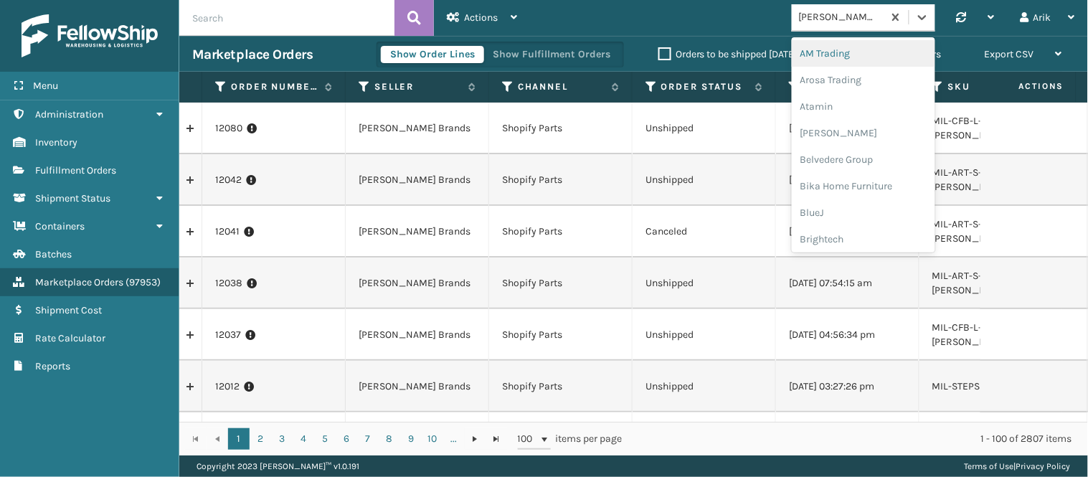
click at [861, 11] on div "[PERSON_NAME] Brands" at bounding box center [841, 17] width 85 height 15
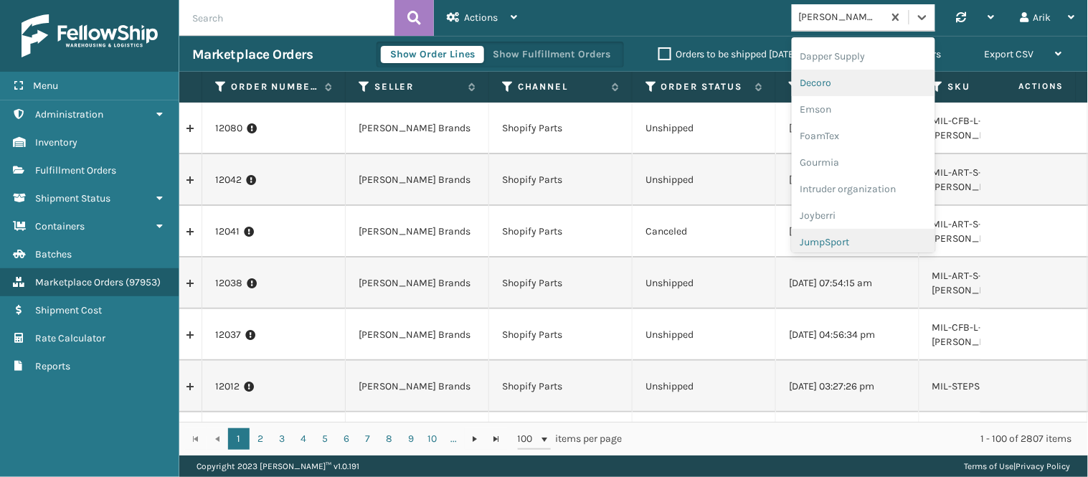
scroll to position [319, 0]
click at [828, 83] on div "FoamTex" at bounding box center [864, 80] width 144 height 27
